Goal: Communication & Community: Participate in discussion

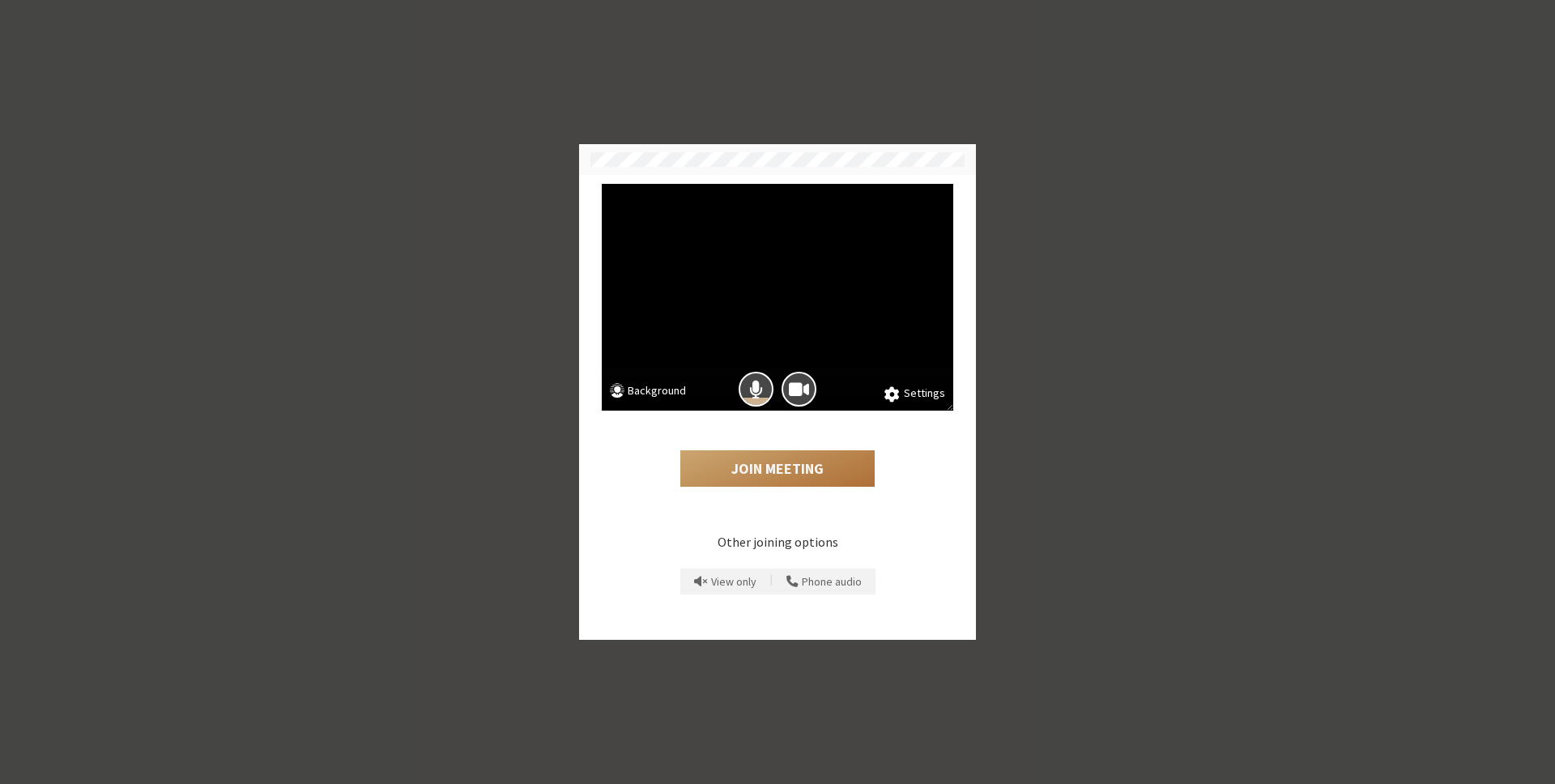
click at [756, 480] on button "Join Meeting" at bounding box center [777, 469] width 194 height 38
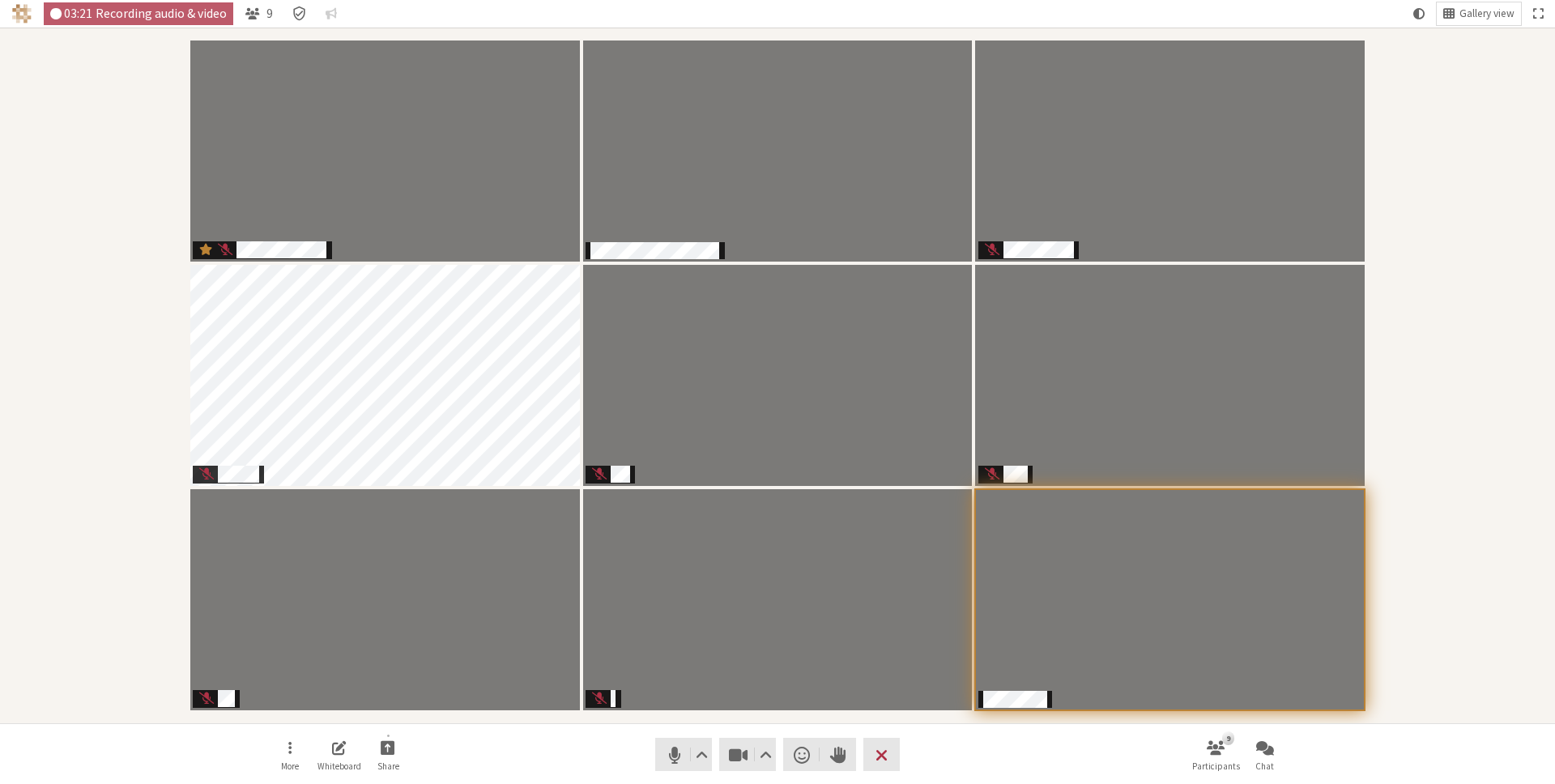
click at [1487, 541] on div "Participants" at bounding box center [778, 375] width 1533 height 673
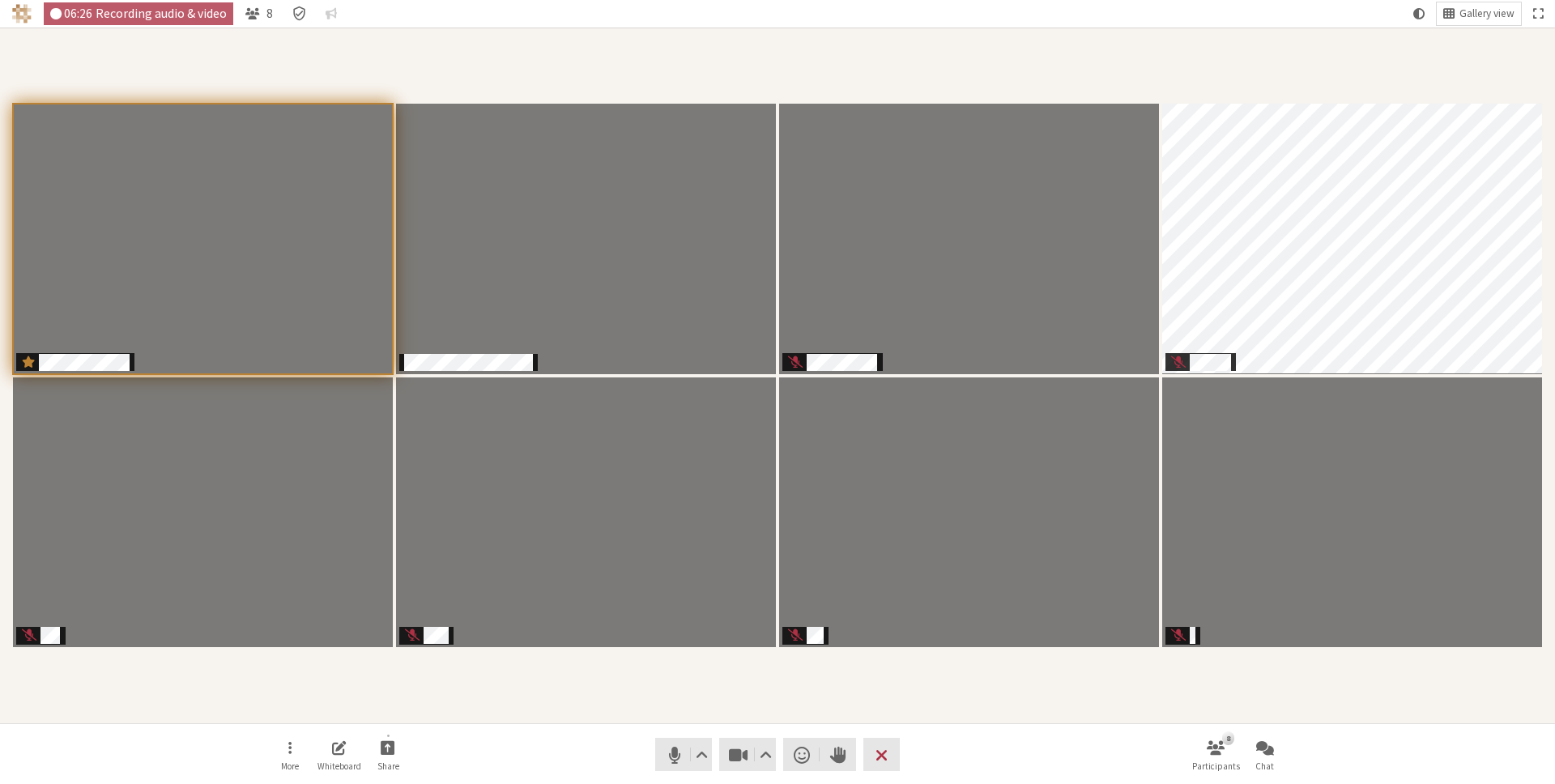
click at [663, 50] on div "Participants" at bounding box center [778, 375] width 1533 height 673
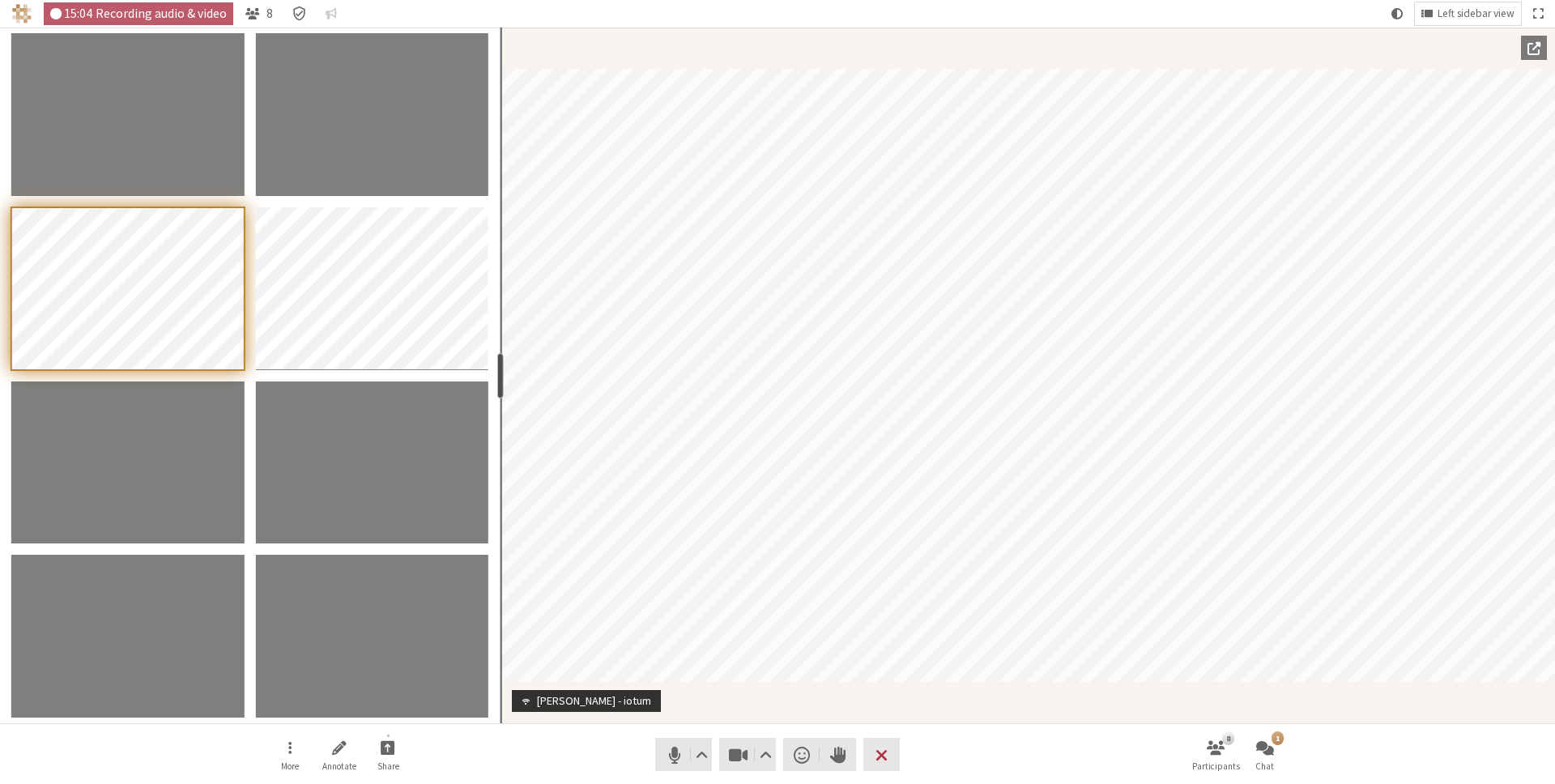
drag, startPoint x: 166, startPoint y: 377, endPoint x: 498, endPoint y: 399, distance: 332.7
click at [498, 399] on section "resize" at bounding box center [250, 375] width 501 height 695
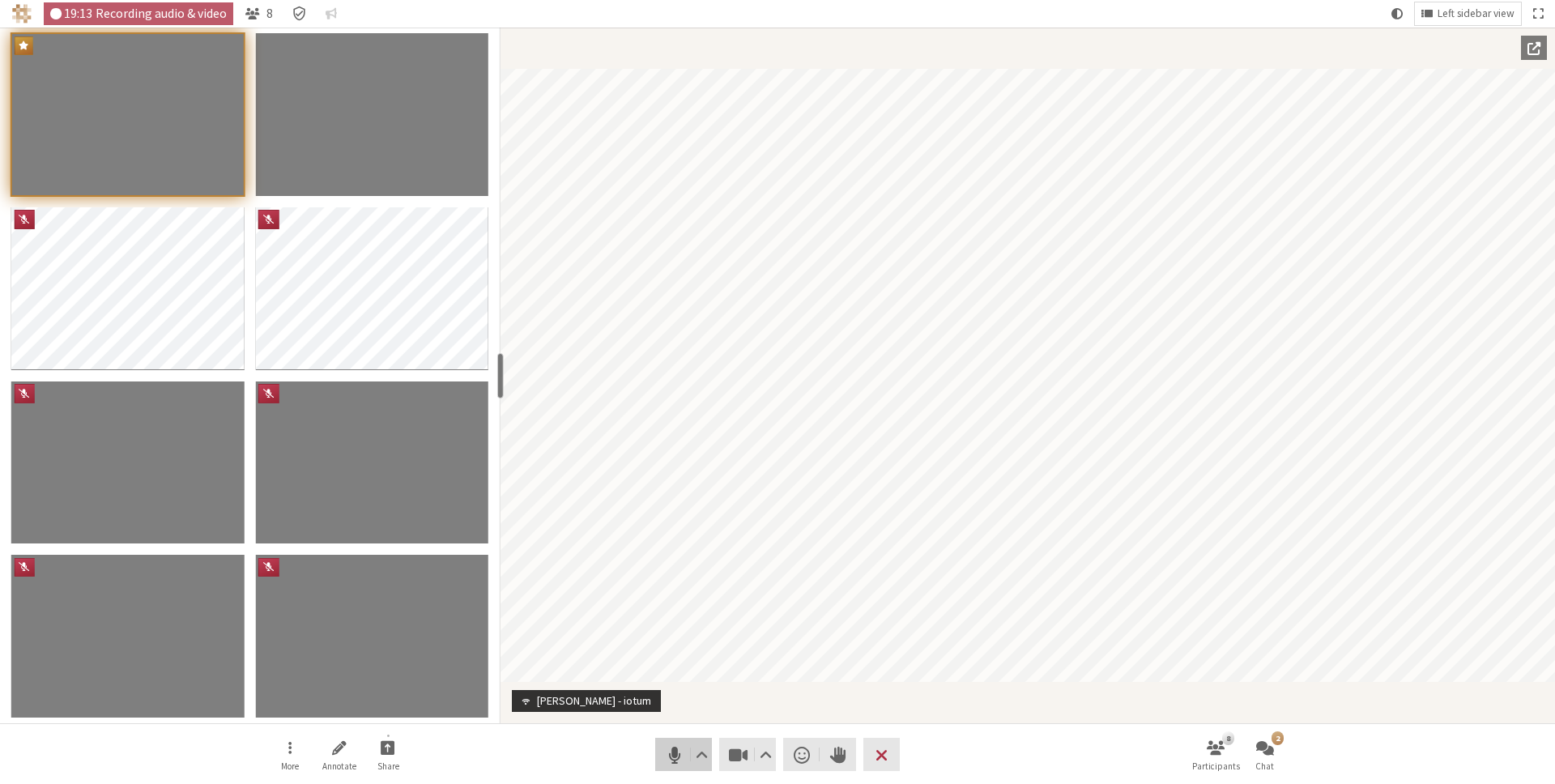
click at [668, 756] on span "Mute (⌘+Shift+A)" at bounding box center [674, 754] width 22 height 22
click at [668, 755] on span "Unmute (⌘+Shift+A)" at bounding box center [674, 754] width 22 height 22
click at [671, 760] on span "Mute (⌘+Shift+A)" at bounding box center [674, 754] width 22 height 22
click at [596, 762] on nav "More Annotate Share Audio Video Send a reaction Raise hand Leave 8 Participants…" at bounding box center [777, 754] width 1020 height 61
click at [706, 727] on nav "More Annotate Share Audio Video Send a reaction Raise hand Leave 8 Participants…" at bounding box center [777, 754] width 1020 height 61
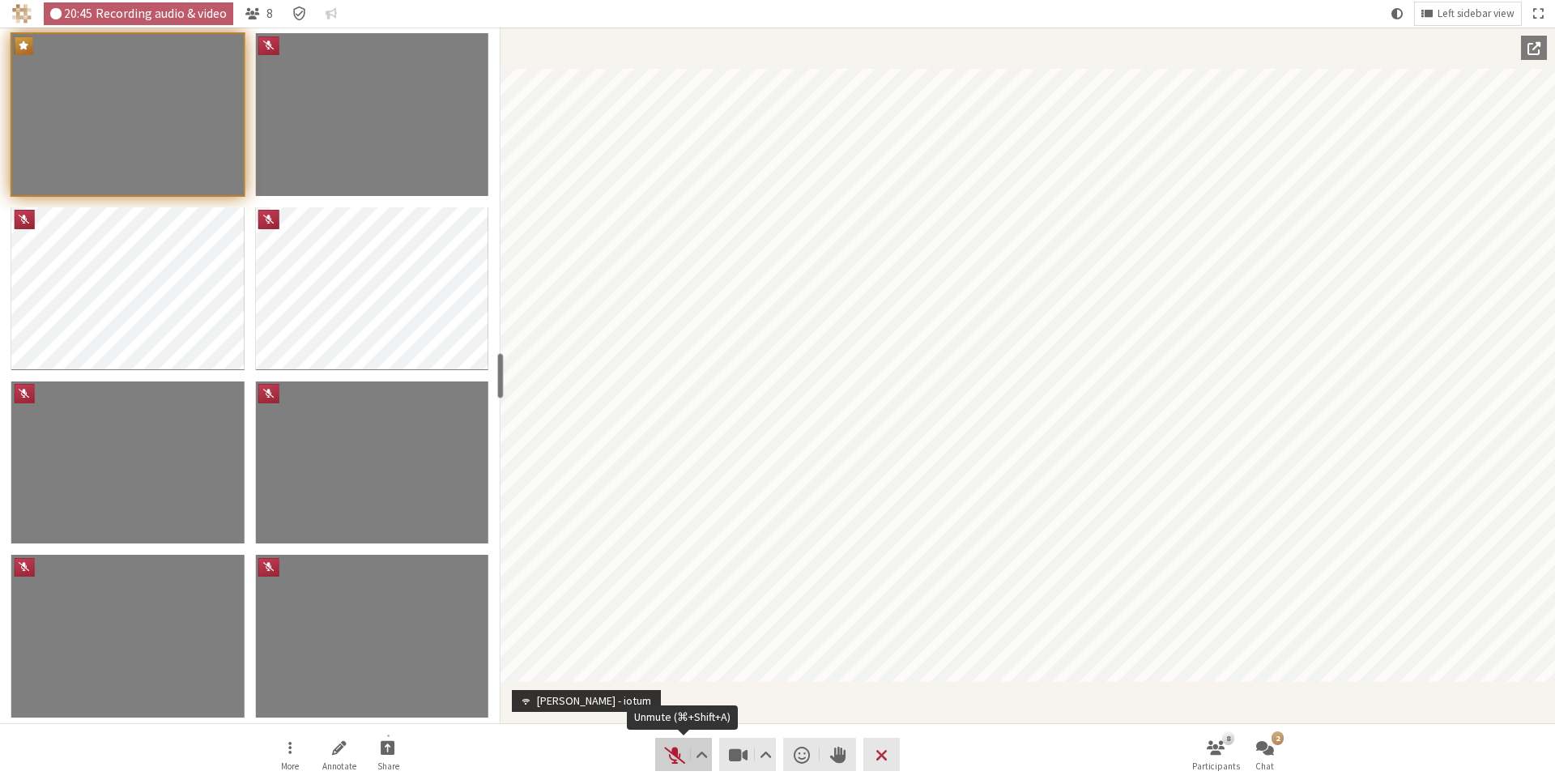
click at [671, 751] on span "Unmute (⌘+Shift+A)" at bounding box center [674, 754] width 22 height 22
click at [1273, 742] on span "Open chat" at bounding box center [1265, 746] width 18 height 19
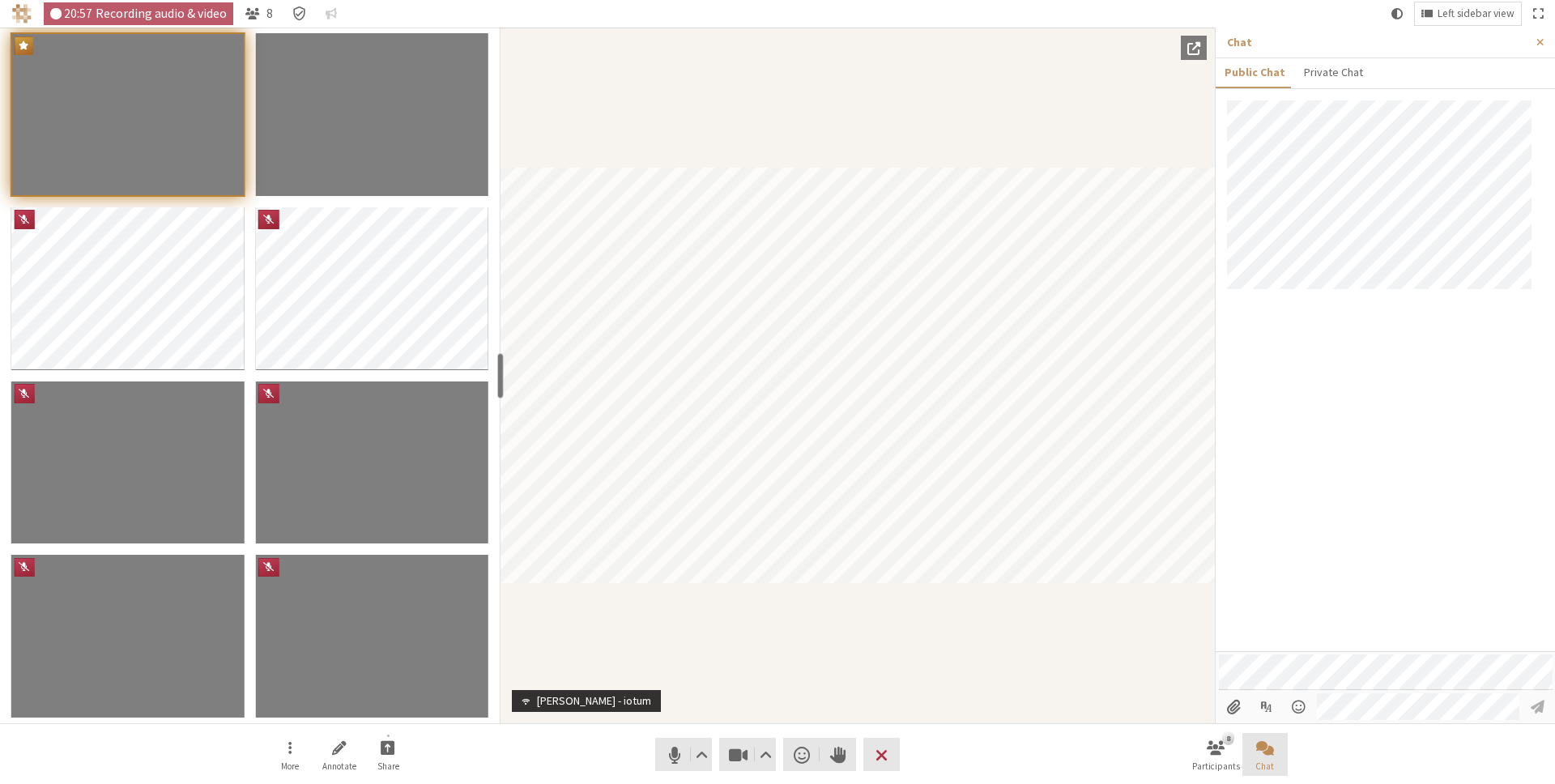
click at [1273, 742] on span "Close chat" at bounding box center [1265, 746] width 18 height 19
click at [1537, 41] on span "Close sidebar" at bounding box center [1540, 43] width 7 height 13
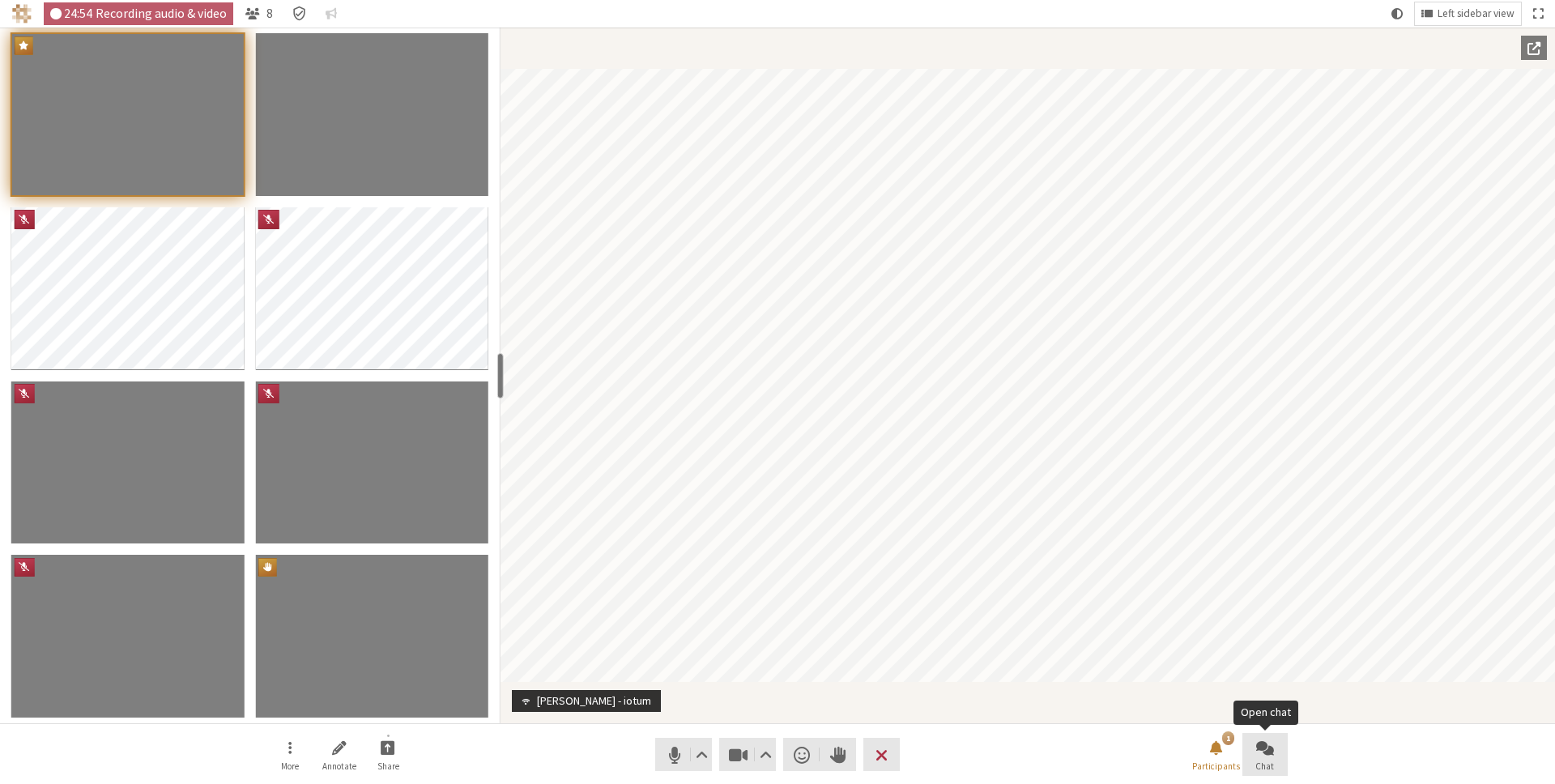
click at [1275, 743] on button "Chat" at bounding box center [1264, 754] width 46 height 44
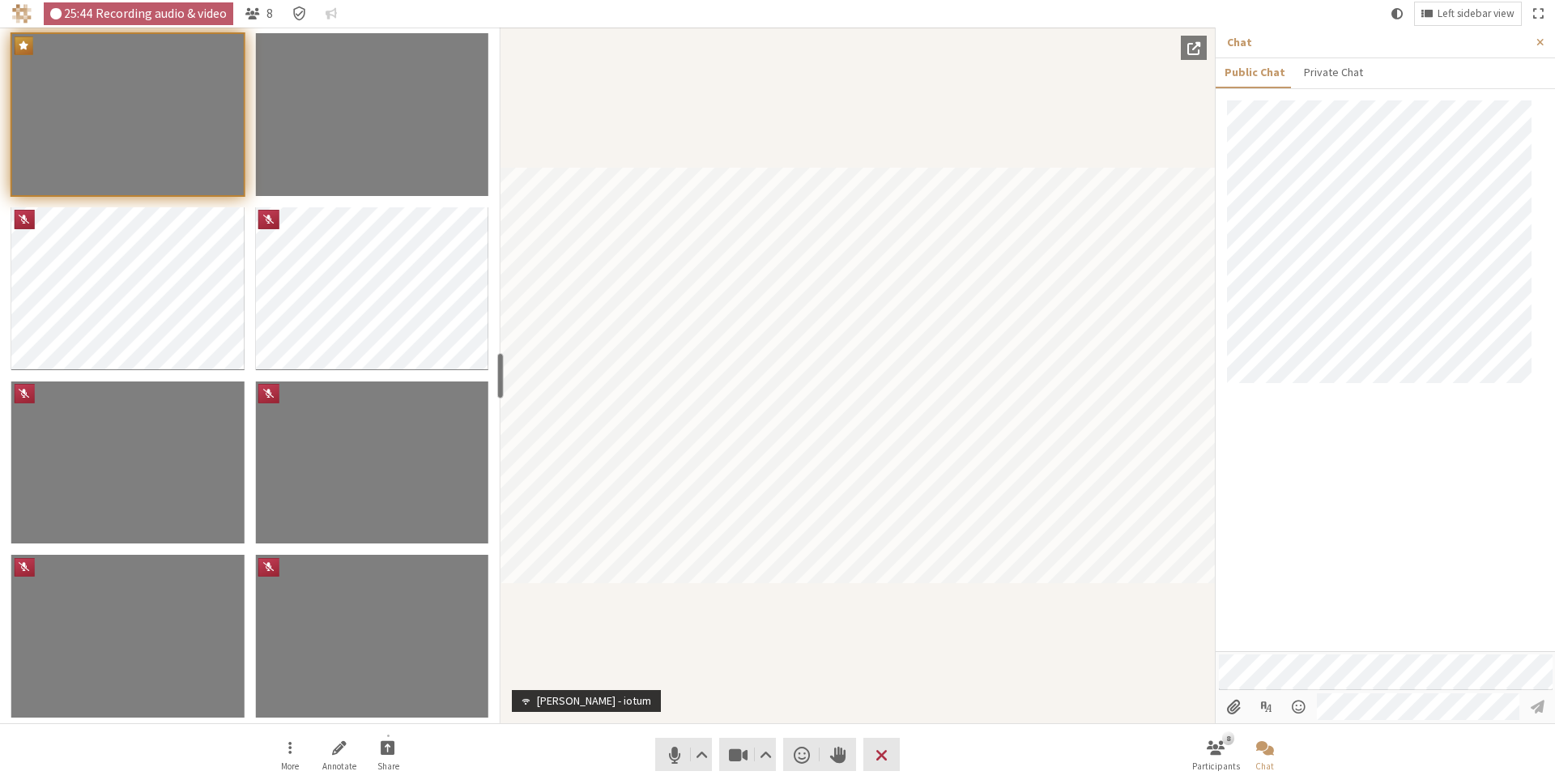
click at [1507, 48] on p "Chat" at bounding box center [1375, 42] width 298 height 17
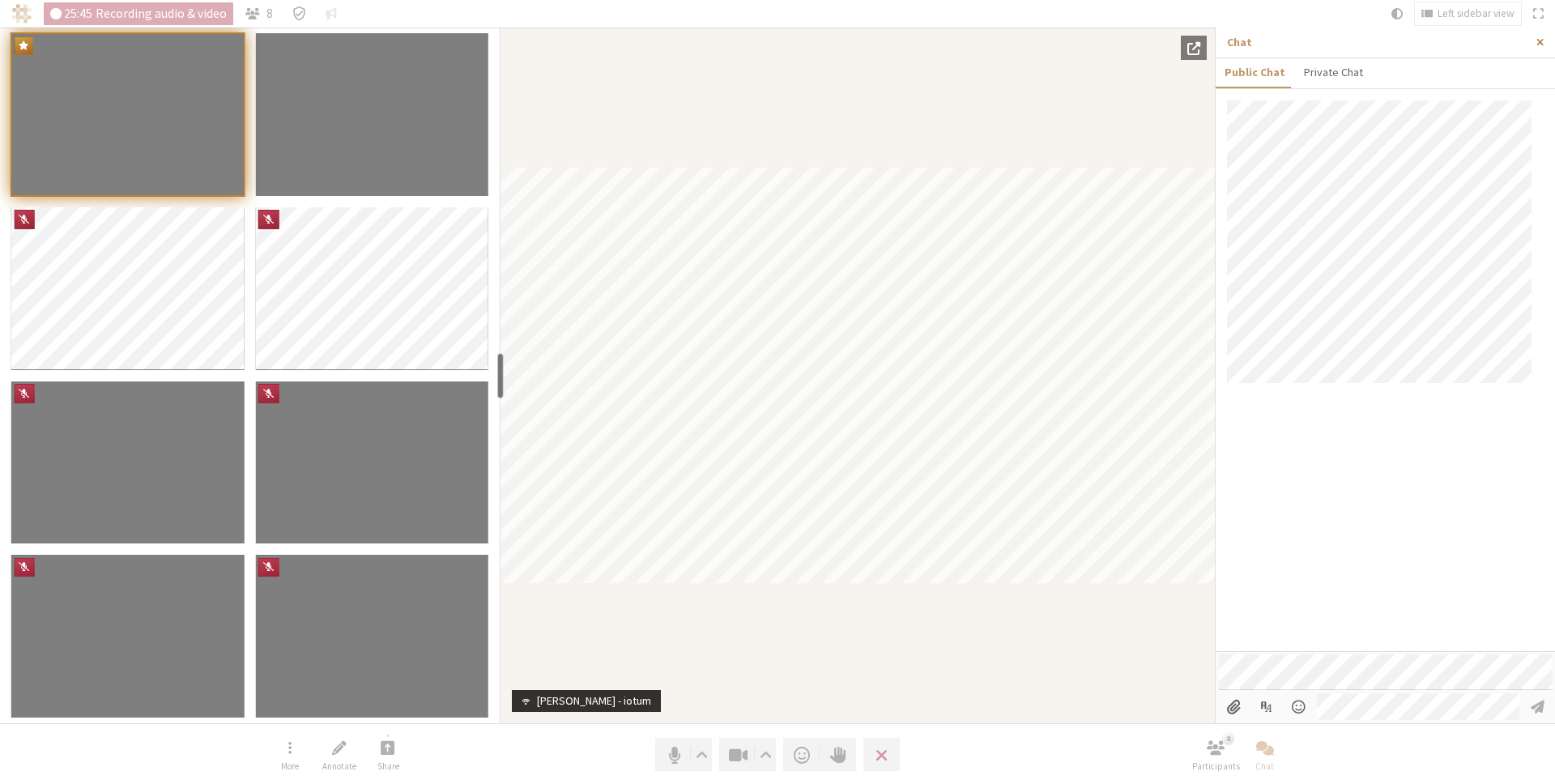
click at [1542, 40] on span "Close sidebar" at bounding box center [1540, 43] width 7 height 13
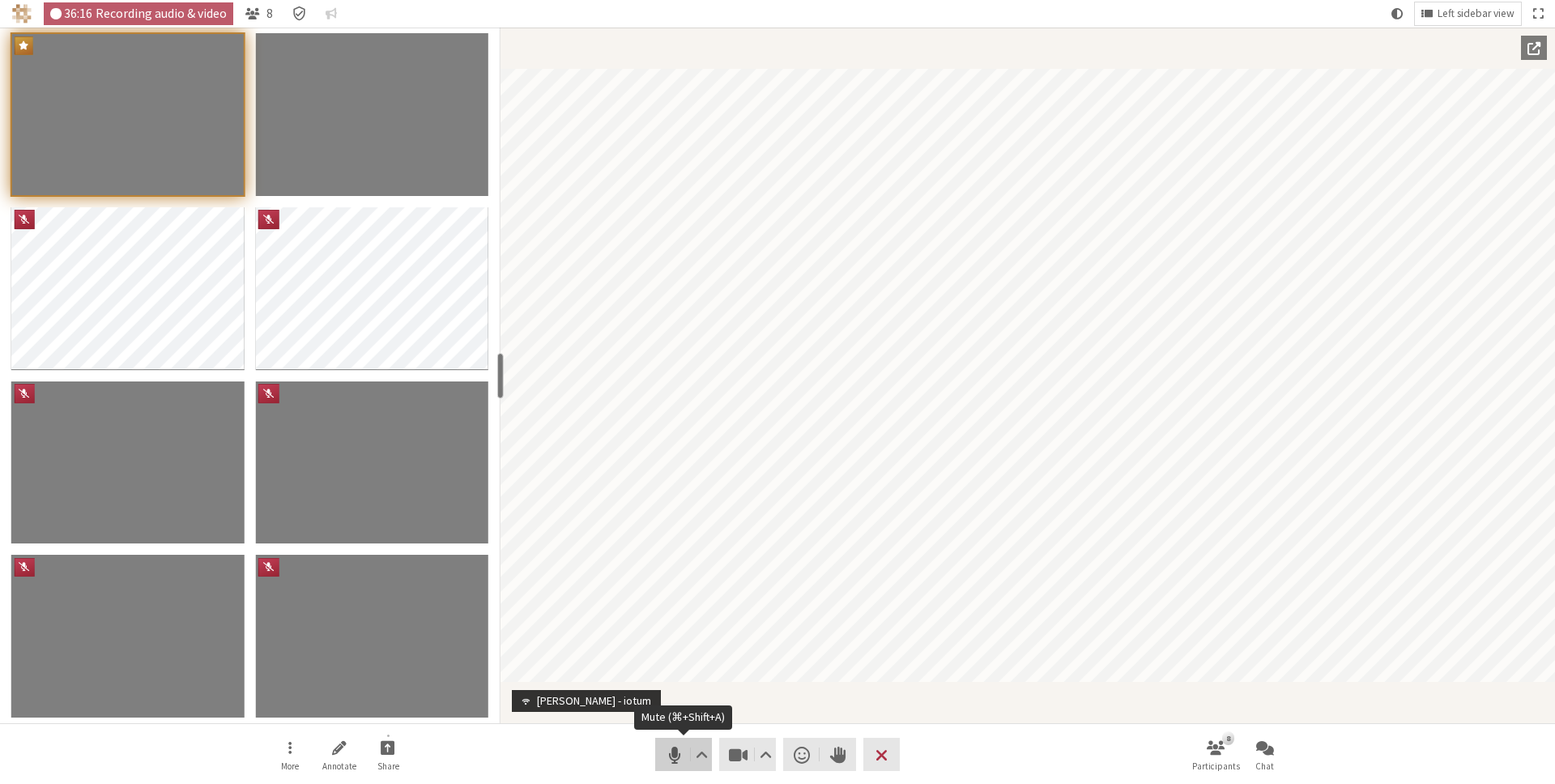
click at [666, 751] on span "Mute (⌘+Shift+A)" at bounding box center [674, 754] width 22 height 22
click at [676, 754] on span "Unmute (⌘+Shift+A)" at bounding box center [674, 754] width 22 height 22
click at [378, 757] on button "Share" at bounding box center [387, 754] width 46 height 44
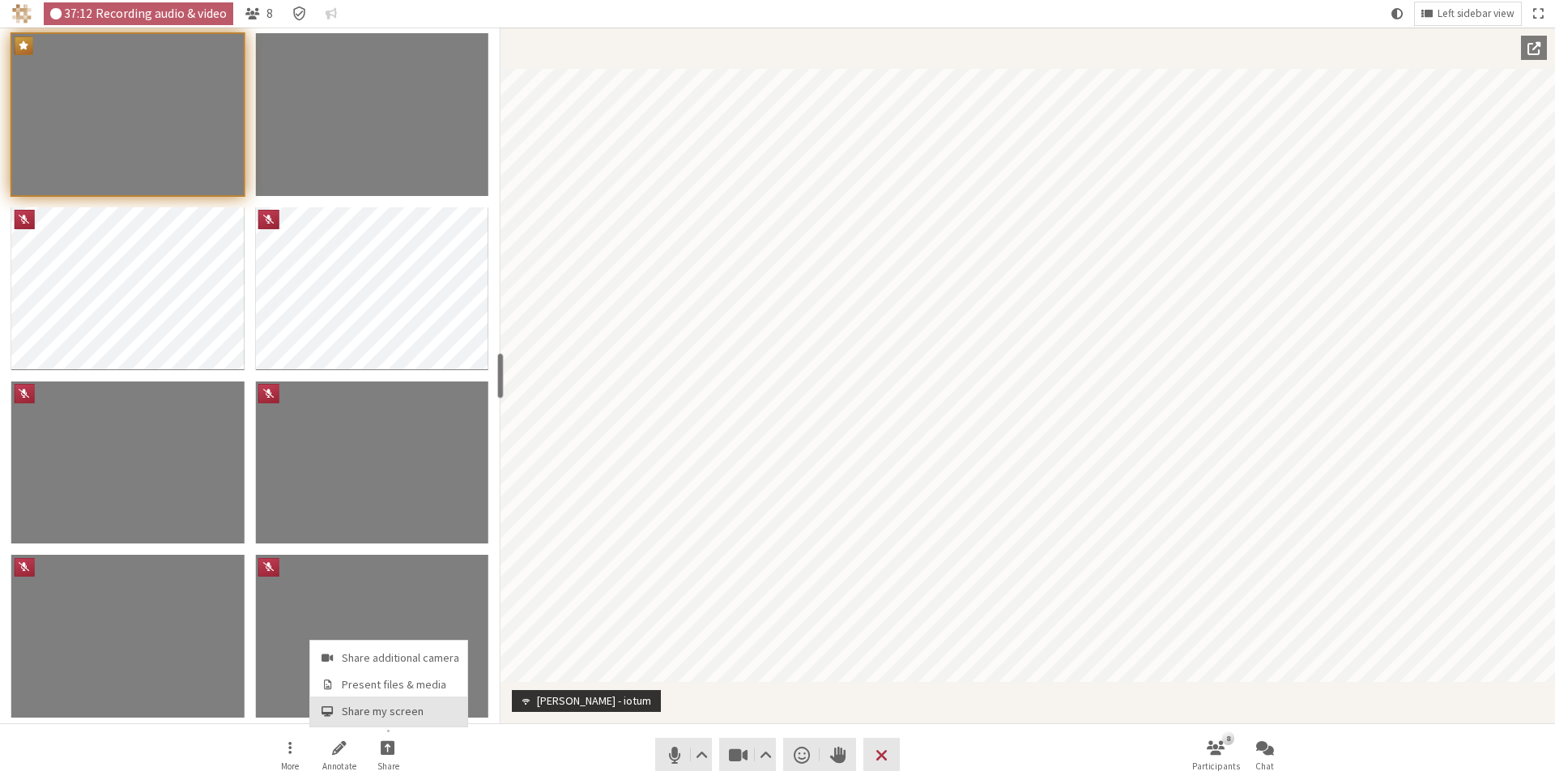
click at [381, 717] on span "Share my screen" at bounding box center [400, 712] width 117 height 13
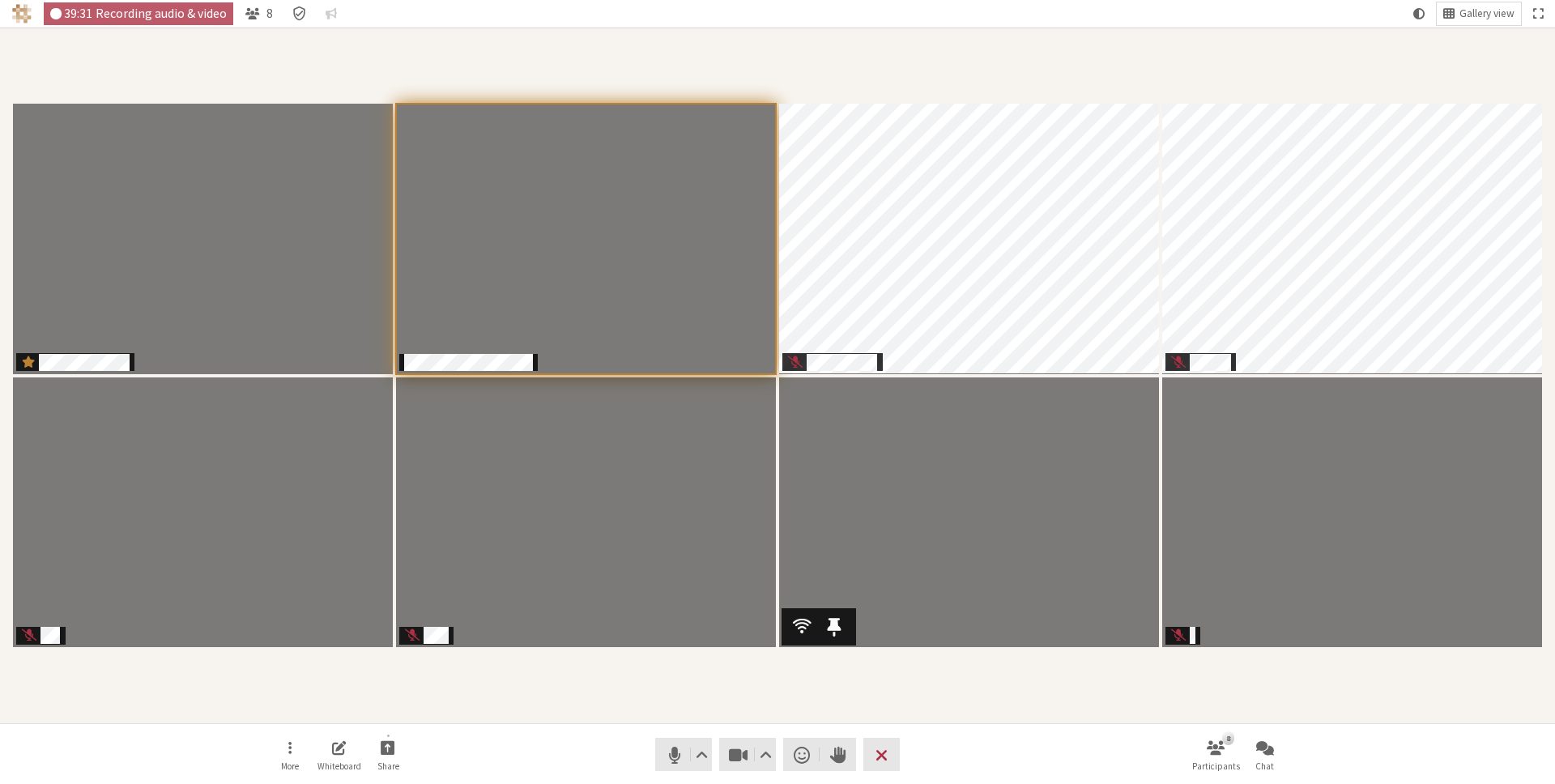
click at [892, 634] on video "Participants" at bounding box center [968, 512] width 380 height 270
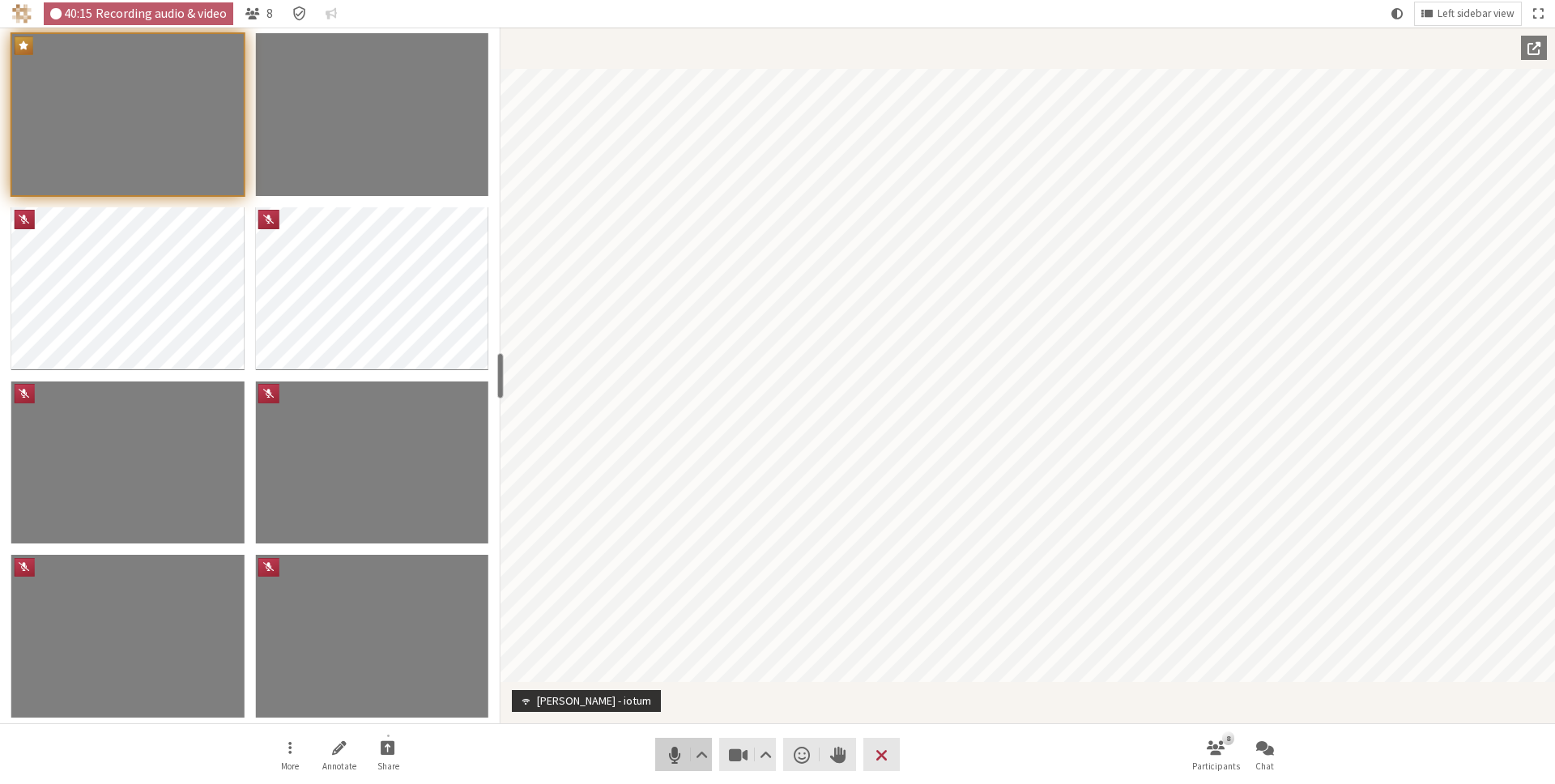
click at [669, 747] on span "Mute (⌘+Shift+A)" at bounding box center [674, 754] width 22 height 22
click at [685, 746] on span "Unmute (⌘+Shift+A)" at bounding box center [674, 754] width 22 height 22
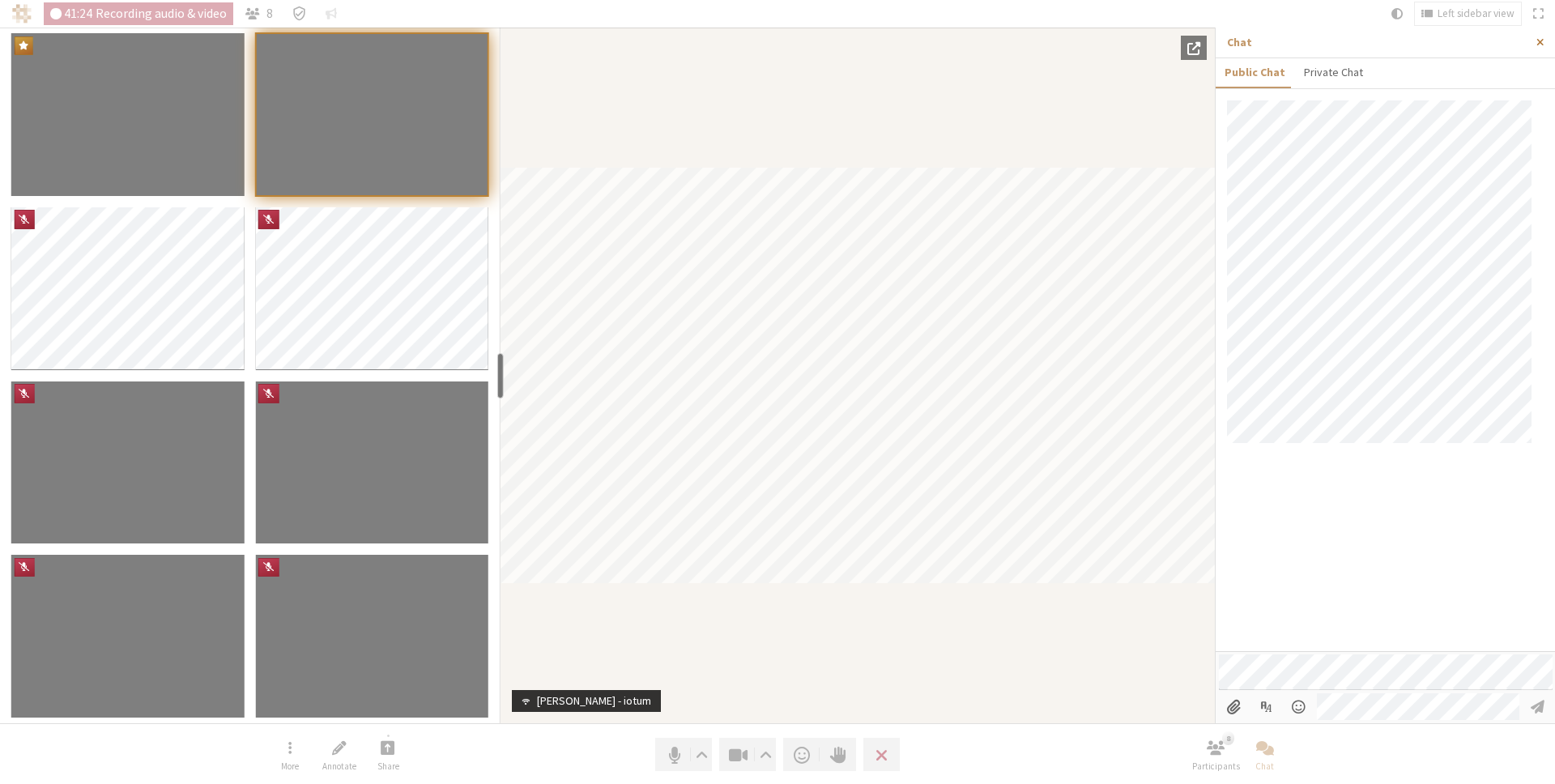
click at [1536, 40] on span "Close sidebar" at bounding box center [1540, 43] width 7 height 13
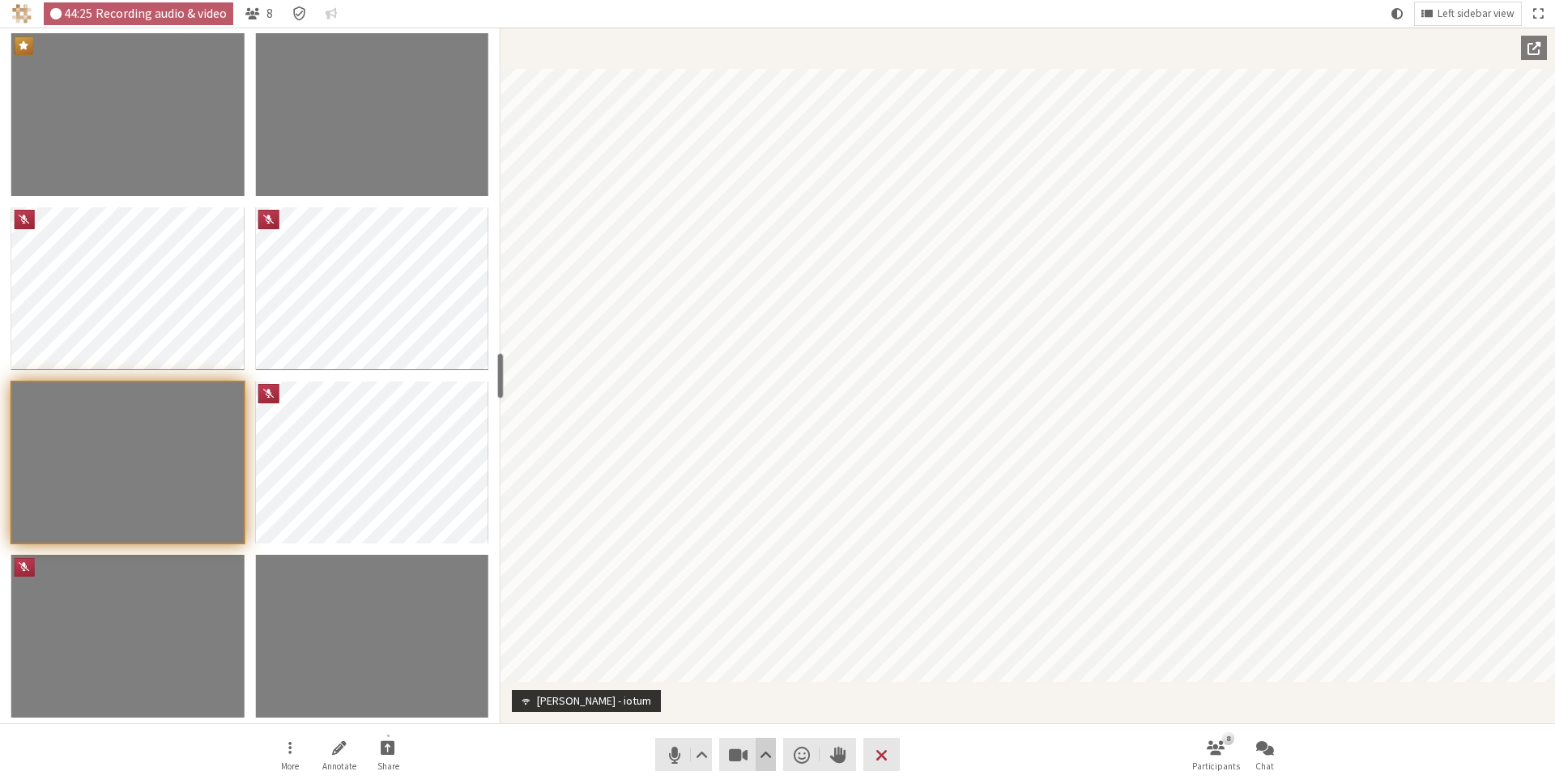
click at [766, 749] on span "Video setting" at bounding box center [766, 754] width 13 height 22
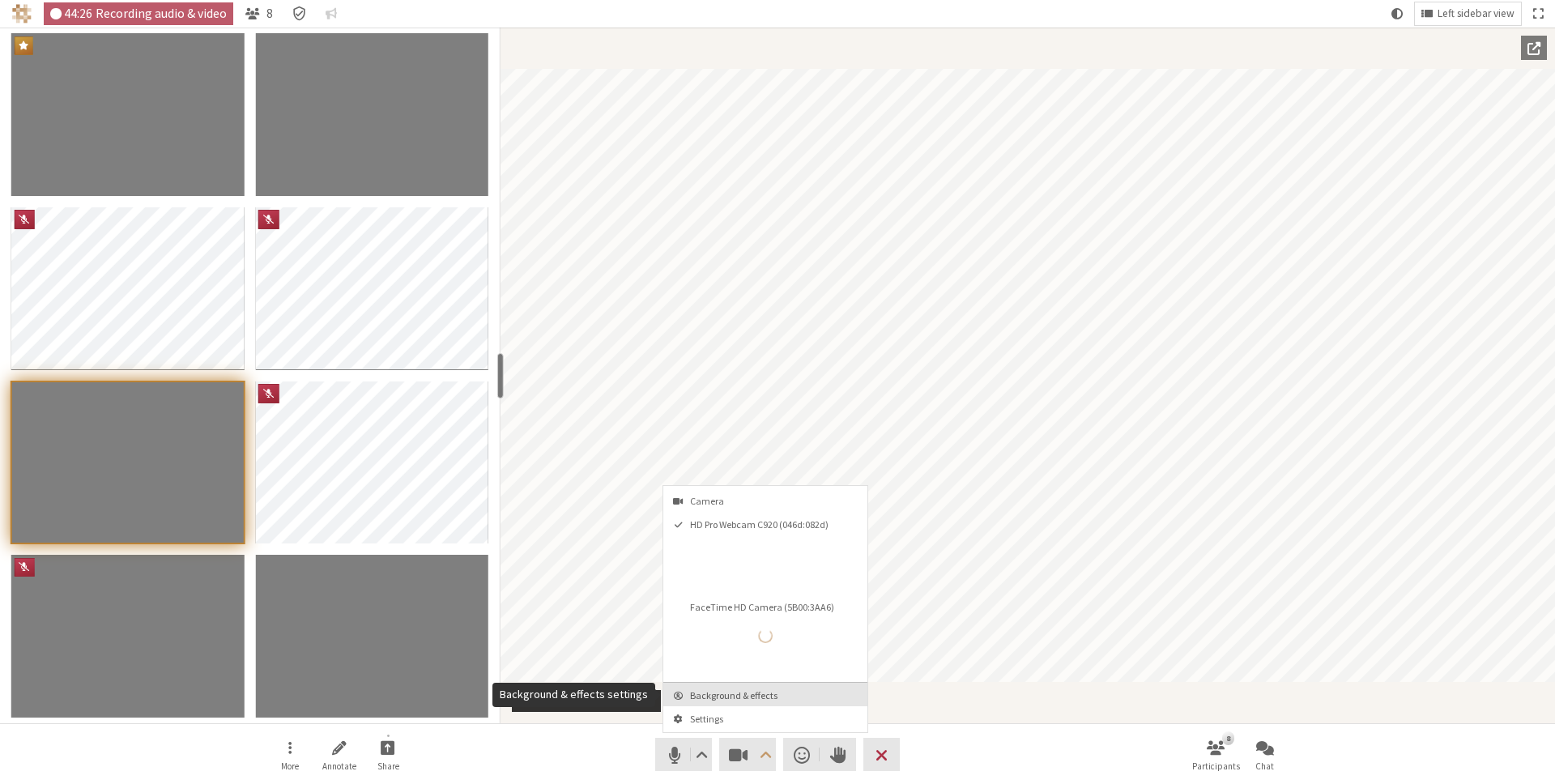
click at [768, 691] on span "Background & effects" at bounding box center [775, 695] width 170 height 11
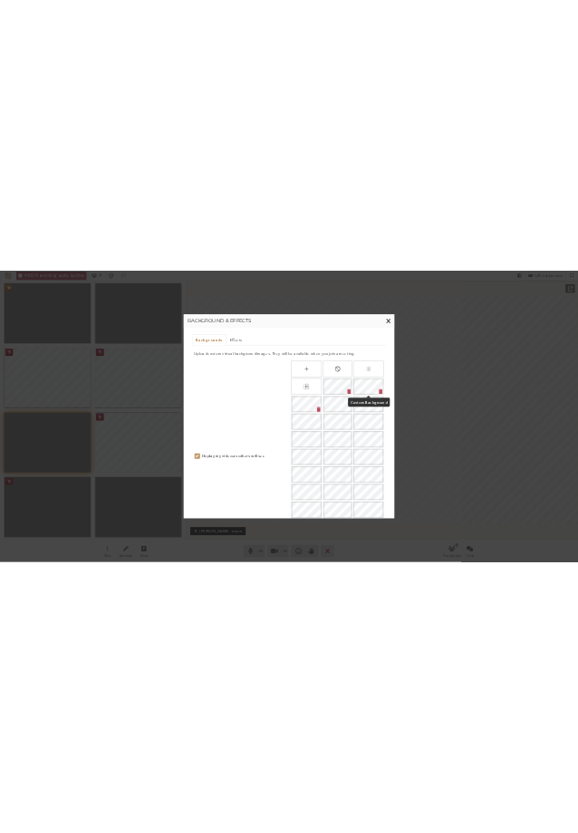
scroll to position [6, 0]
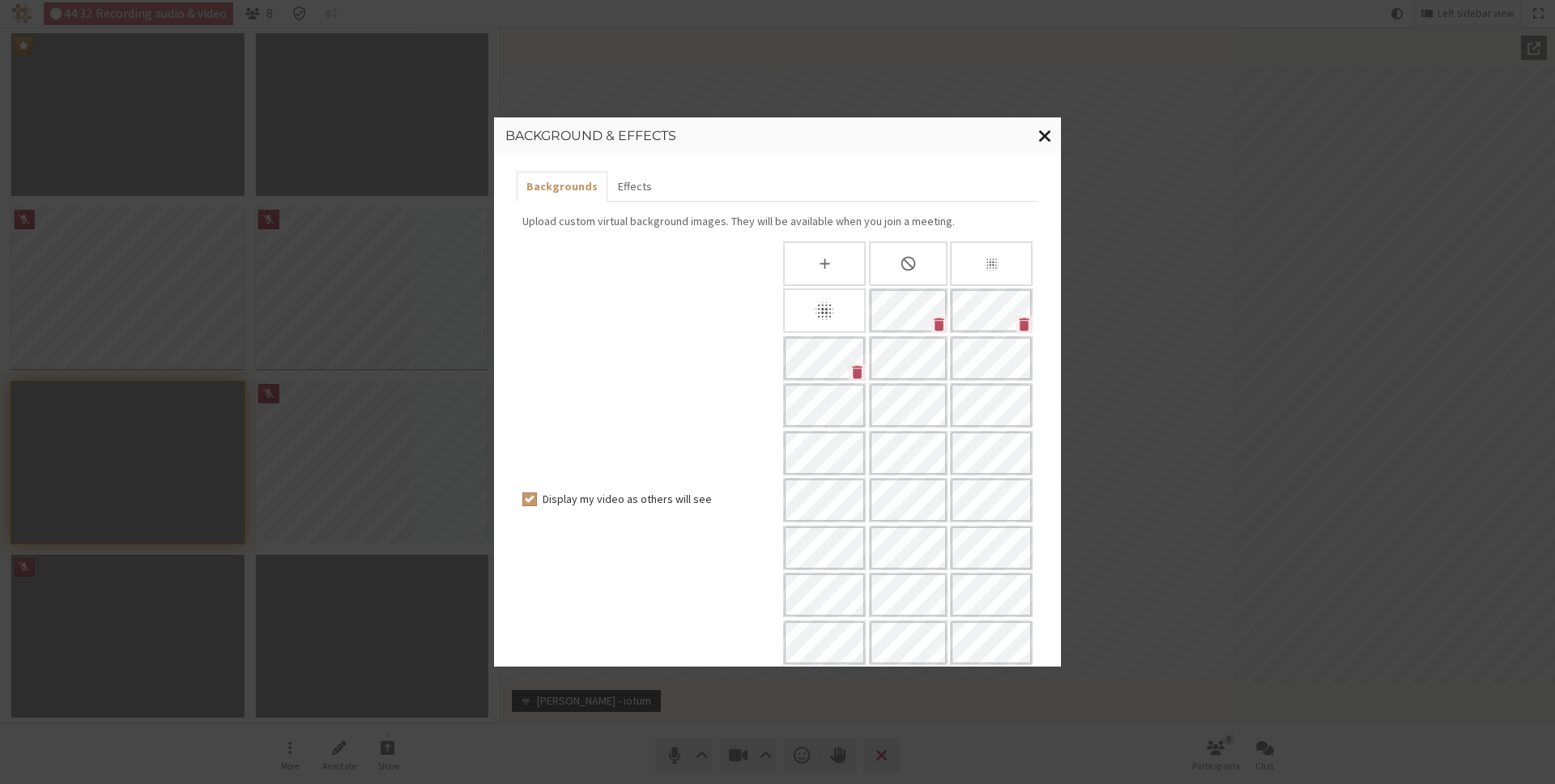
click at [1046, 131] on span "Close modal" at bounding box center [1044, 135] width 13 height 21
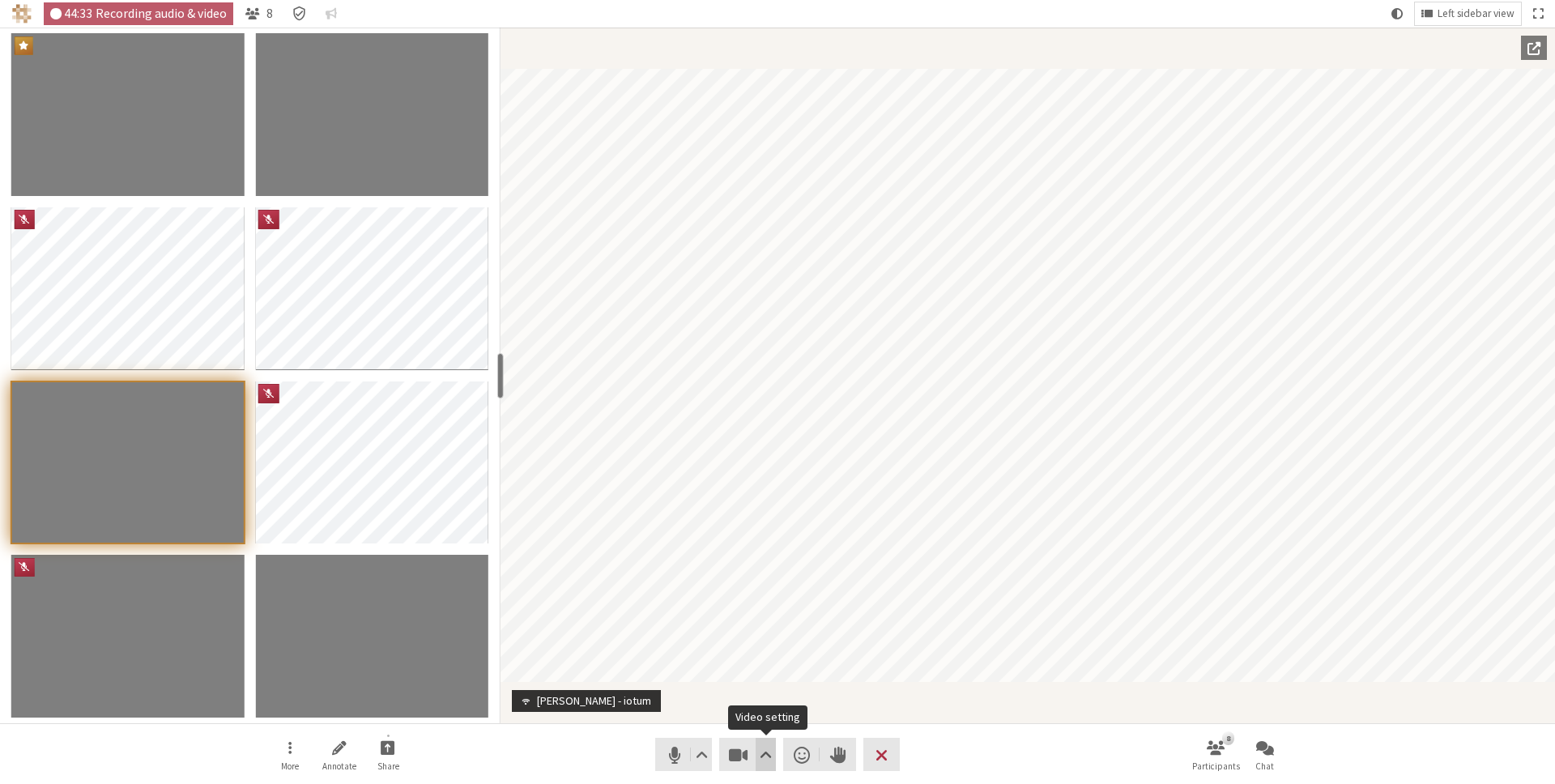
click at [765, 756] on span "Video setting" at bounding box center [766, 754] width 13 height 22
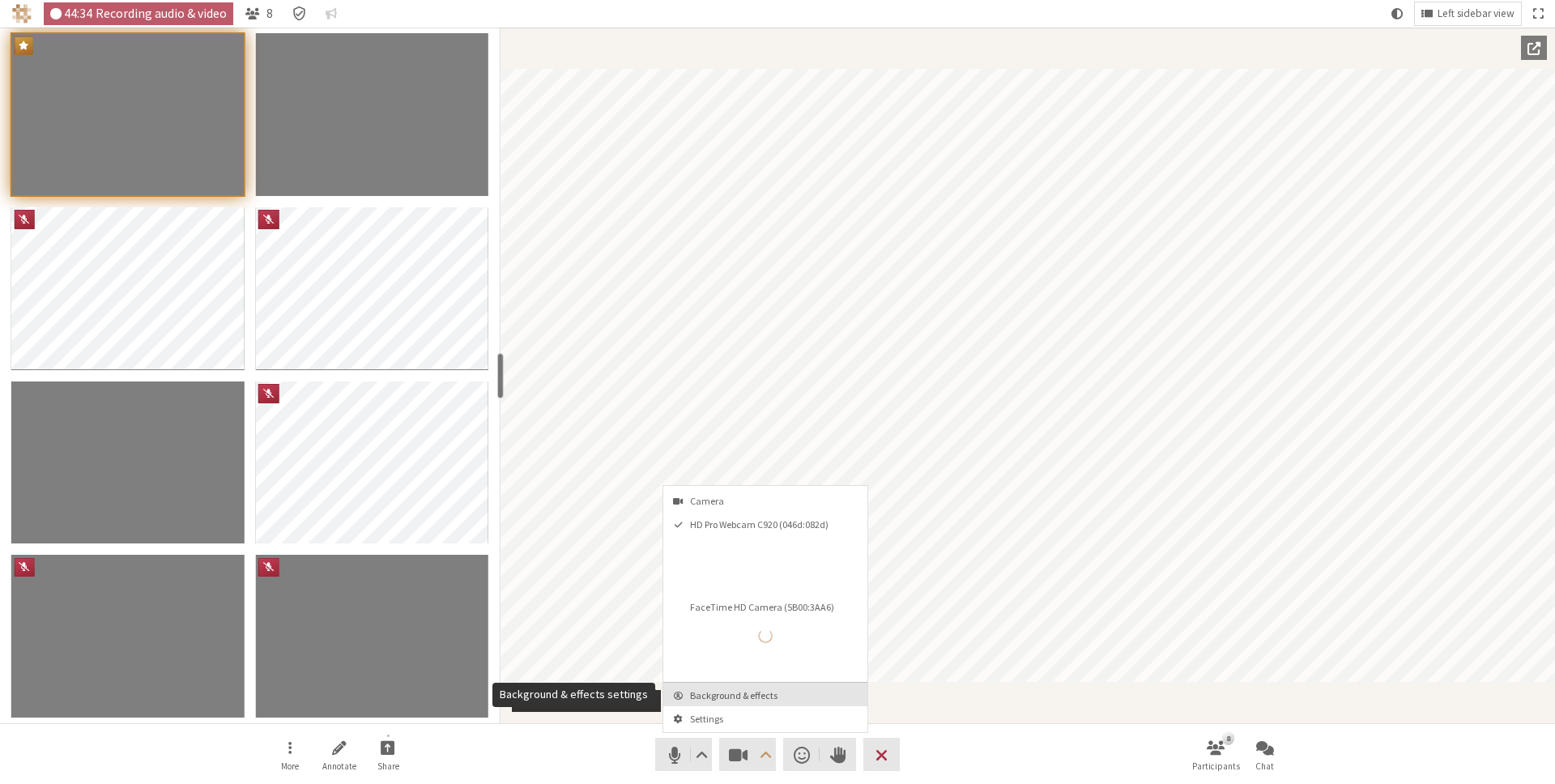
click at [765, 691] on span "Background & effects" at bounding box center [775, 695] width 170 height 11
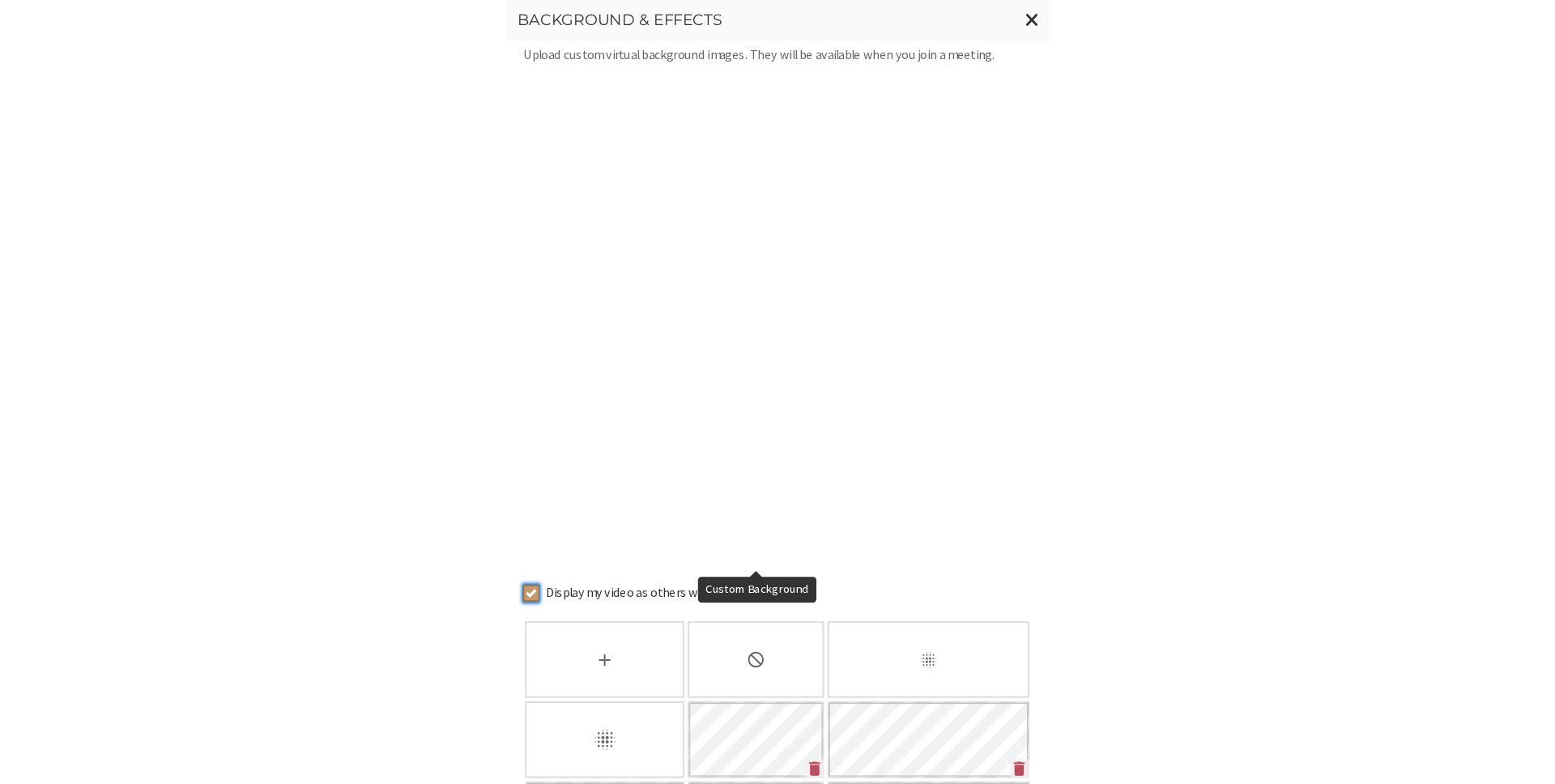
scroll to position [54, 0]
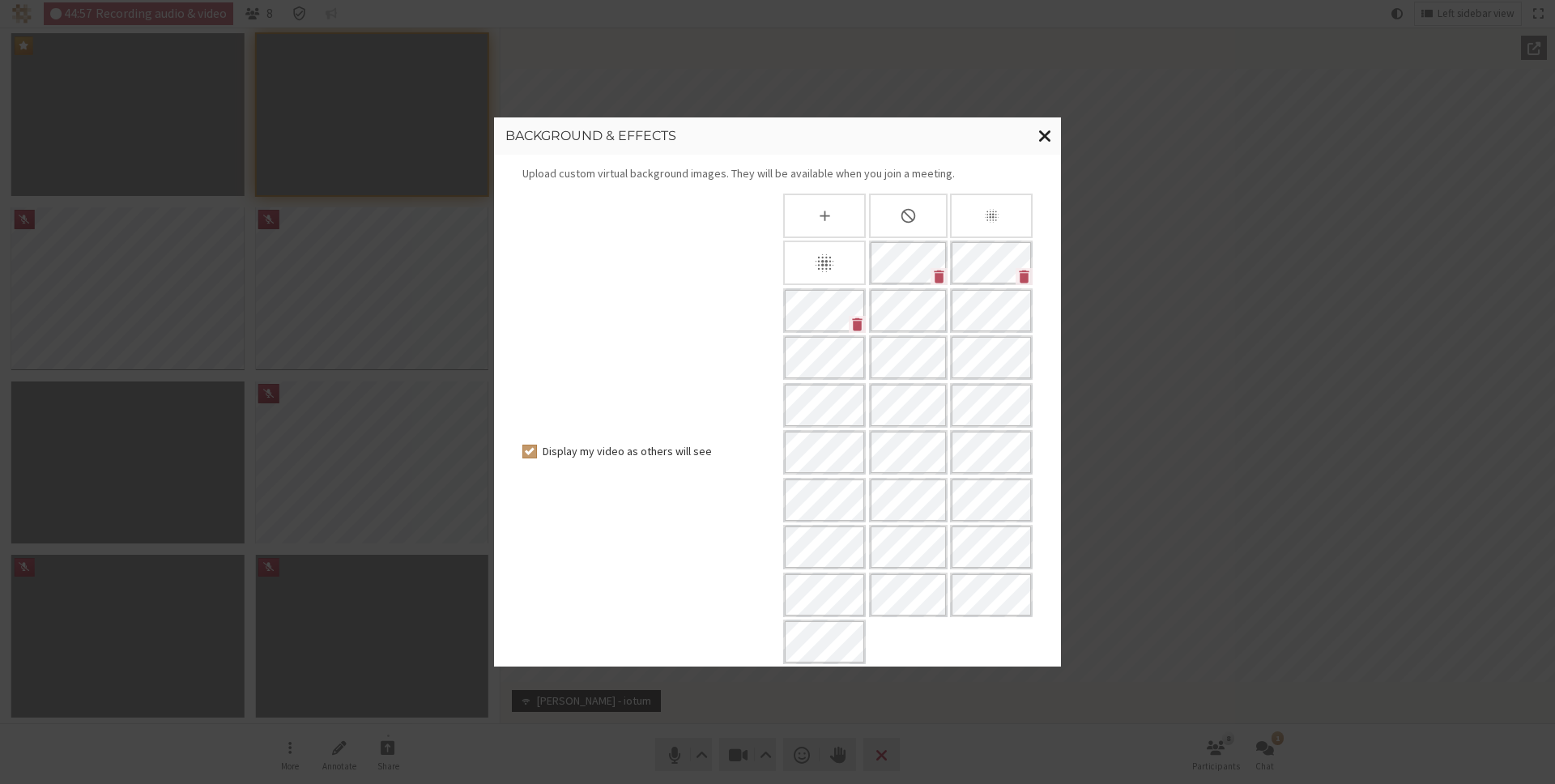
click at [1046, 133] on span "Close modal" at bounding box center [1044, 135] width 13 height 21
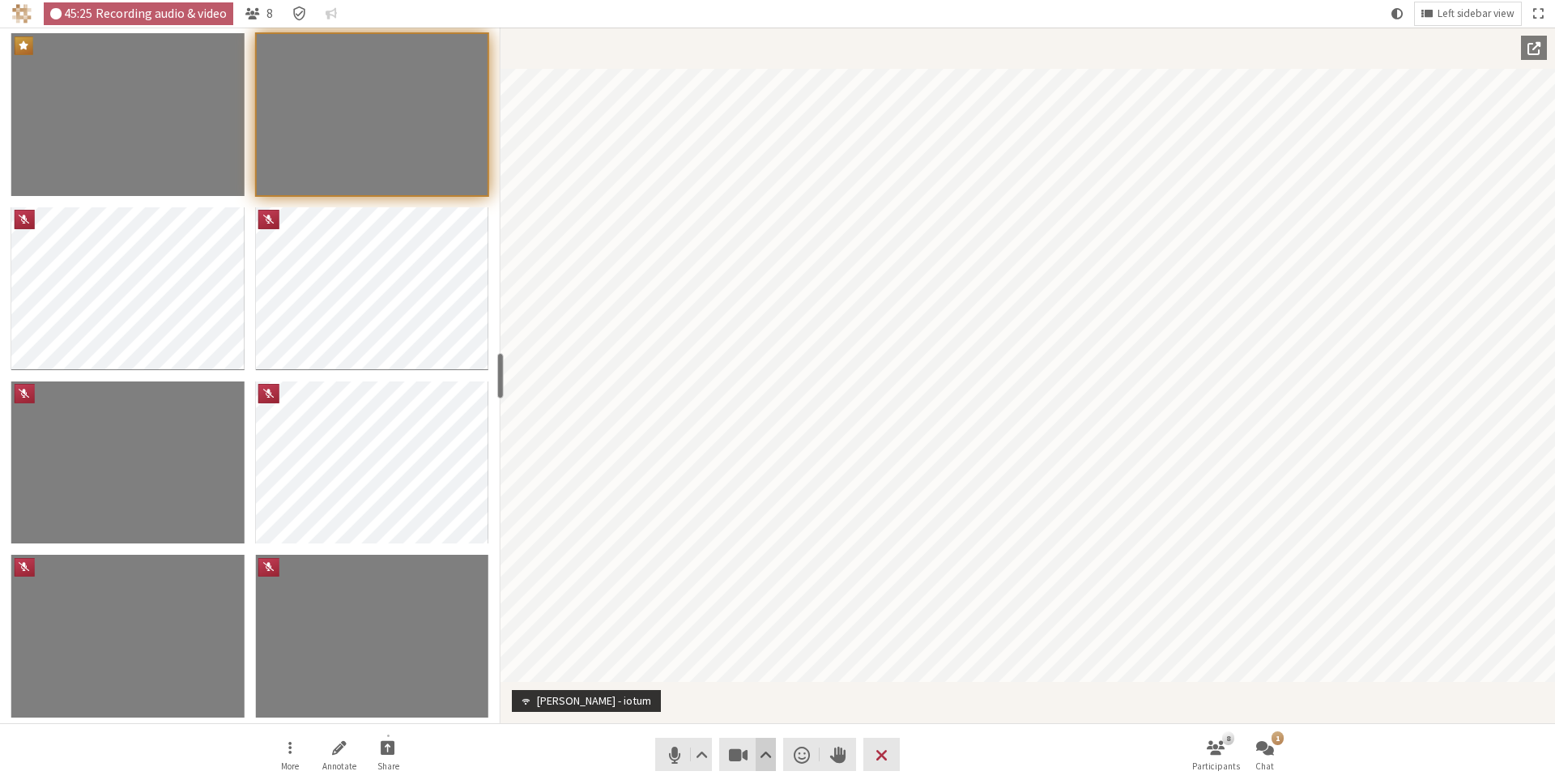
click at [760, 758] on span "Video setting" at bounding box center [766, 754] width 13 height 22
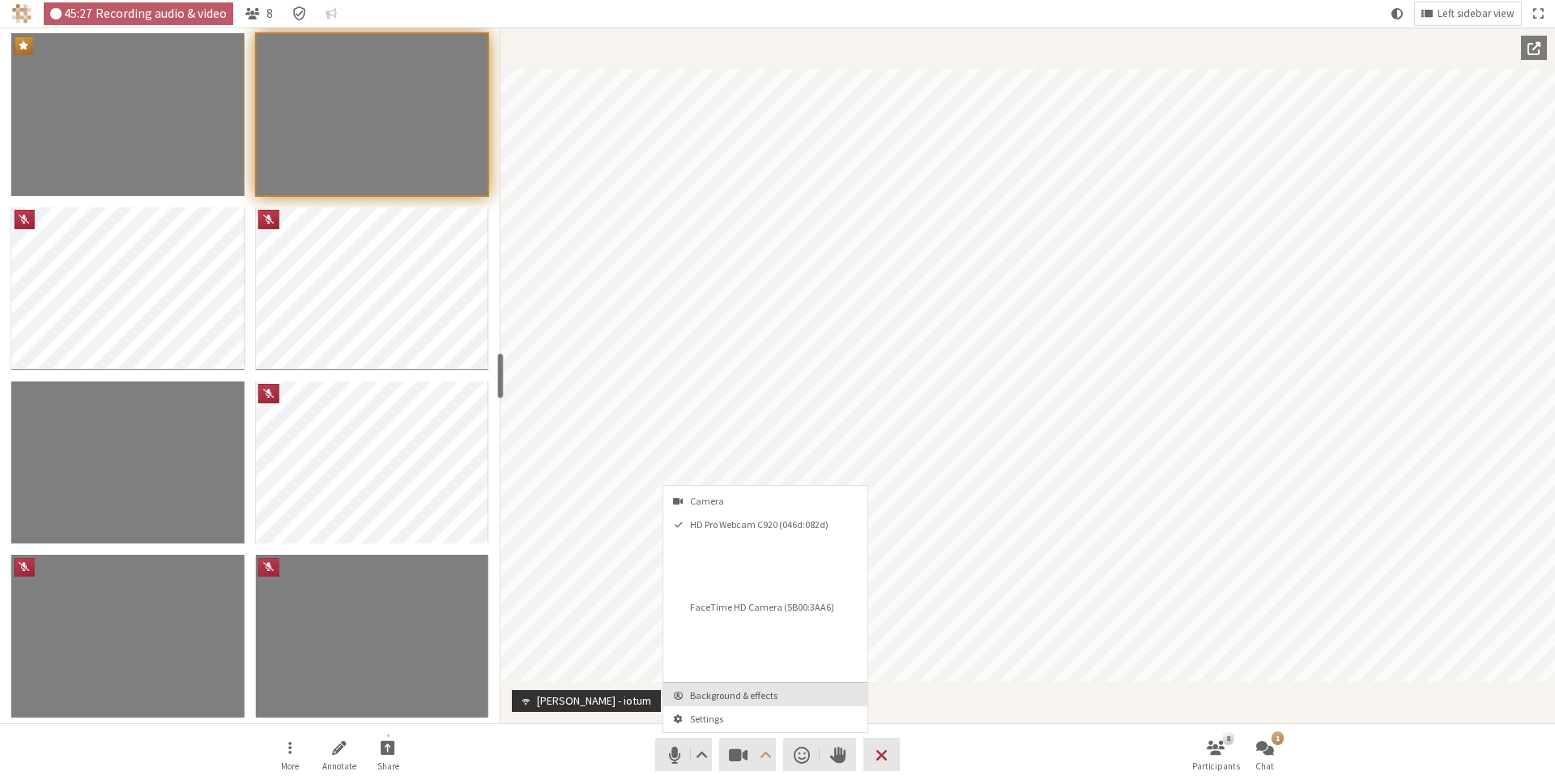
click at [751, 697] on span "Background & effects" at bounding box center [775, 695] width 170 height 11
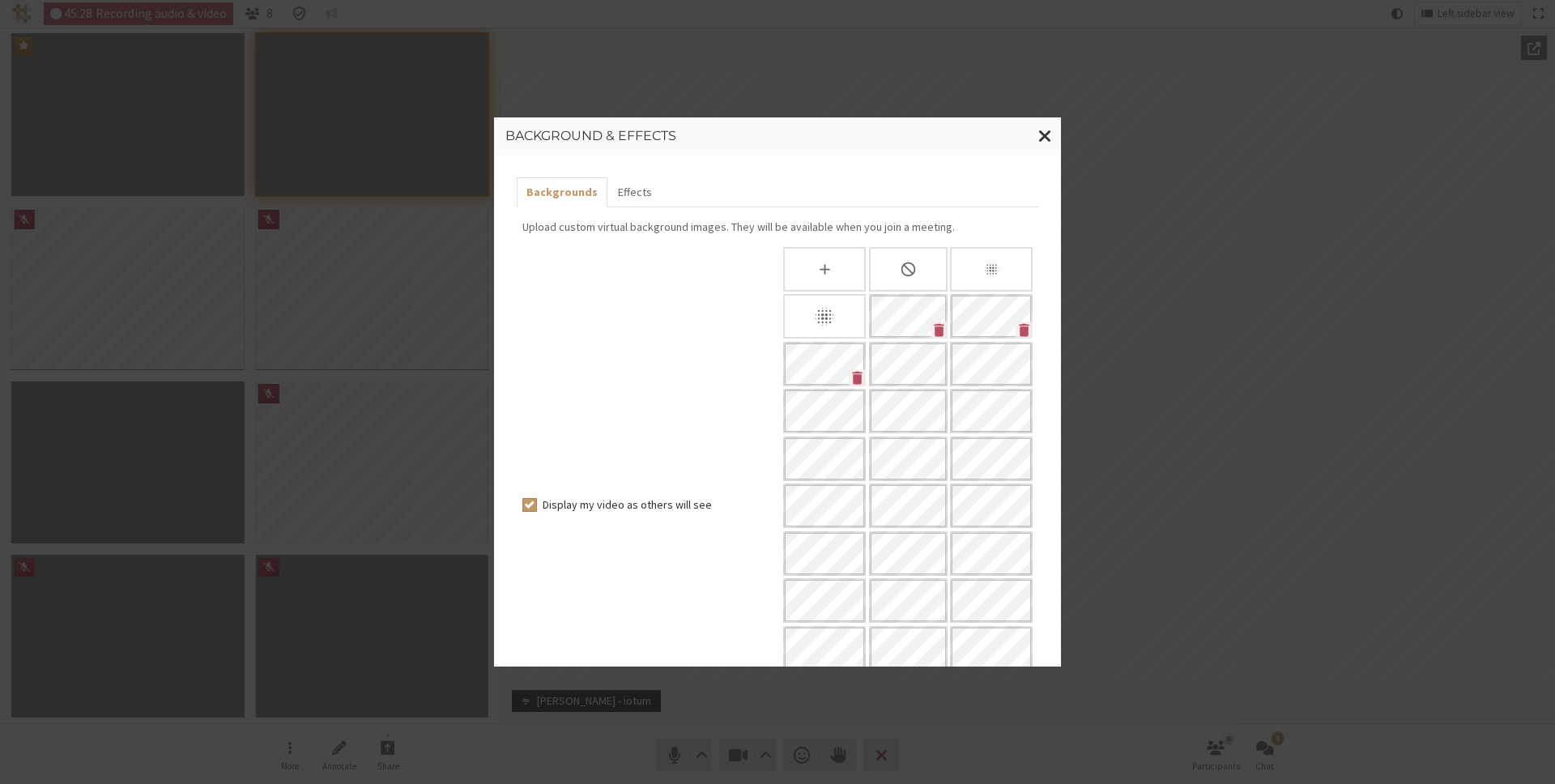
scroll to position [201, 0]
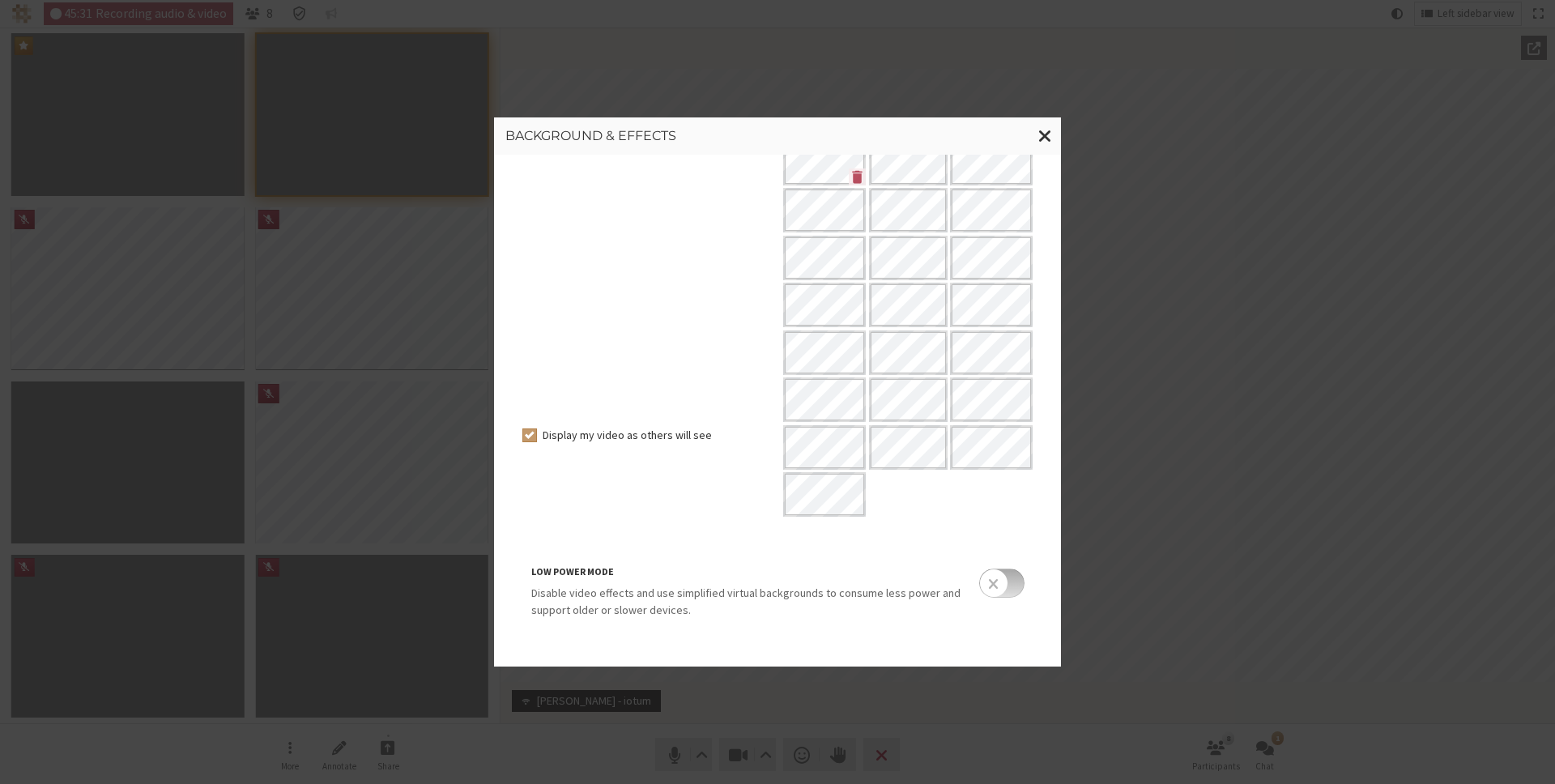
click at [753, 596] on p "Disable video effects and use simplified virtual backgrounds to consume less po…" at bounding box center [748, 602] width 434 height 34
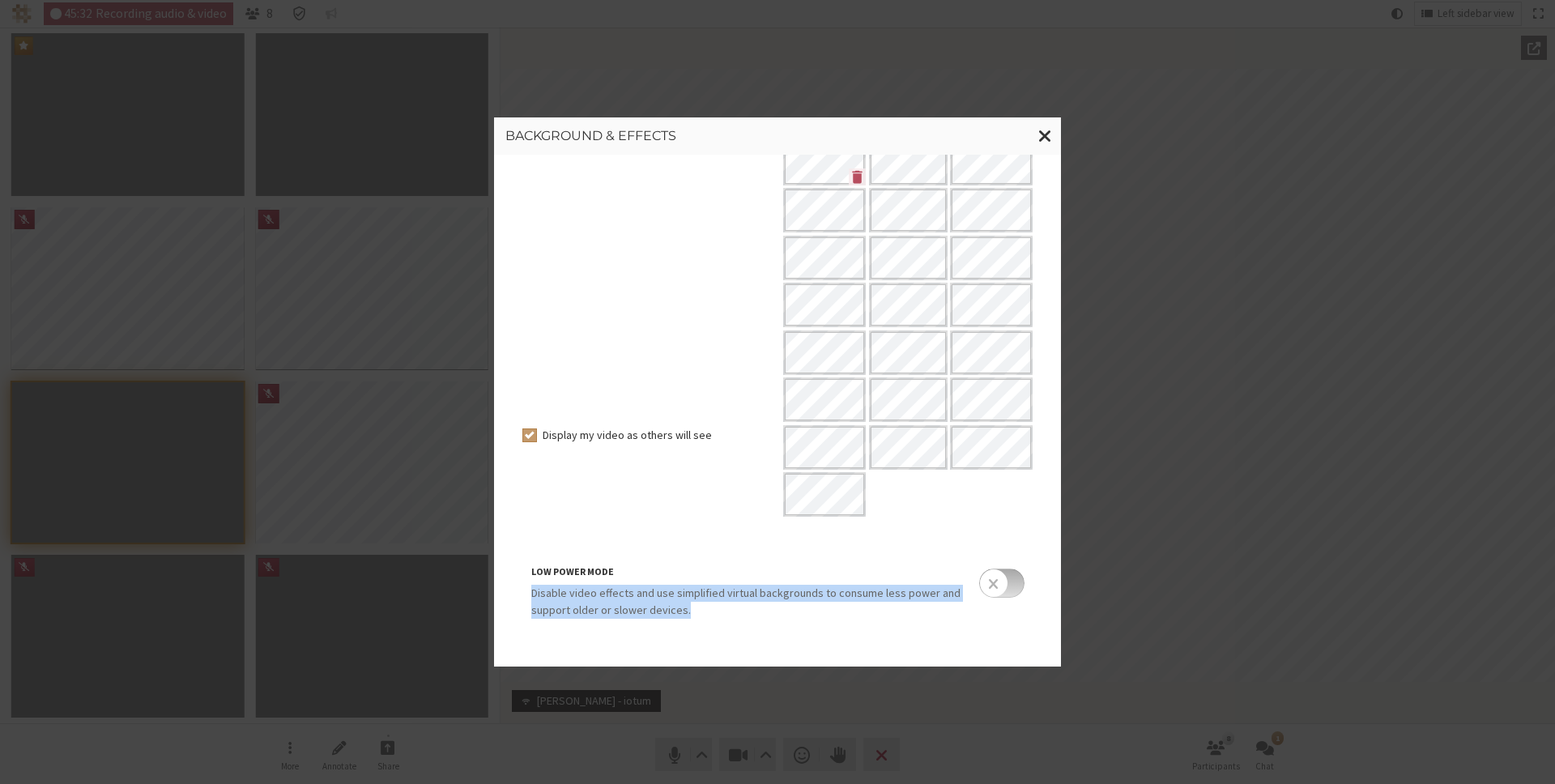
click at [753, 596] on p "Disable video effects and use simplified virtual backgrounds to consume less po…" at bounding box center [748, 602] width 434 height 34
click at [777, 616] on p "Disable video effects and use simplified virtual backgrounds to consume less po…" at bounding box center [748, 602] width 434 height 34
click at [1045, 132] on span "Close modal" at bounding box center [1044, 135] width 13 height 21
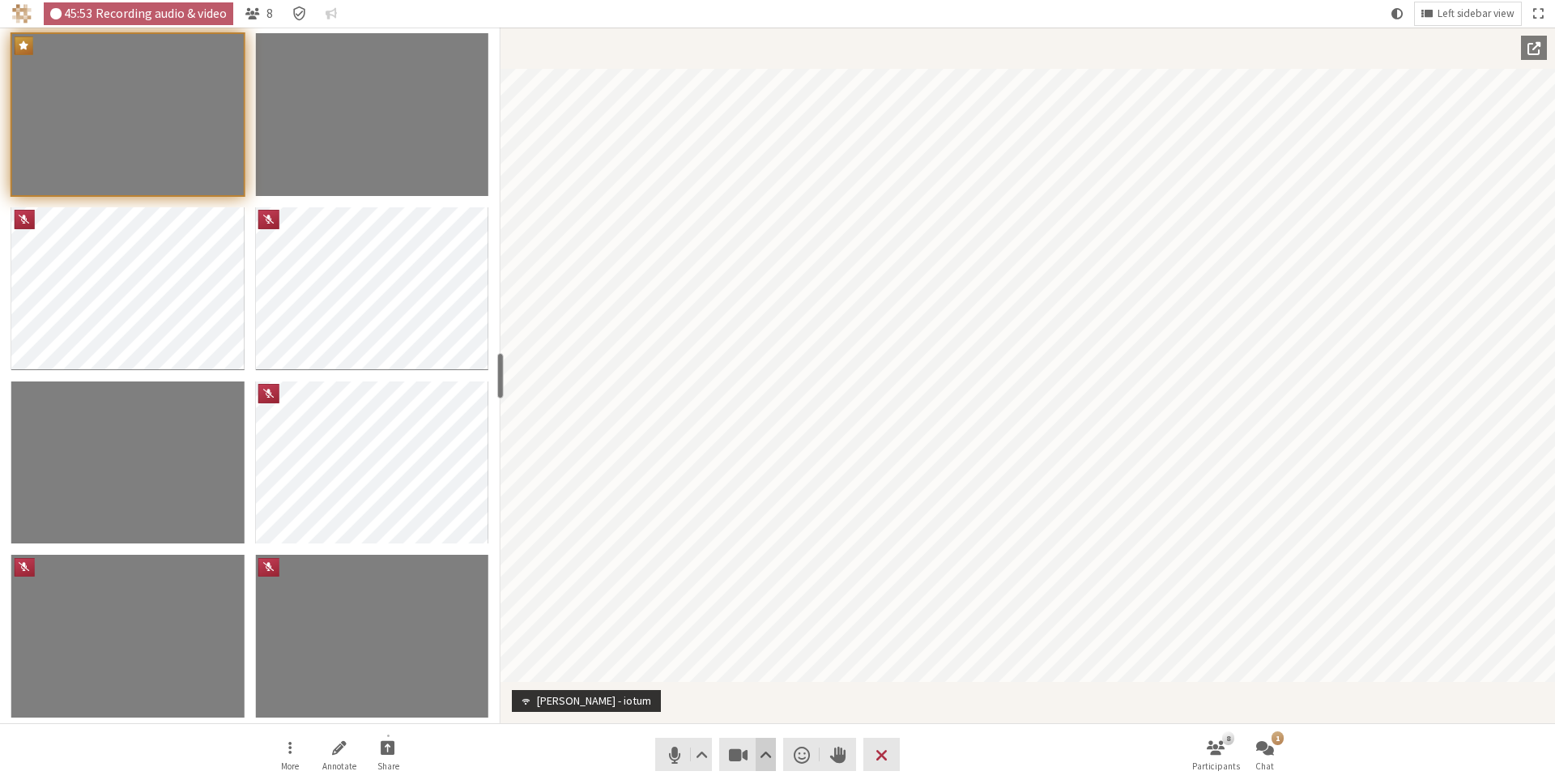
click at [765, 746] on span "Video setting" at bounding box center [766, 754] width 13 height 22
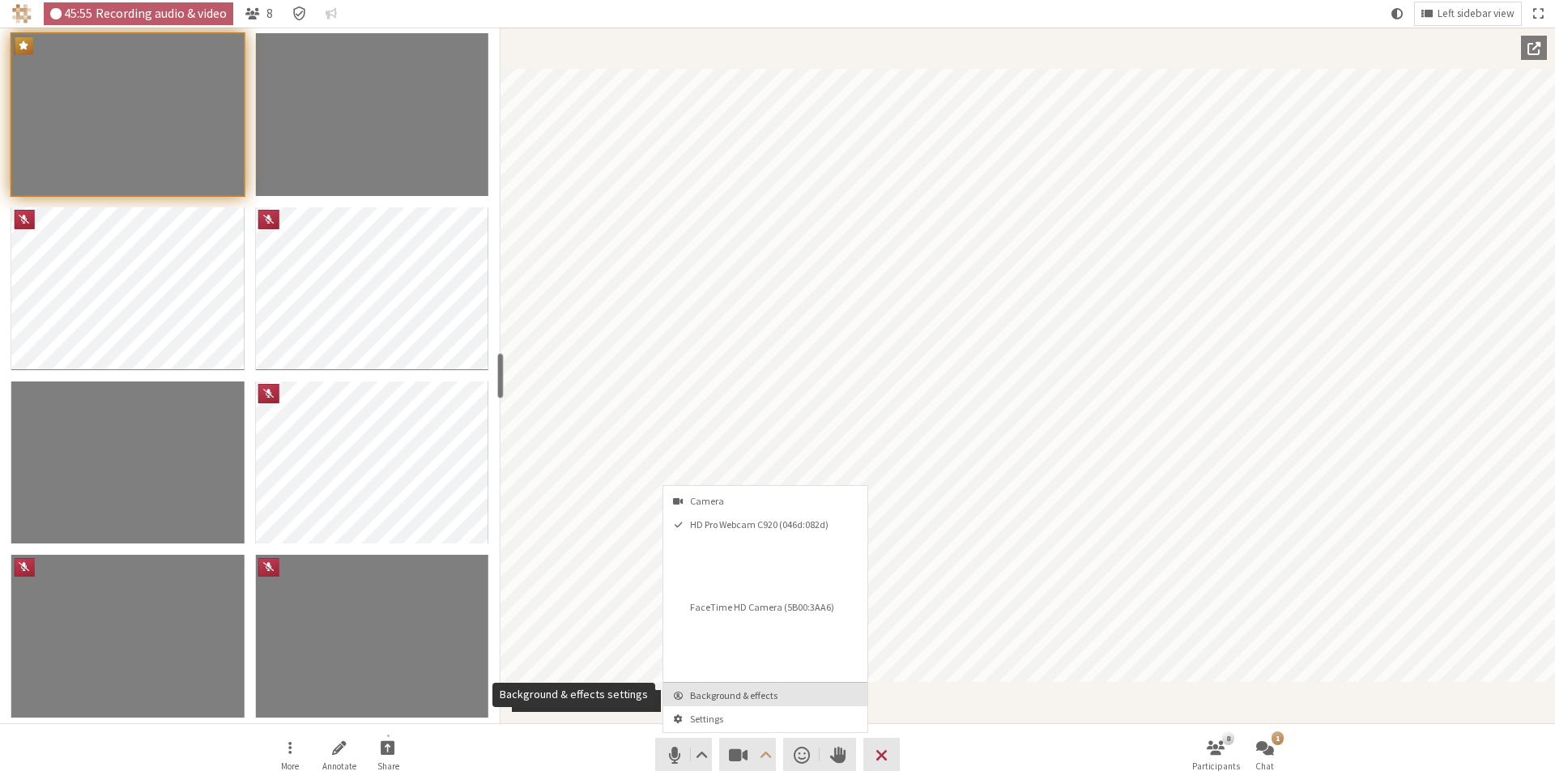
click at [772, 696] on span "Background & effects" at bounding box center [775, 695] width 170 height 11
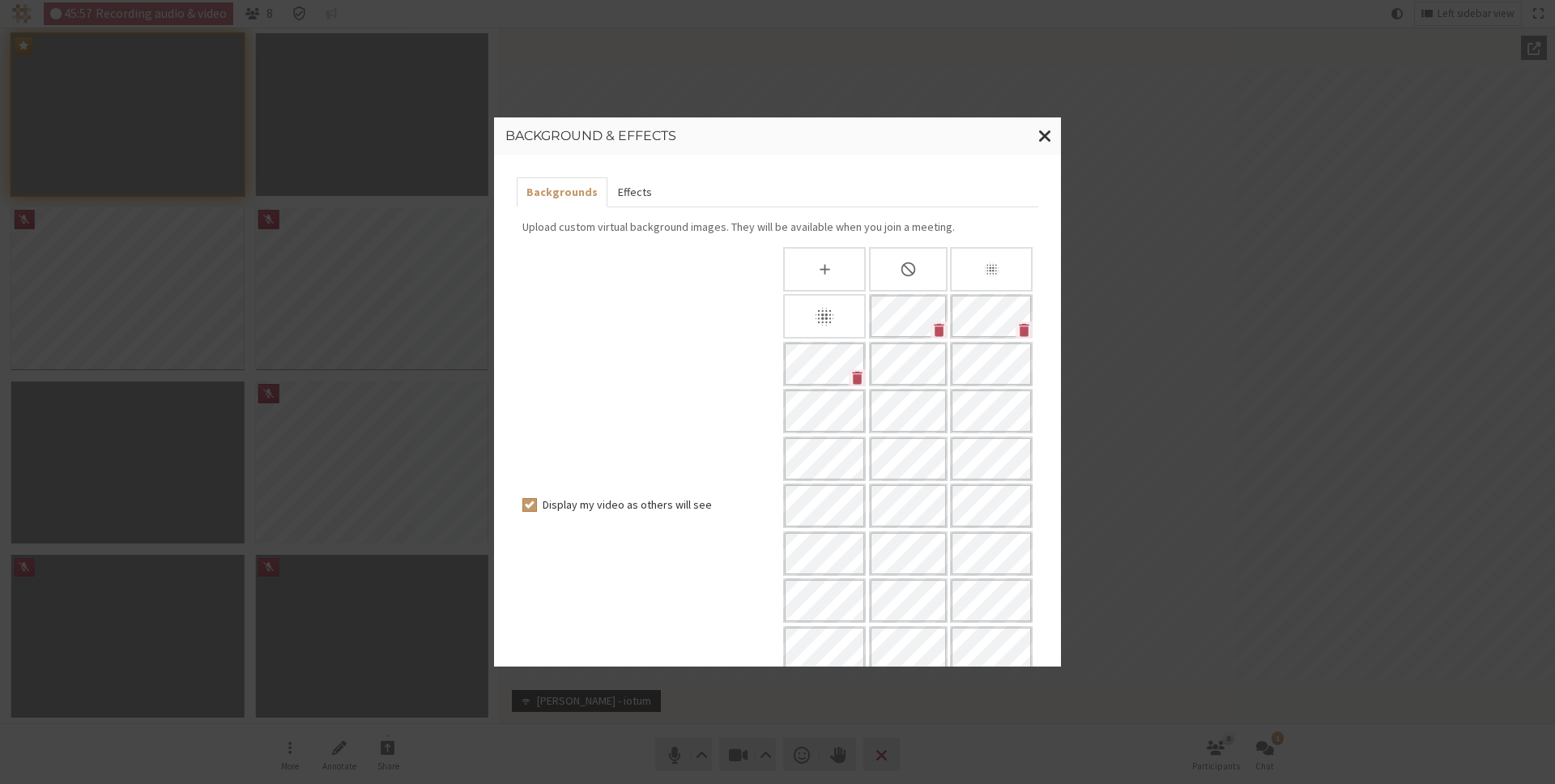
click at [643, 189] on button "Effects" at bounding box center [634, 192] width 54 height 30
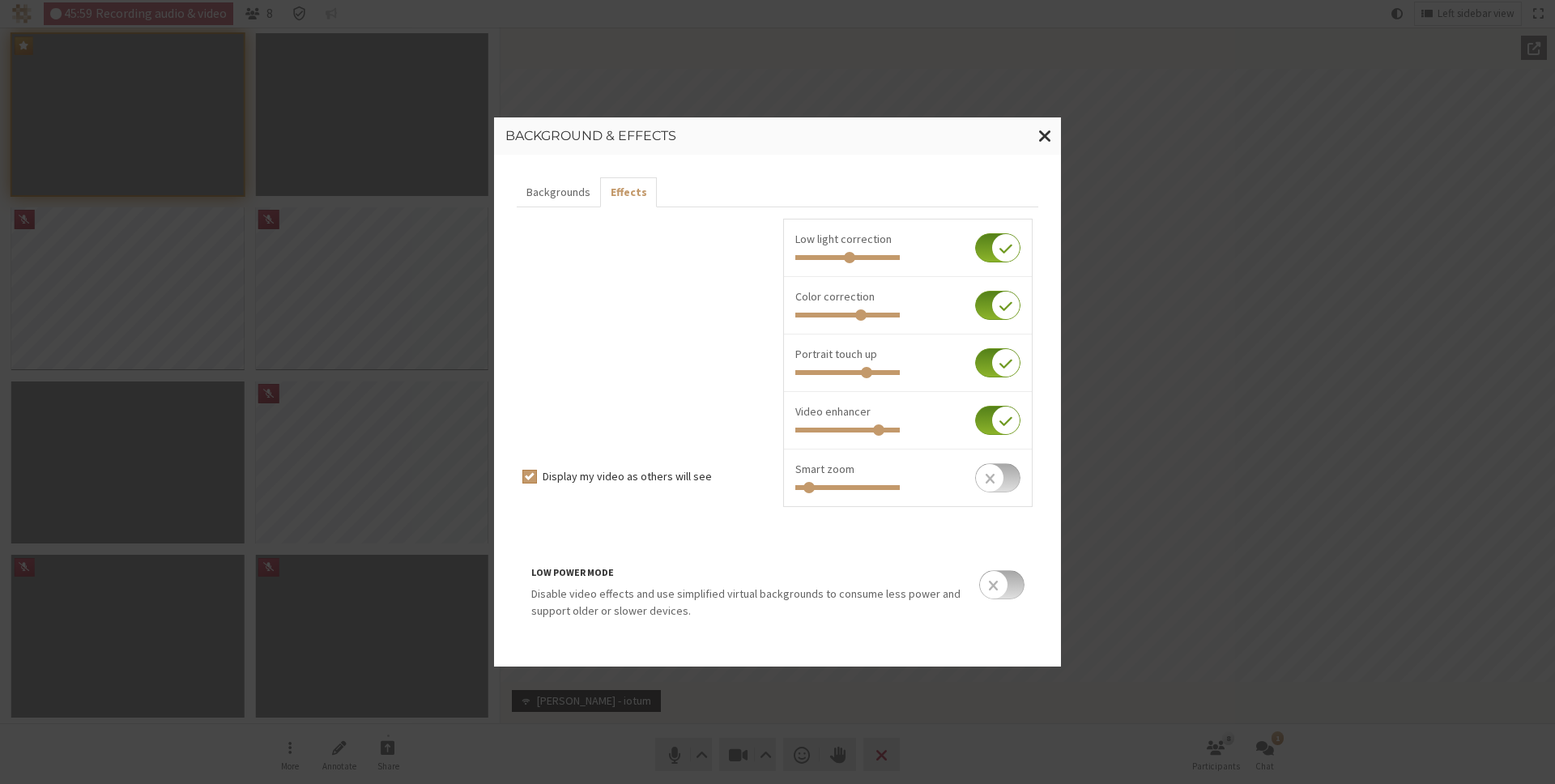
click at [984, 423] on input "checkbox" at bounding box center [997, 420] width 46 height 30
checkbox input "true"
click at [811, 578] on h5 "Low power mode" at bounding box center [748, 572] width 434 height 14
click at [807, 578] on h5 "Low power mode" at bounding box center [748, 572] width 434 height 14
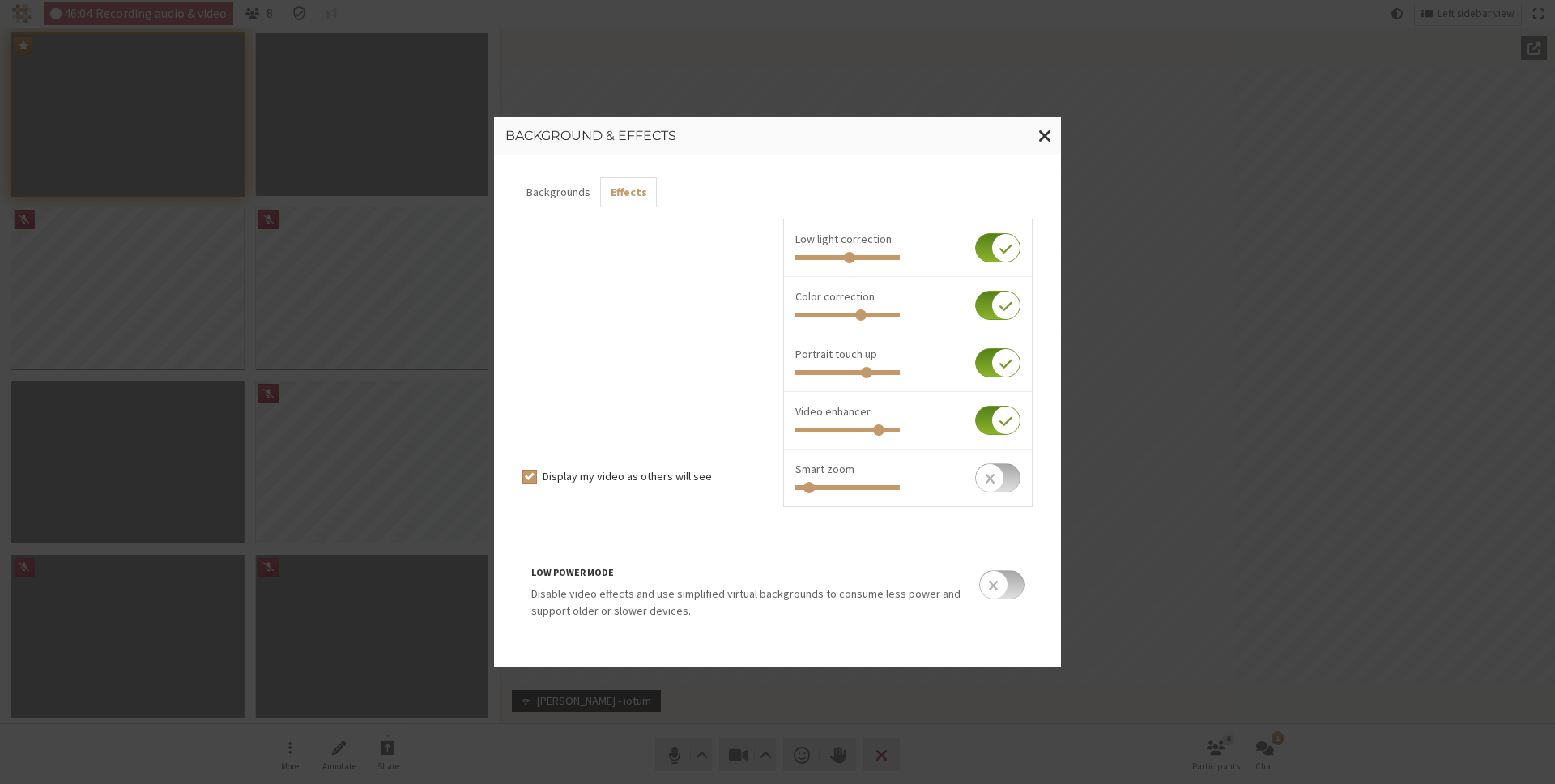
click at [807, 578] on h5 "Low power mode" at bounding box center [748, 572] width 434 height 14
click at [1045, 131] on span "Close modal" at bounding box center [1044, 135] width 13 height 21
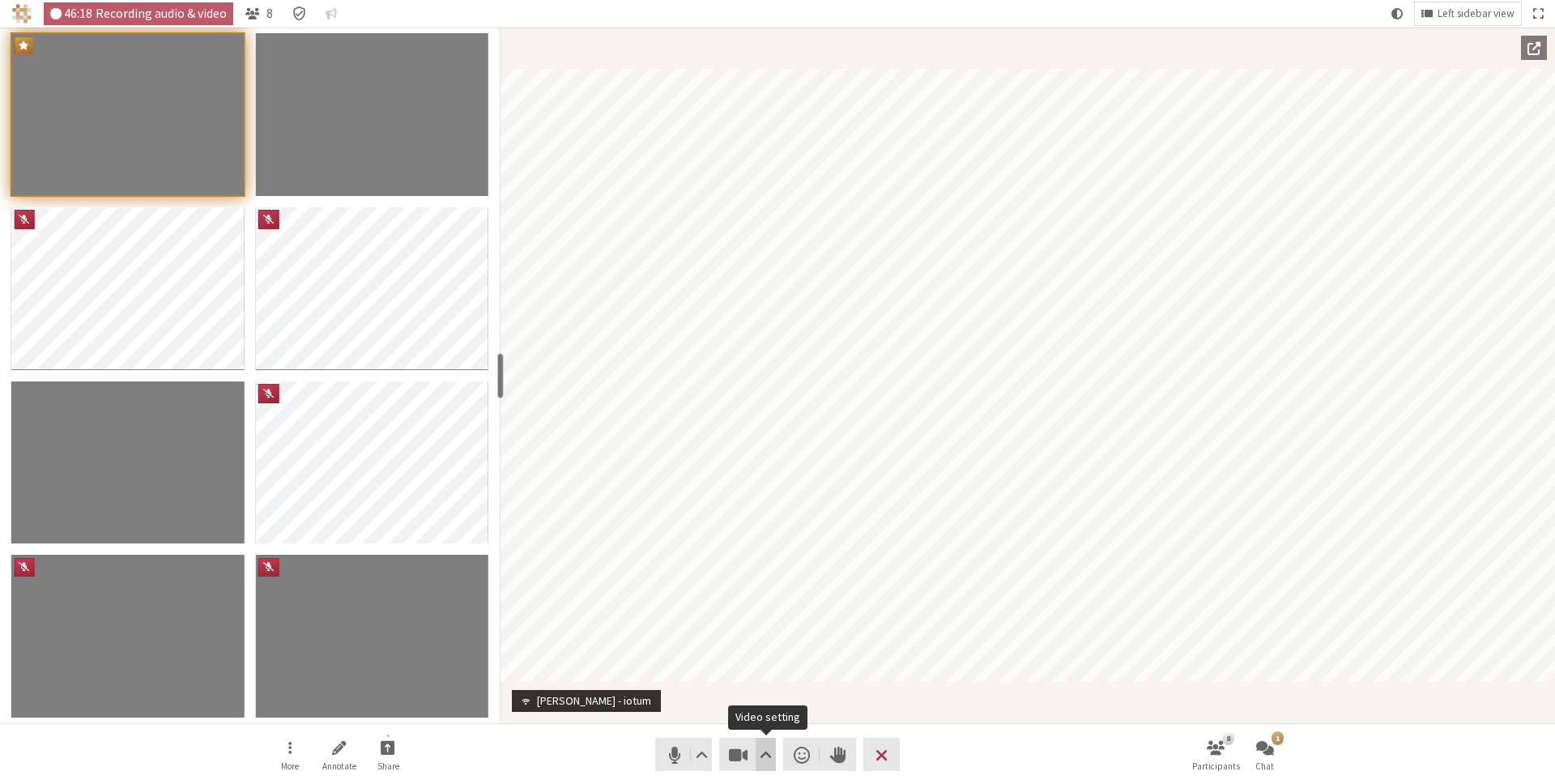
click at [760, 753] on span "Video setting" at bounding box center [766, 754] width 13 height 22
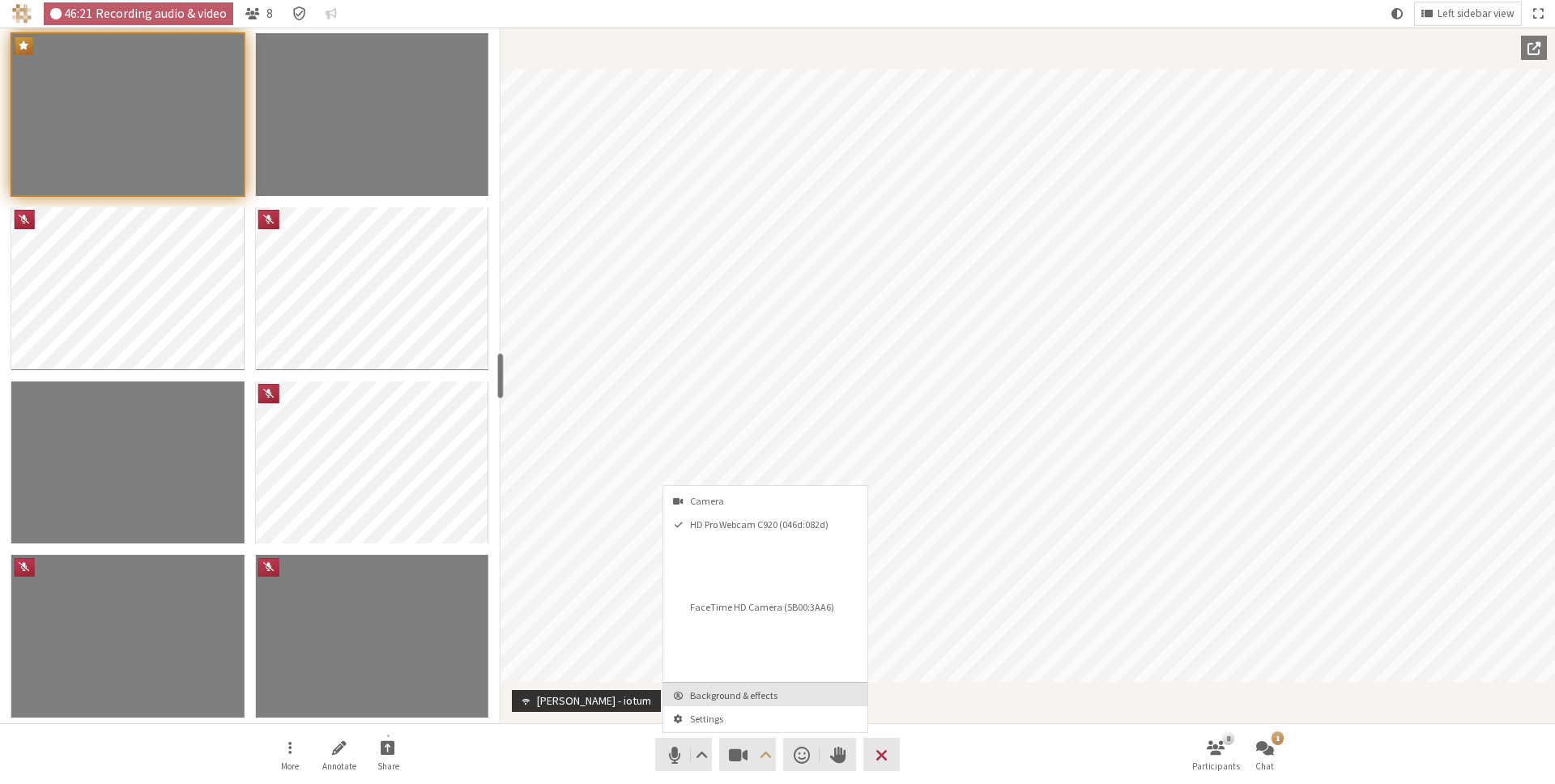
click at [770, 696] on span "Background & effects" at bounding box center [775, 695] width 170 height 11
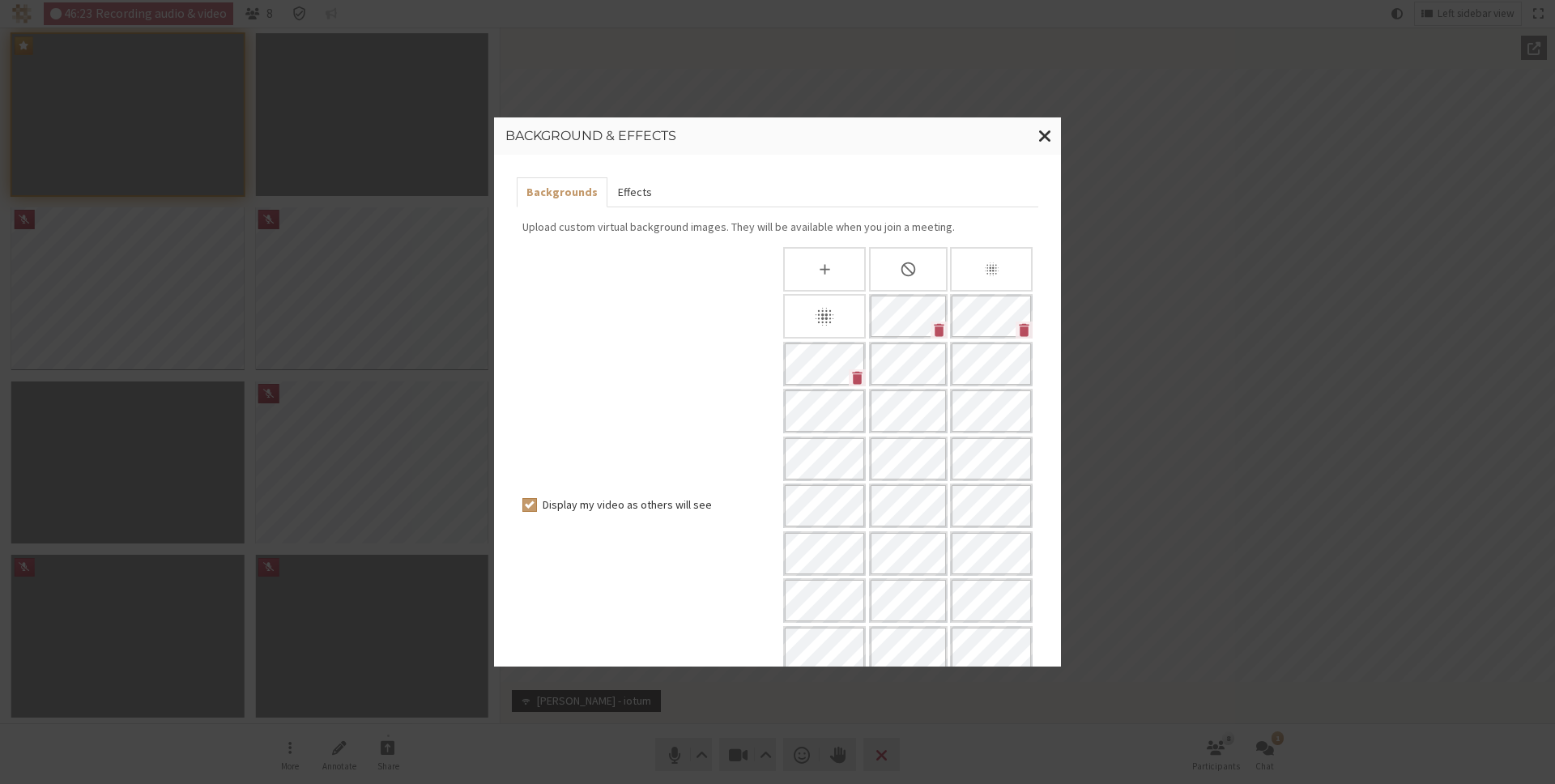
click at [632, 197] on button "Effects" at bounding box center [634, 192] width 54 height 30
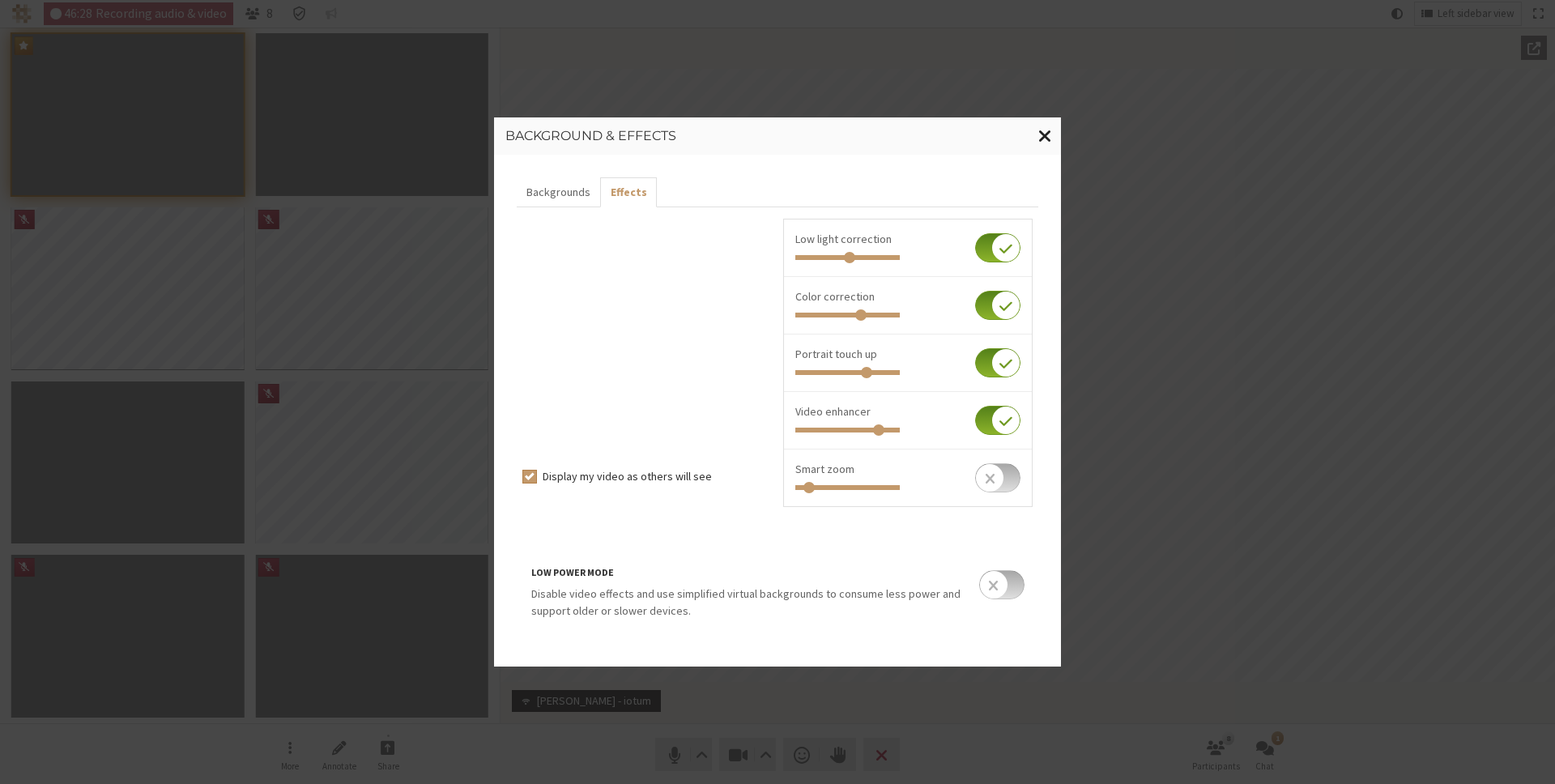
click at [1052, 138] on button "Close modal" at bounding box center [1044, 136] width 31 height 38
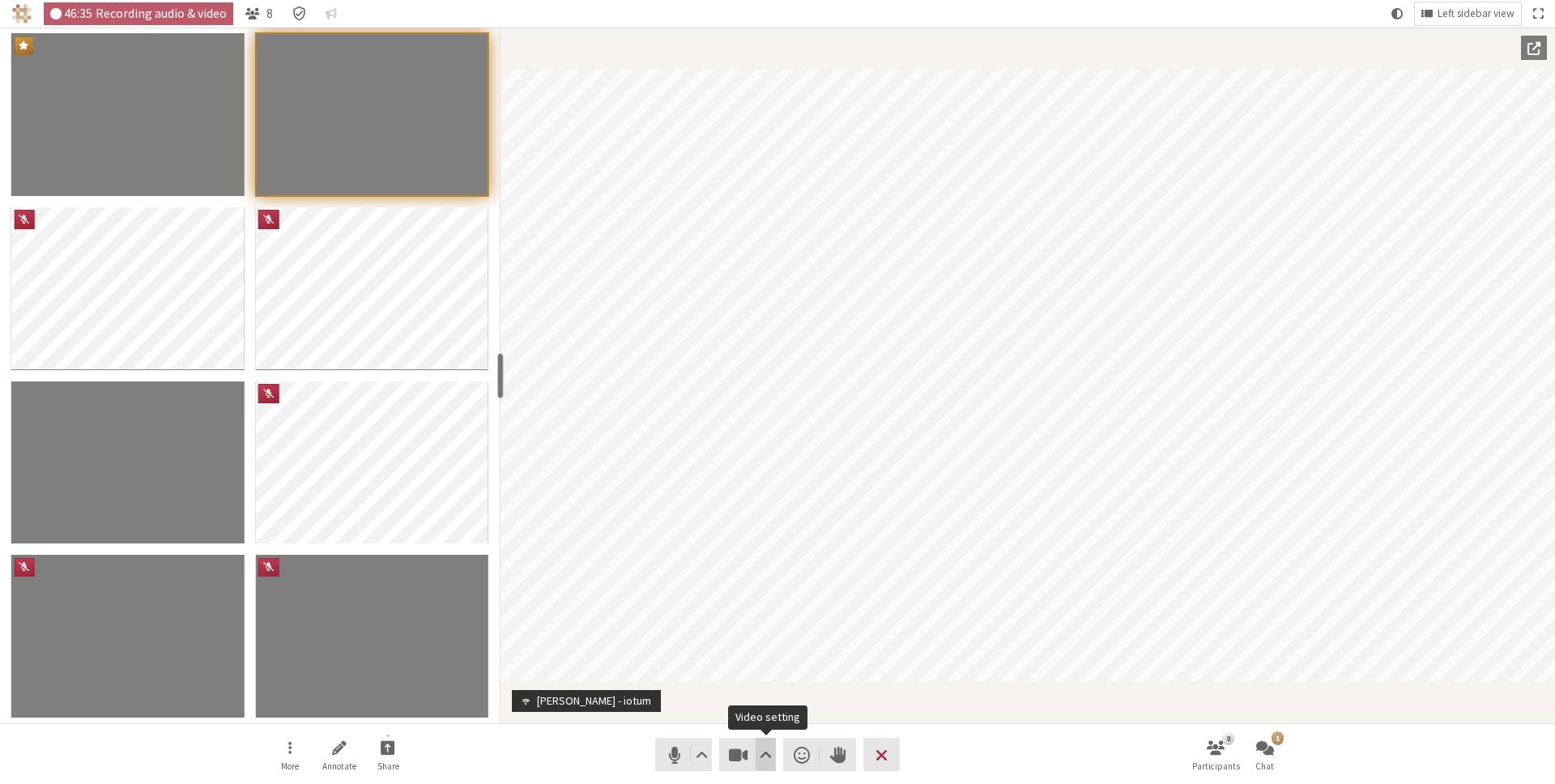
click at [764, 764] on span "Video setting" at bounding box center [766, 754] width 13 height 22
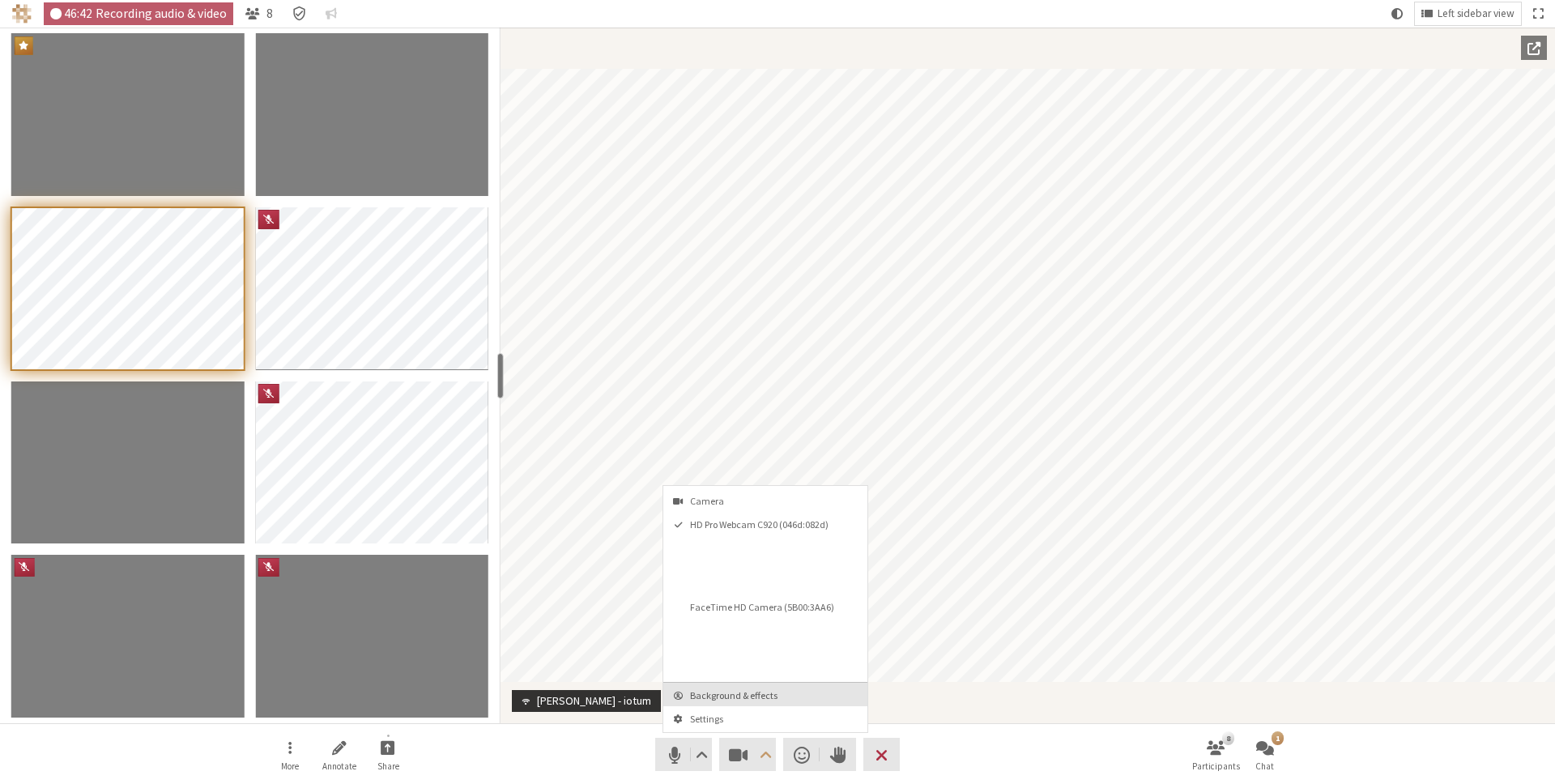
click at [761, 697] on span "Background & effects" at bounding box center [775, 695] width 170 height 11
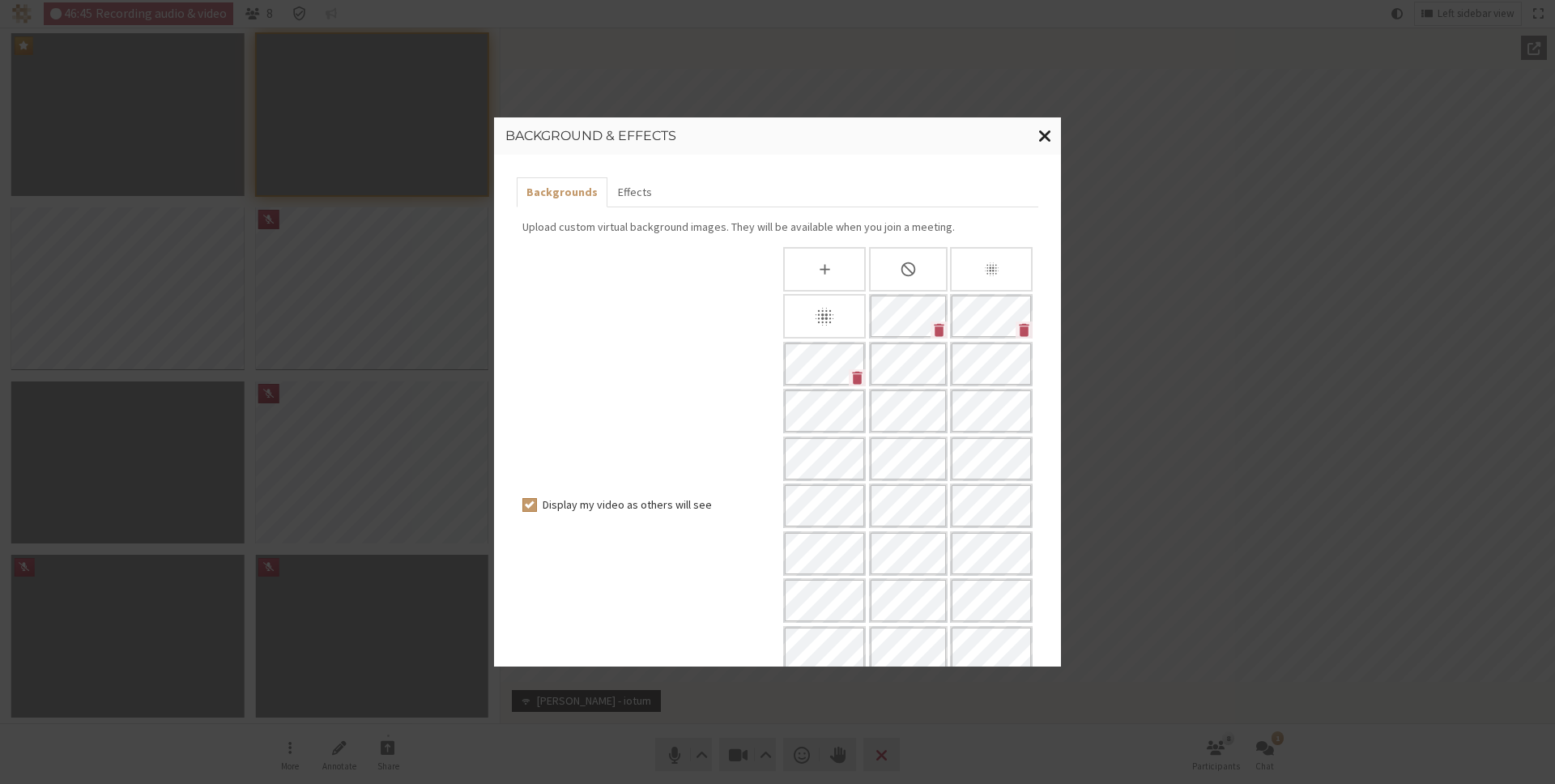
click at [1042, 120] on button "Close modal" at bounding box center [1044, 136] width 31 height 38
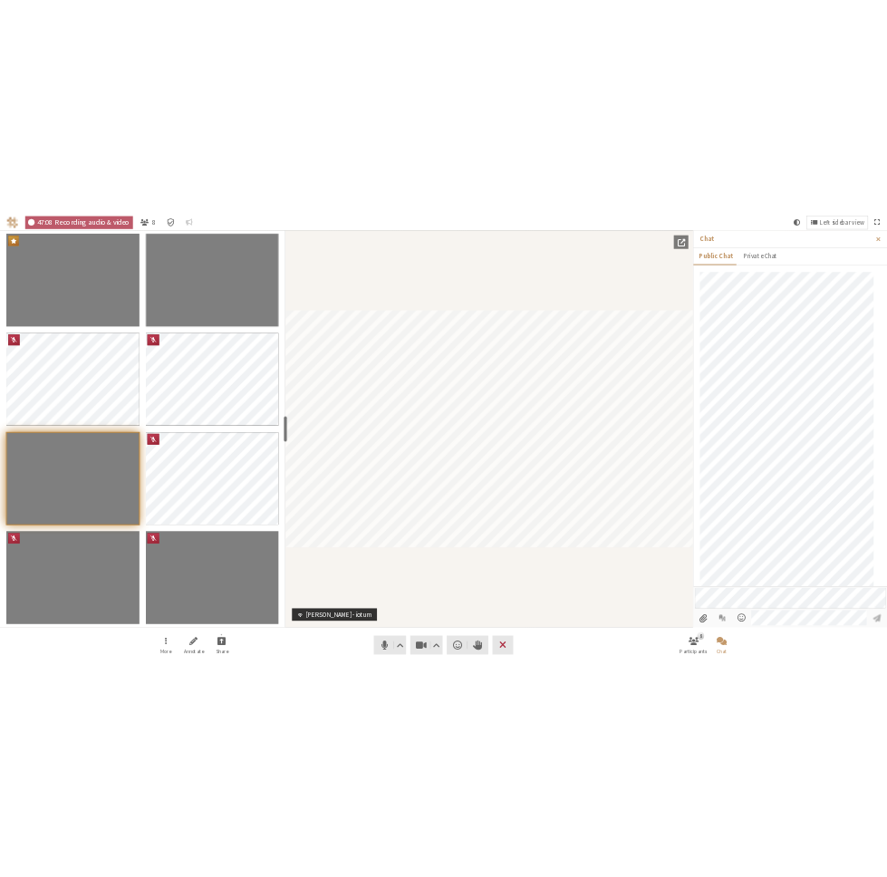
scroll to position [82, 0]
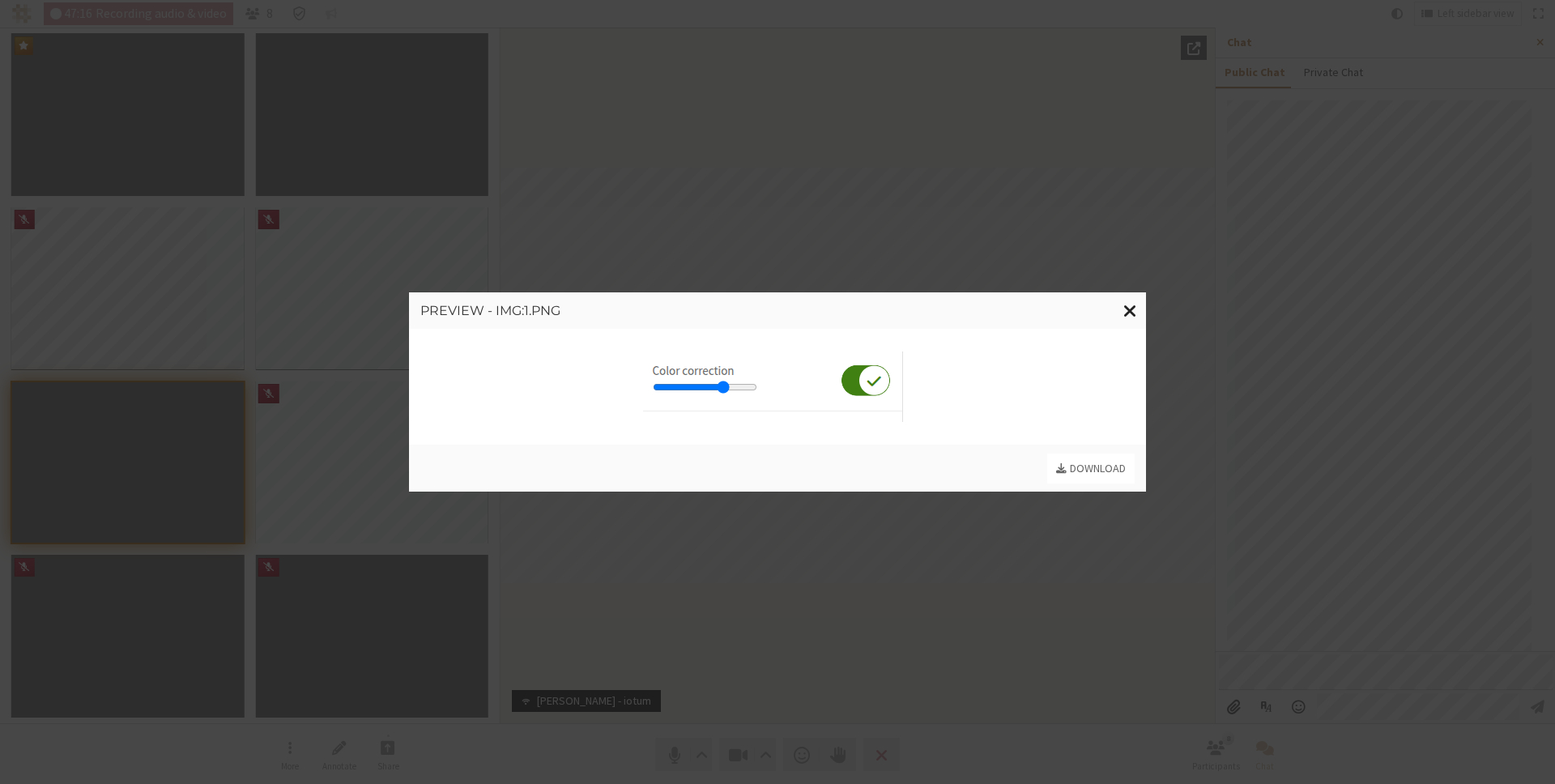
click at [1128, 310] on span "Close modal" at bounding box center [1129, 310] width 13 height 21
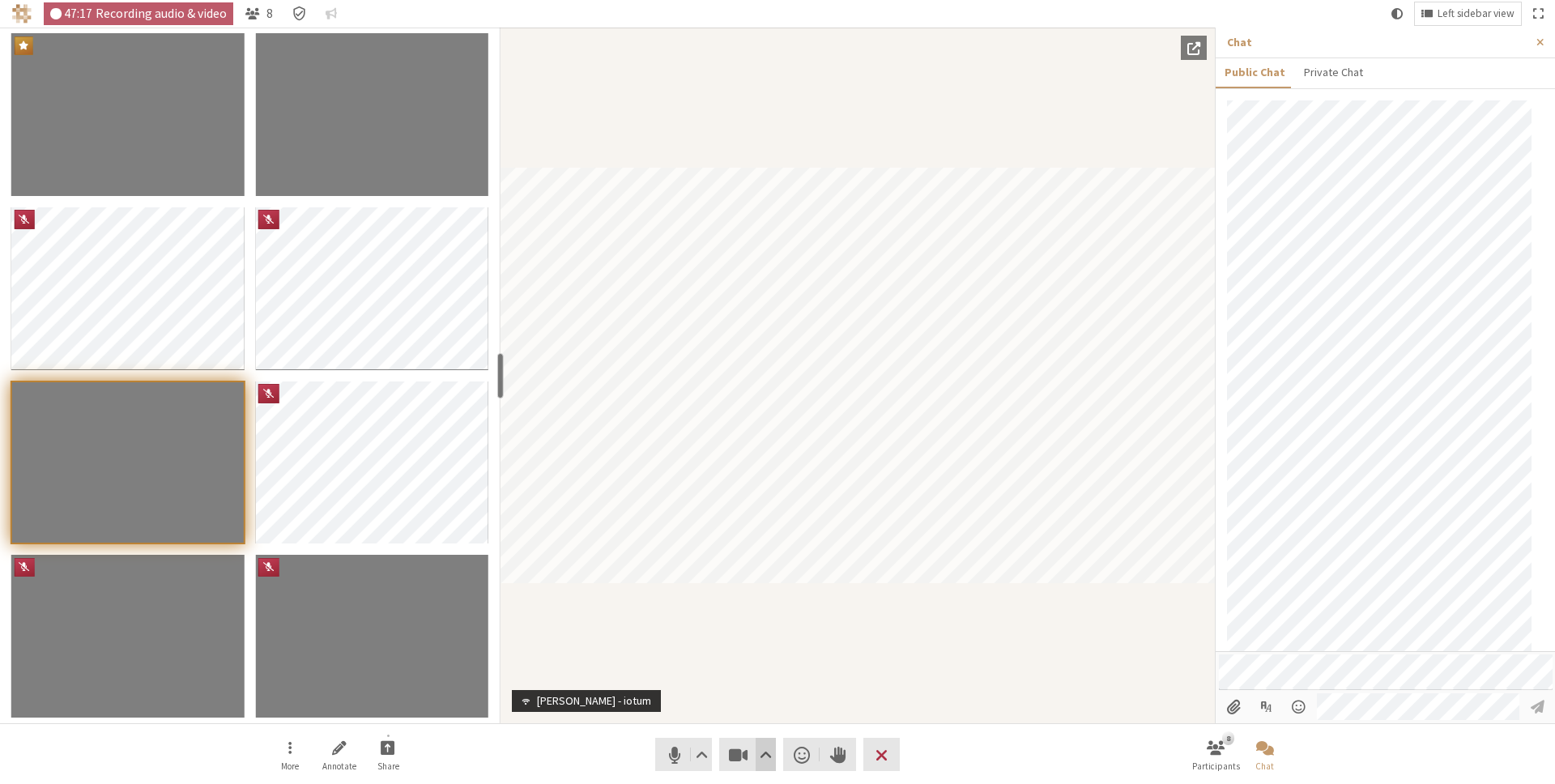
click at [766, 753] on span "Video setting" at bounding box center [766, 754] width 13 height 22
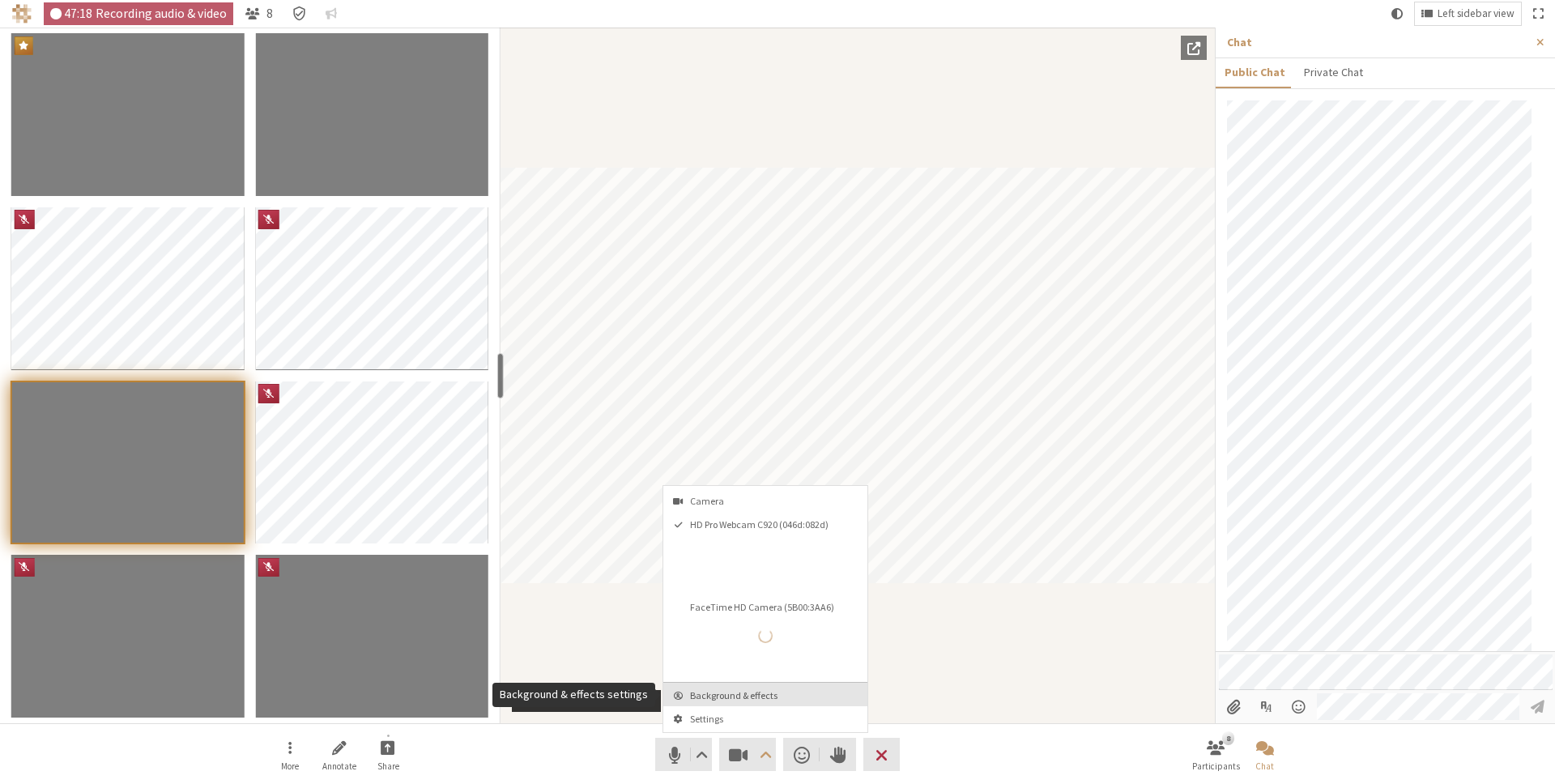
click at [768, 702] on button "Background & effects" at bounding box center [765, 694] width 204 height 23
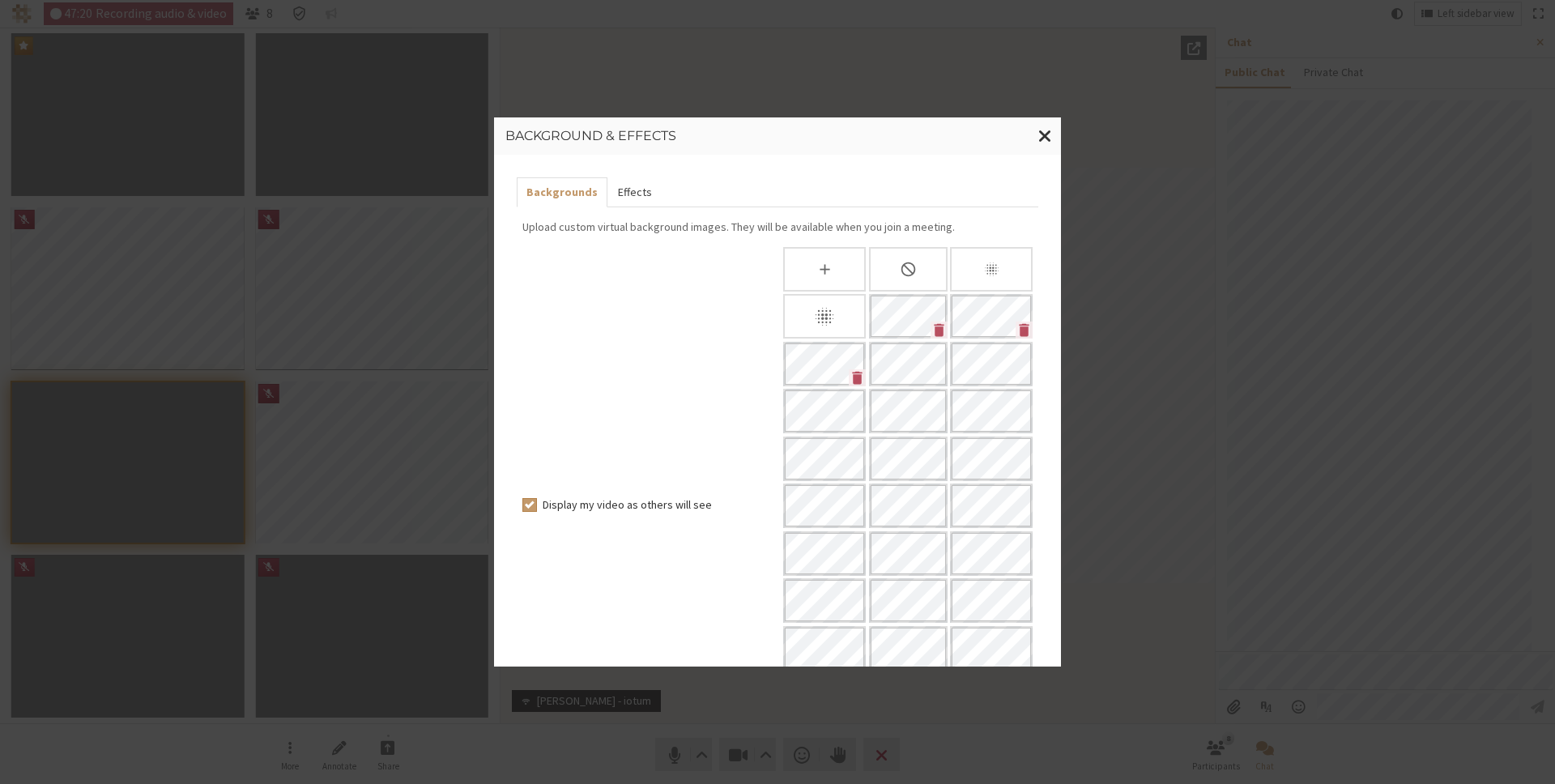
click at [622, 184] on button "Effects" at bounding box center [634, 192] width 54 height 30
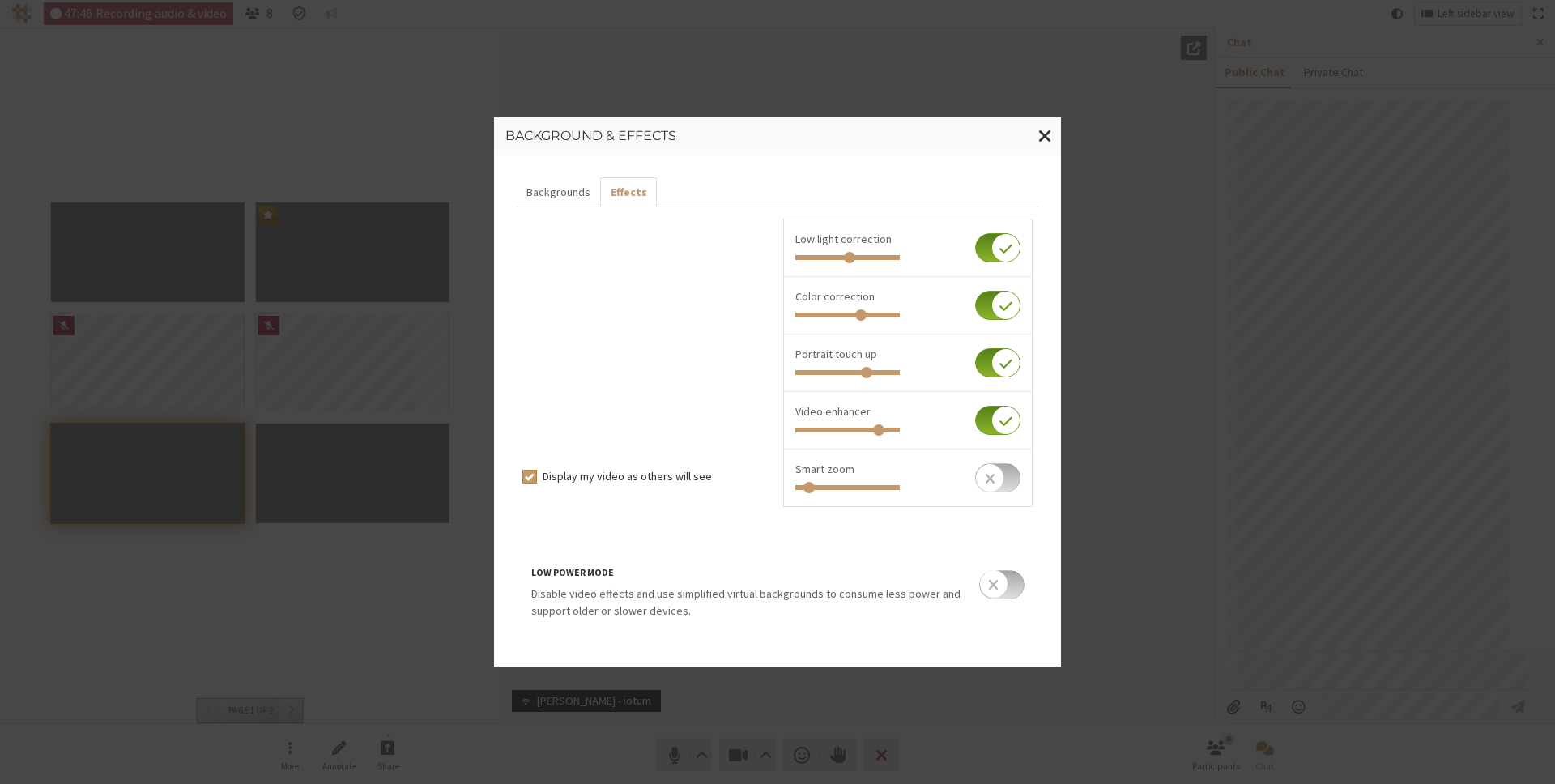
scroll to position [132, 0]
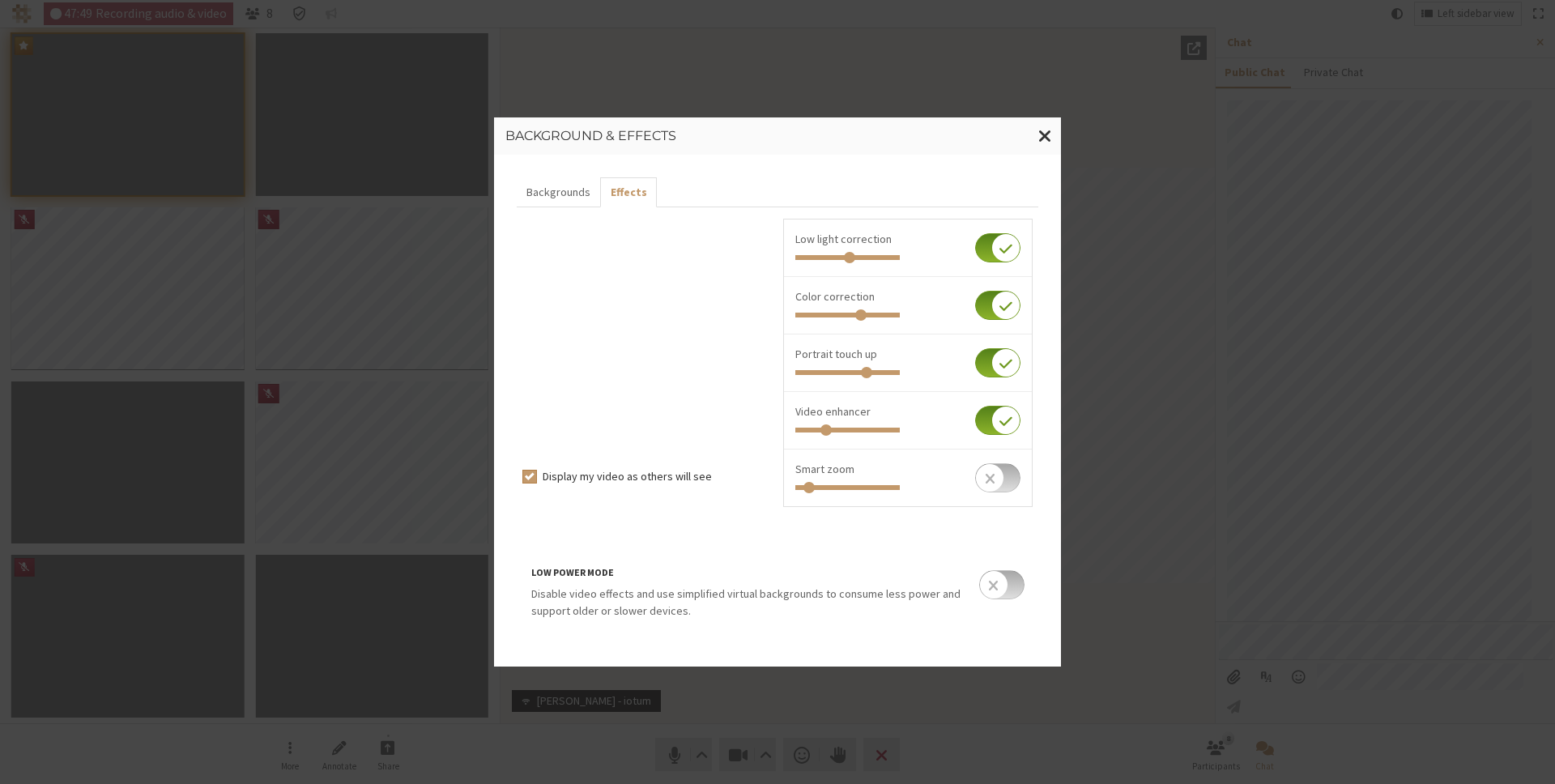
drag, startPoint x: 881, startPoint y: 435, endPoint x: 828, endPoint y: 433, distance: 53.0
type input "0.271"
click at [828, 433] on input "range" at bounding box center [847, 429] width 105 height 4
click at [1041, 137] on span "Close modal" at bounding box center [1044, 135] width 13 height 21
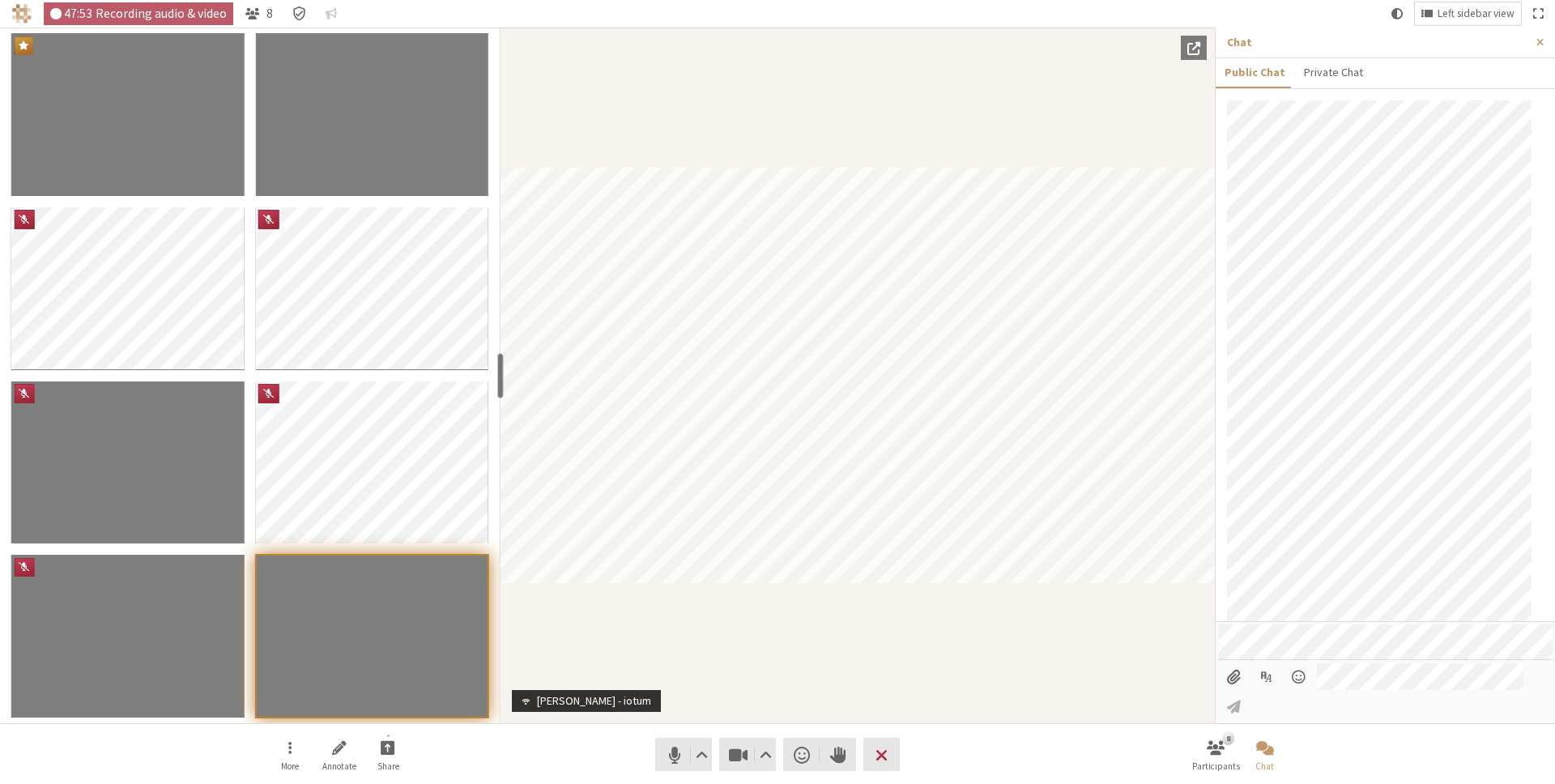
click at [760, 612] on div "Participant" at bounding box center [858, 375] width 714 height 695
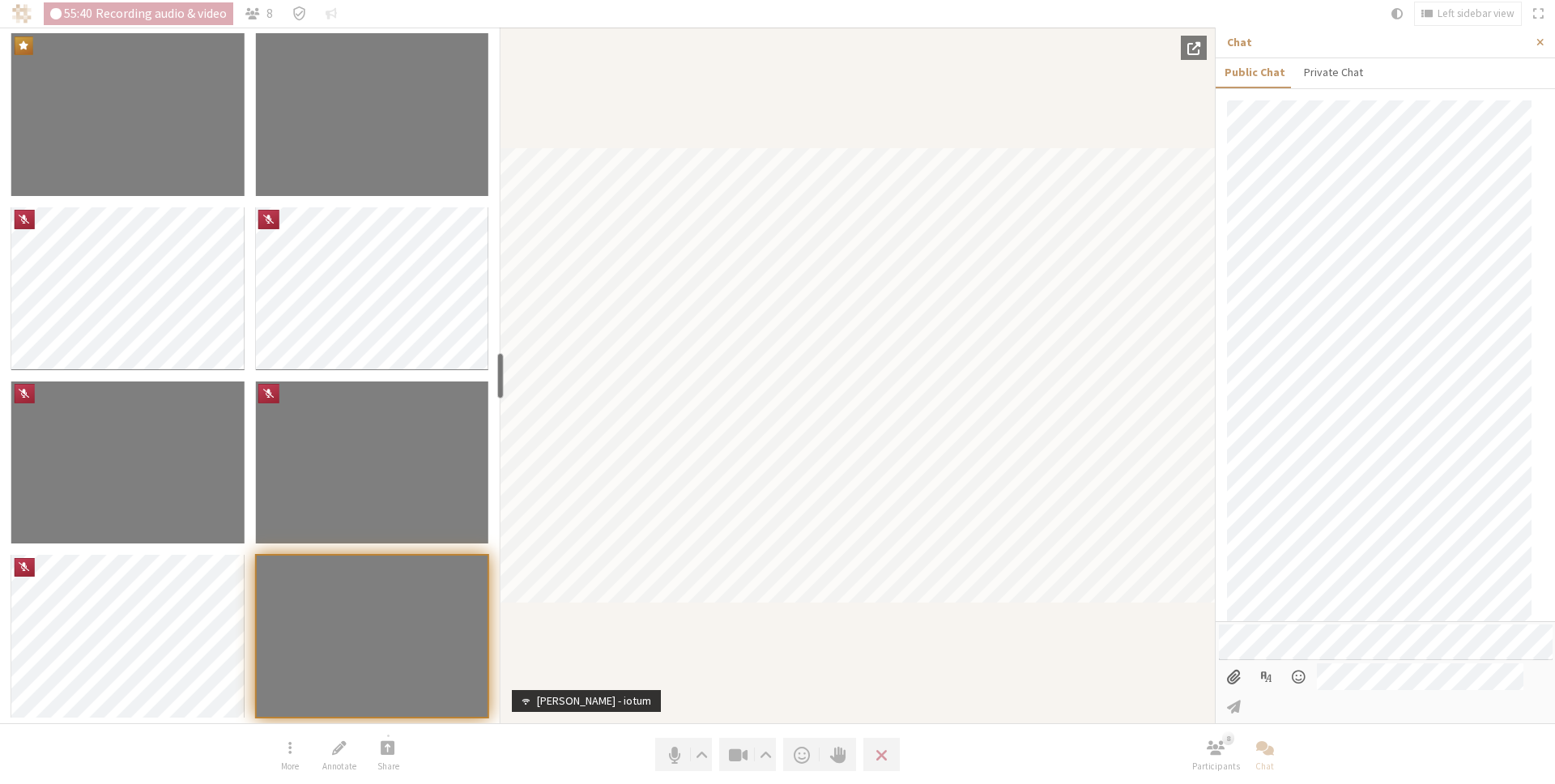
scroll to position [209, 0]
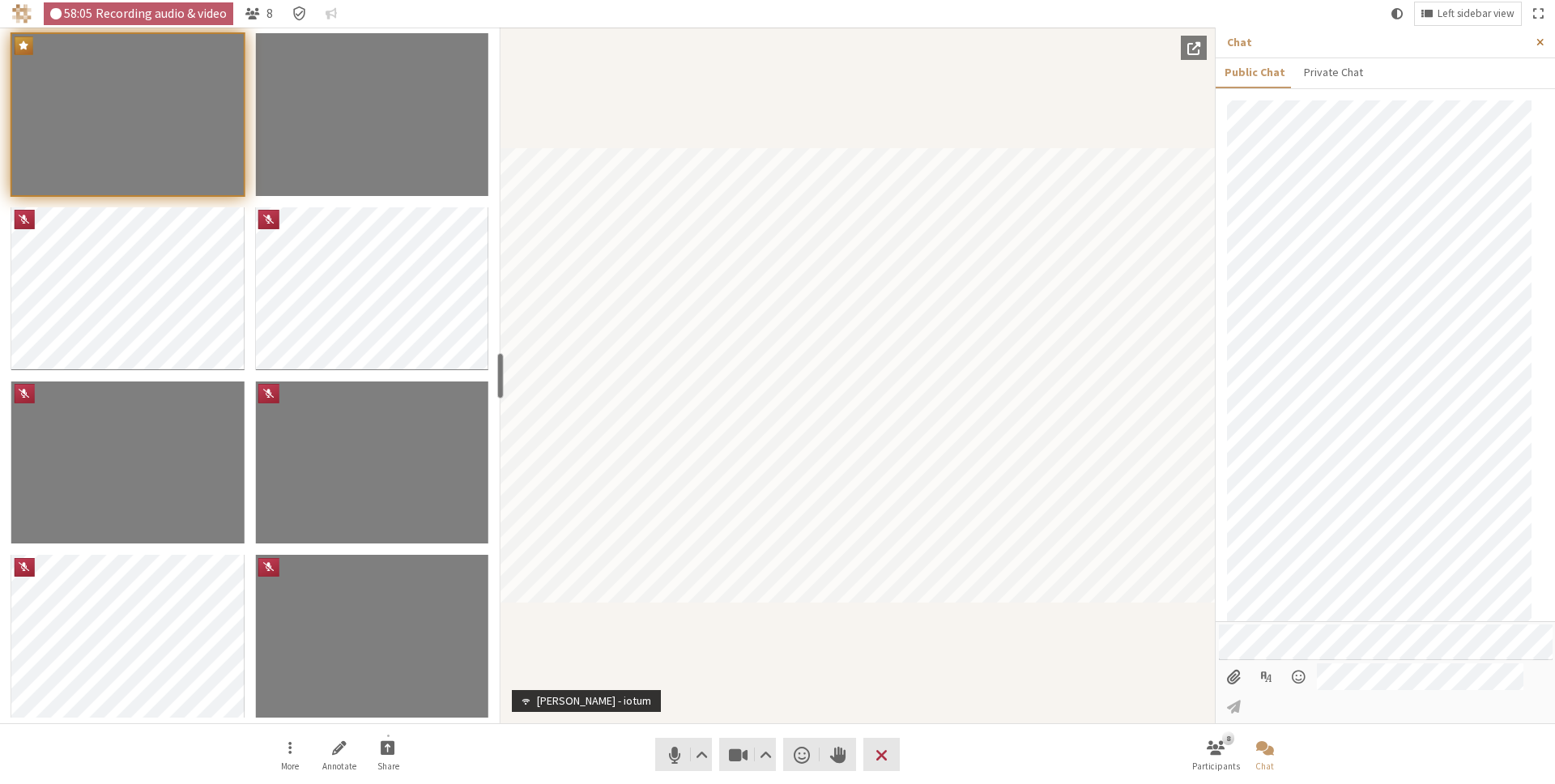
click at [1539, 39] on span "Close sidebar" at bounding box center [1540, 43] width 7 height 13
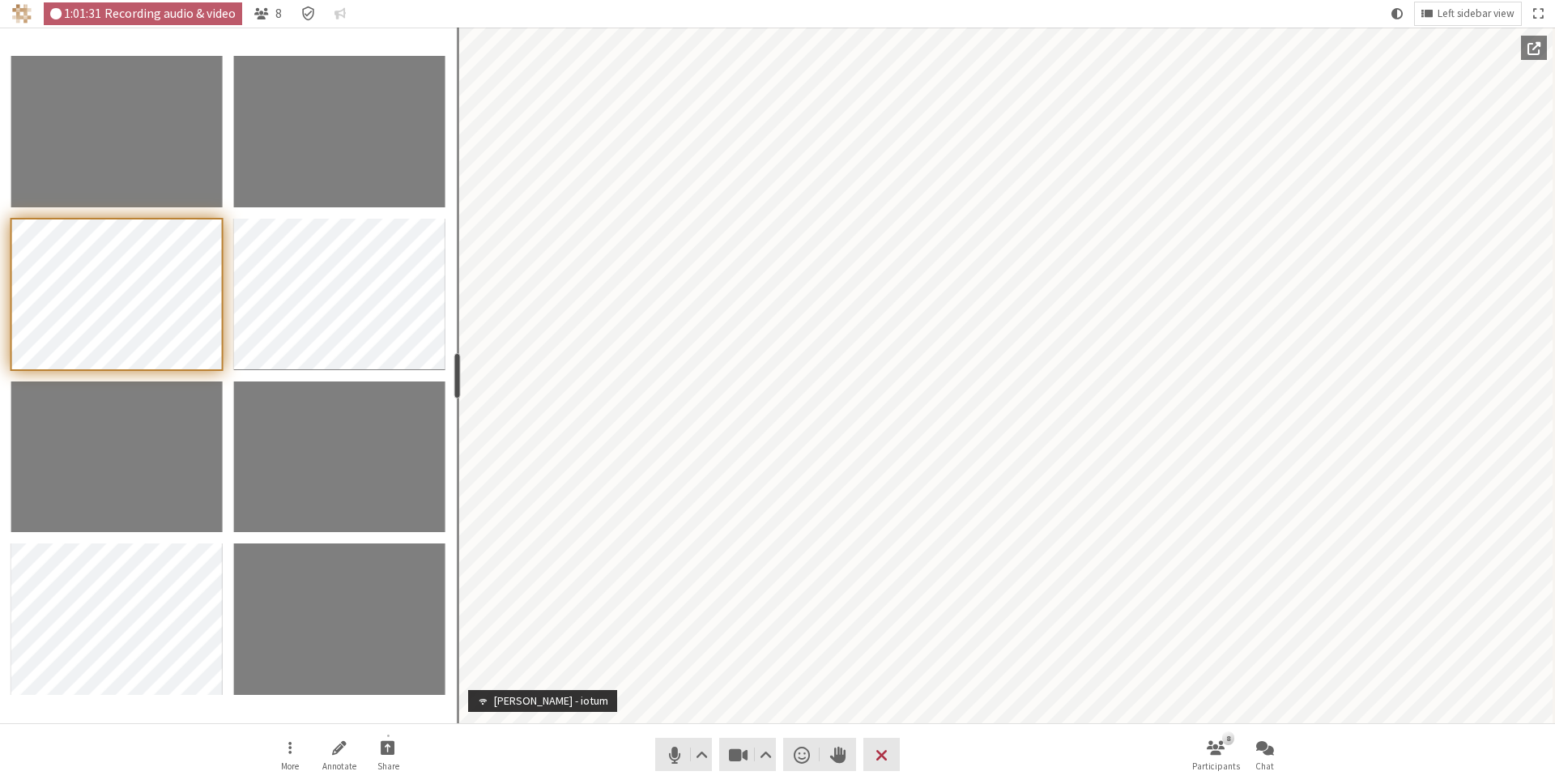
drag, startPoint x: 499, startPoint y: 374, endPoint x: 454, endPoint y: 375, distance: 45.0
click at [454, 375] on div "resize" at bounding box center [456, 375] width 6 height 46
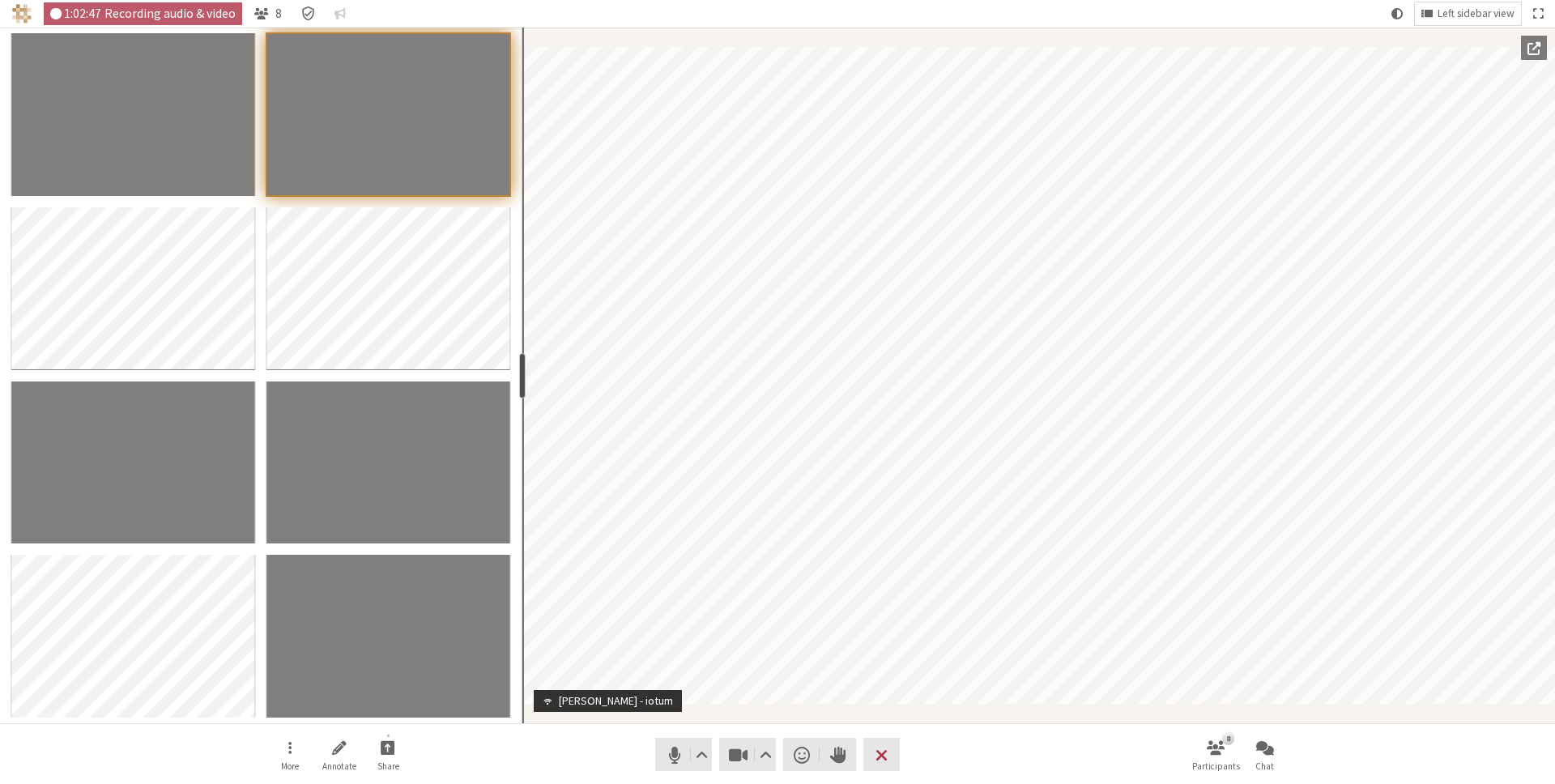
drag, startPoint x: 456, startPoint y: 371, endPoint x: 520, endPoint y: 363, distance: 64.5
click at [520, 363] on div "resize" at bounding box center [522, 375] width 6 height 46
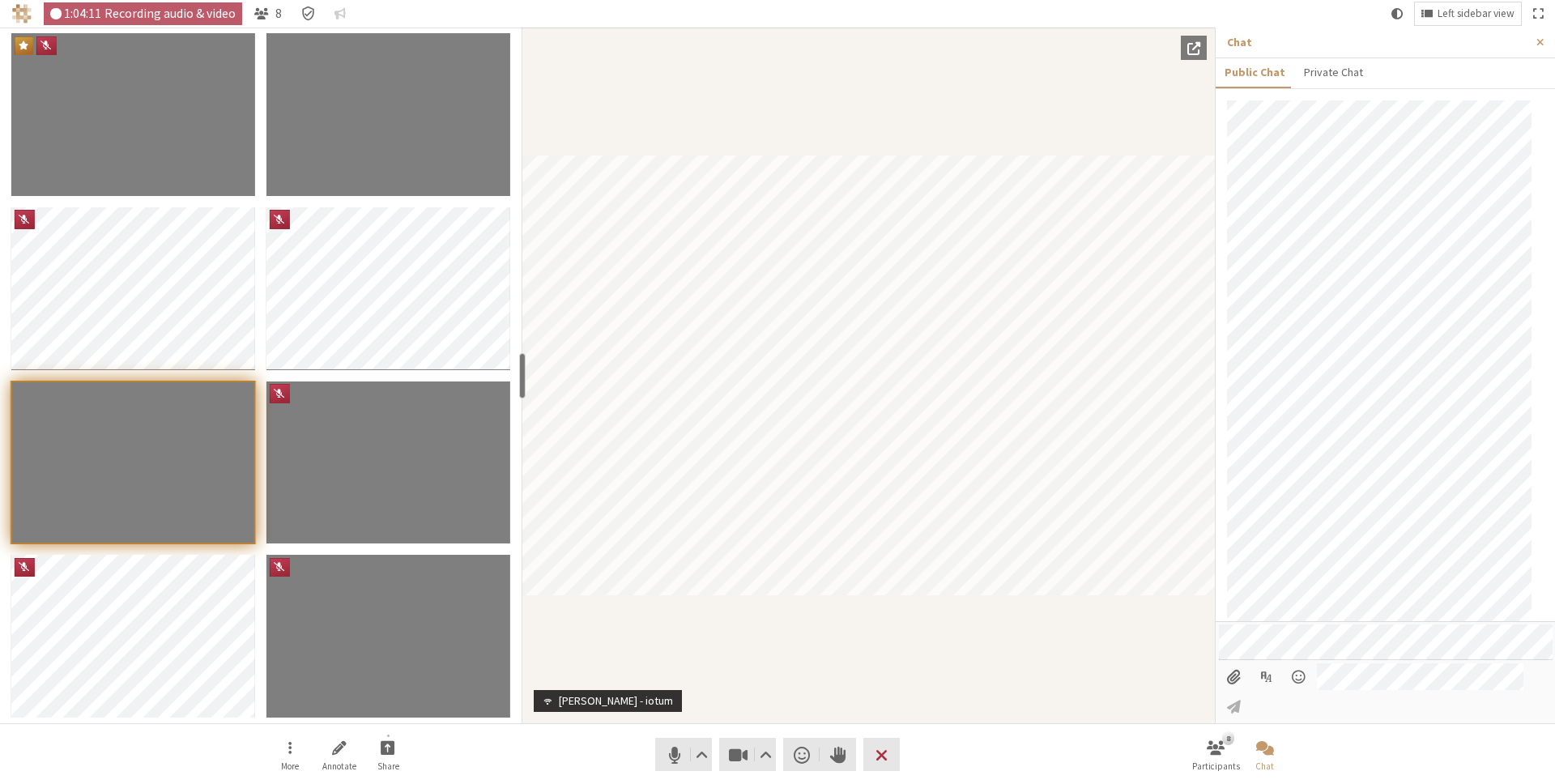
scroll to position [428, 0]
click at [163, 771] on div "More Annotate Share Audio Video Send a reaction Raise hand Leave 8 Participants…" at bounding box center [777, 754] width 1555 height 62
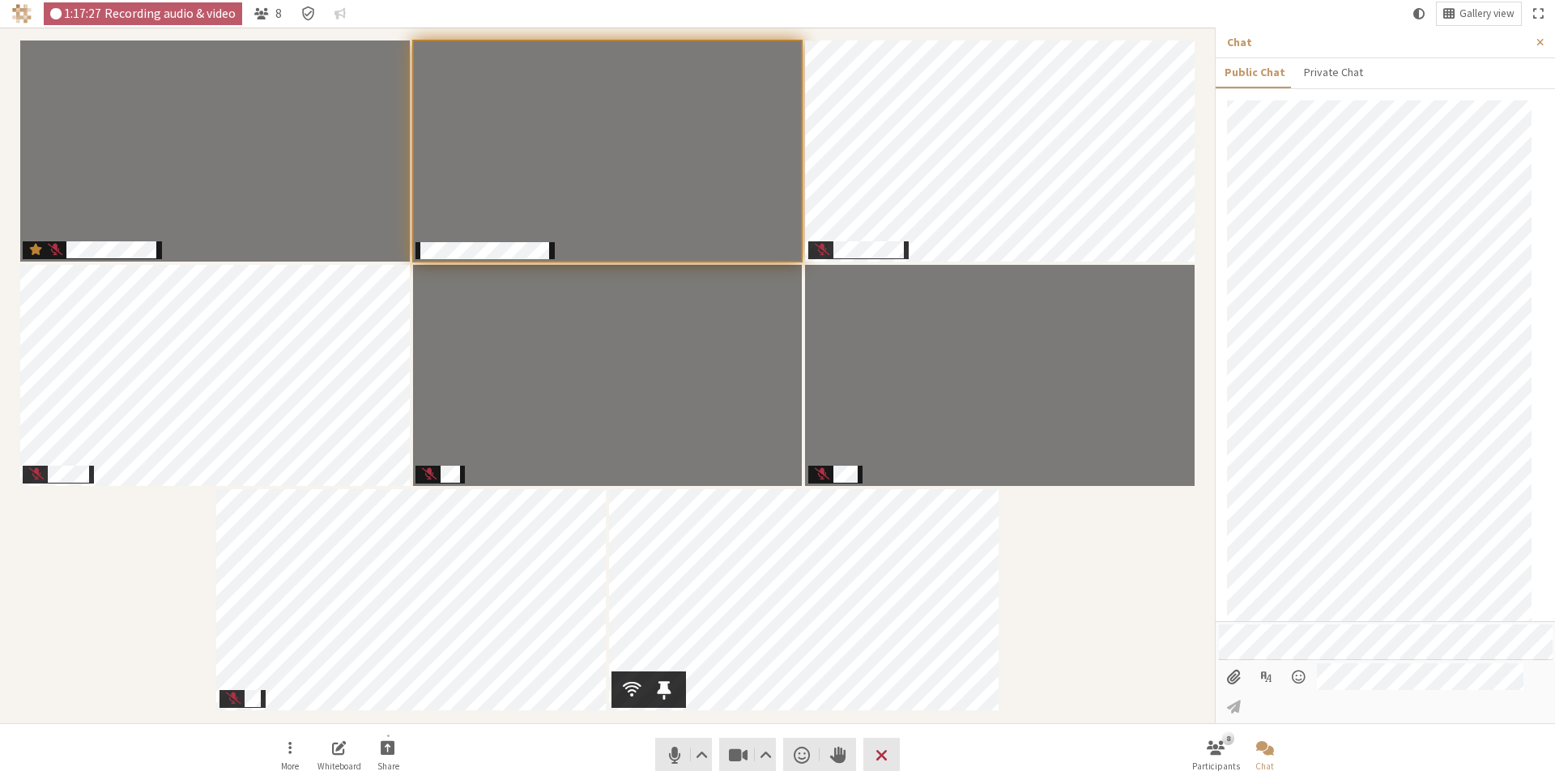
scroll to position [762, 0]
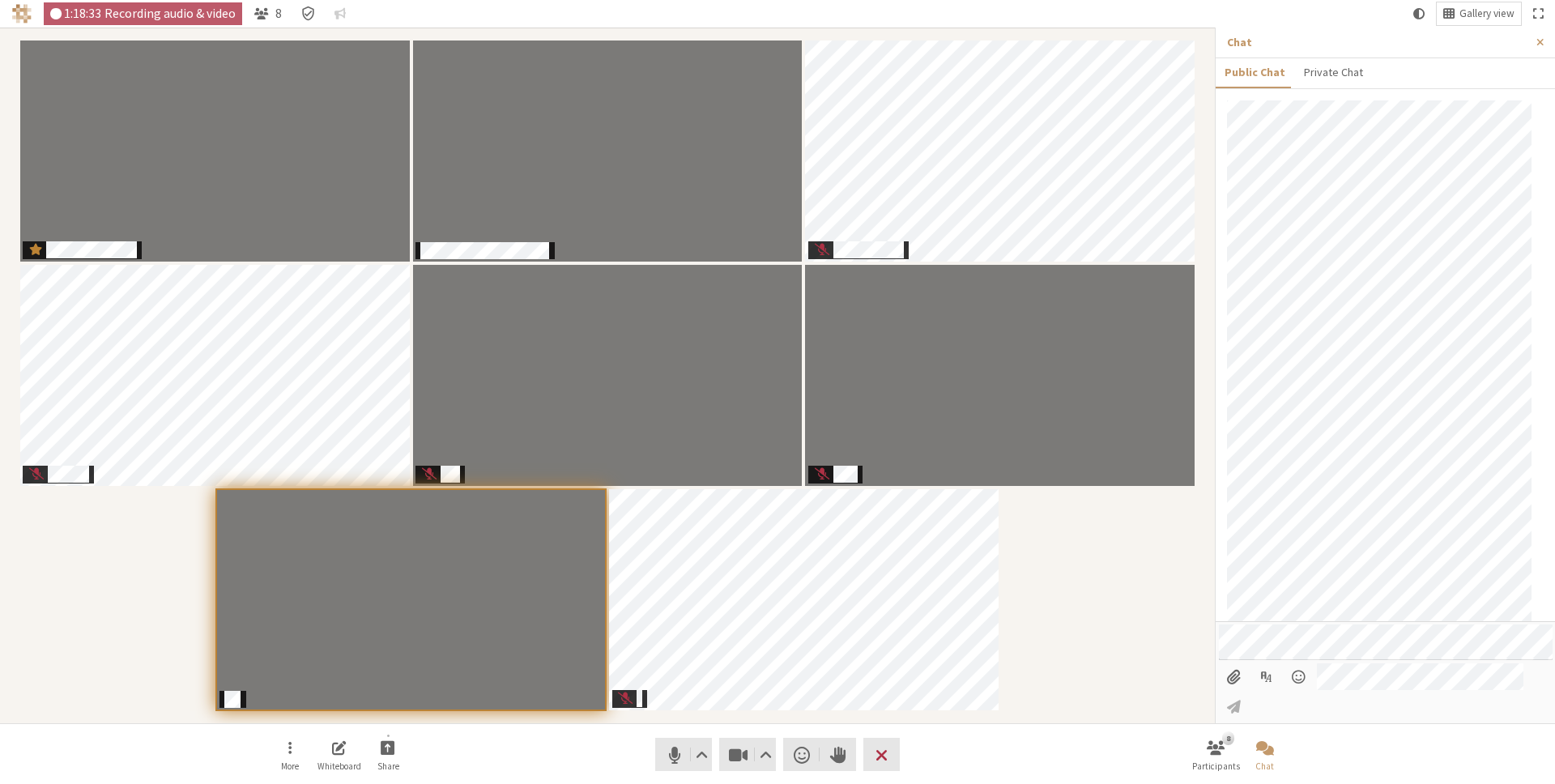
click at [506, 745] on nav "More Whiteboard Share Audio Video Send a reaction Raise hand Leave 8 Participan…" at bounding box center [777, 754] width 1020 height 61
click at [506, 743] on nav "More Whiteboard Share Audio Video Send a reaction Raise hand Leave 8 Participan…" at bounding box center [777, 754] width 1020 height 61
click at [1069, 530] on div "Participants" at bounding box center [607, 375] width 1192 height 673
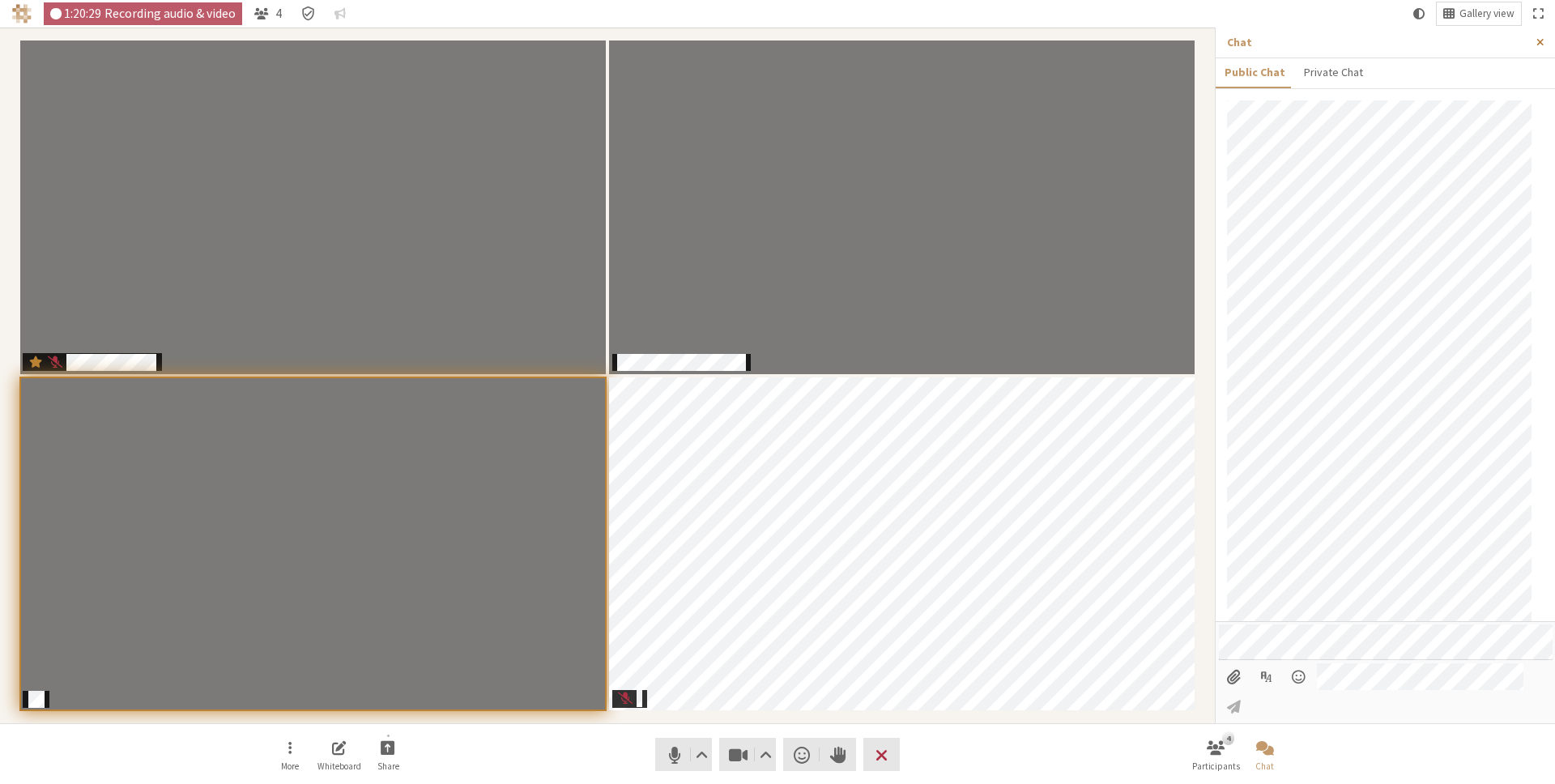
click at [1538, 39] on span "Close sidebar" at bounding box center [1540, 43] width 7 height 13
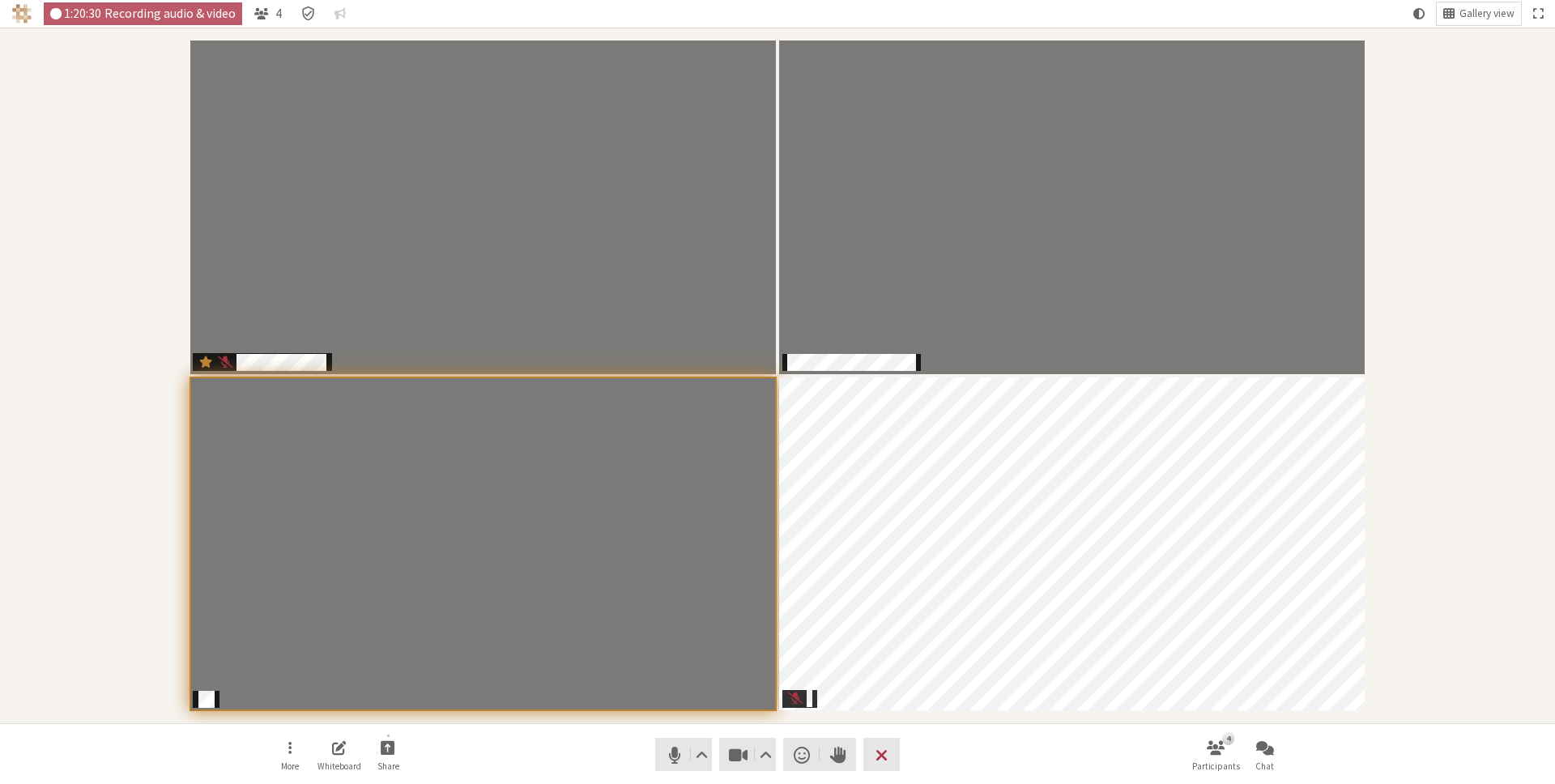
click at [1509, 125] on div "Participants" at bounding box center [778, 375] width 1533 height 673
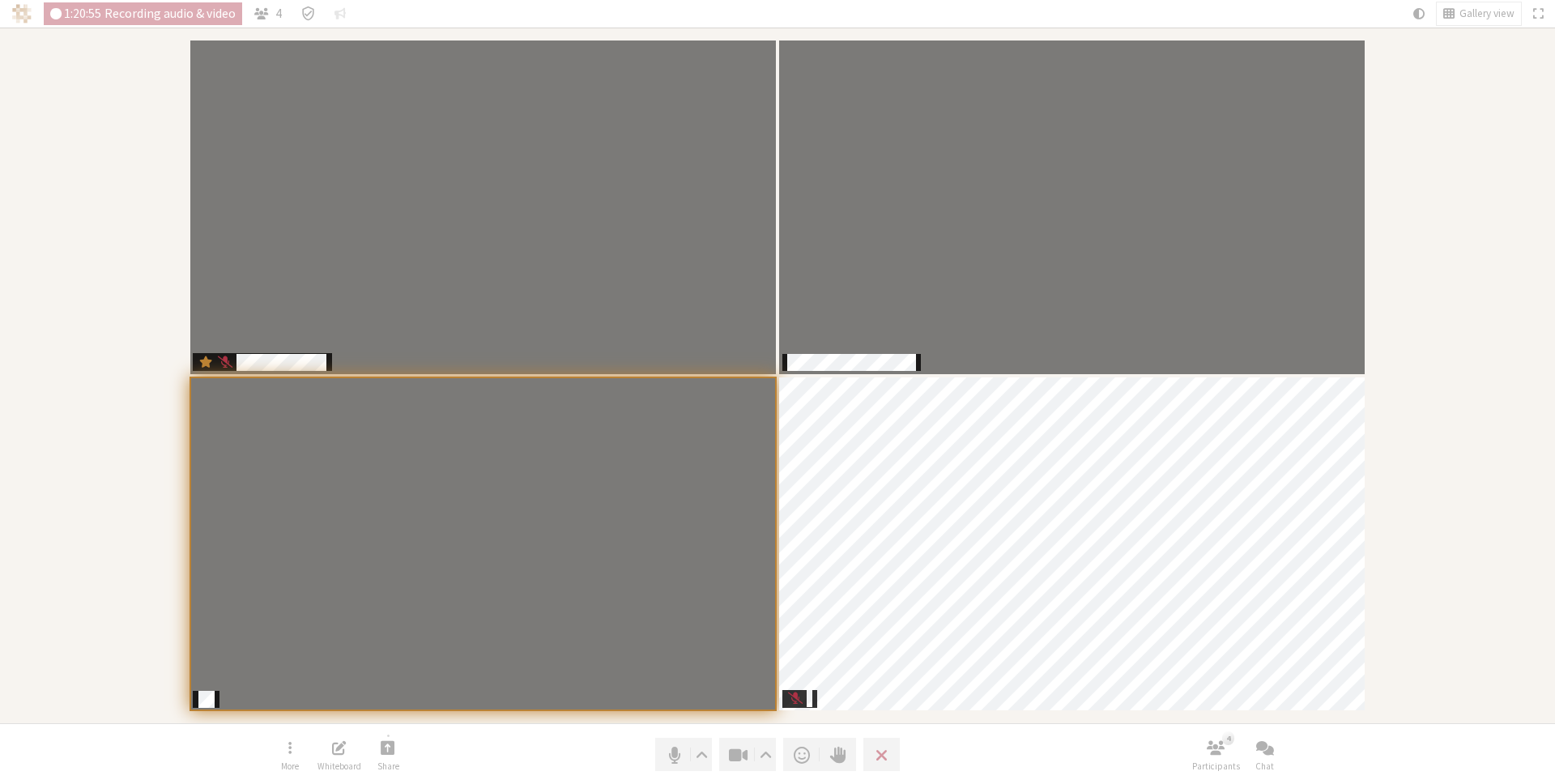
click at [1472, 230] on div "Participants" at bounding box center [778, 375] width 1533 height 673
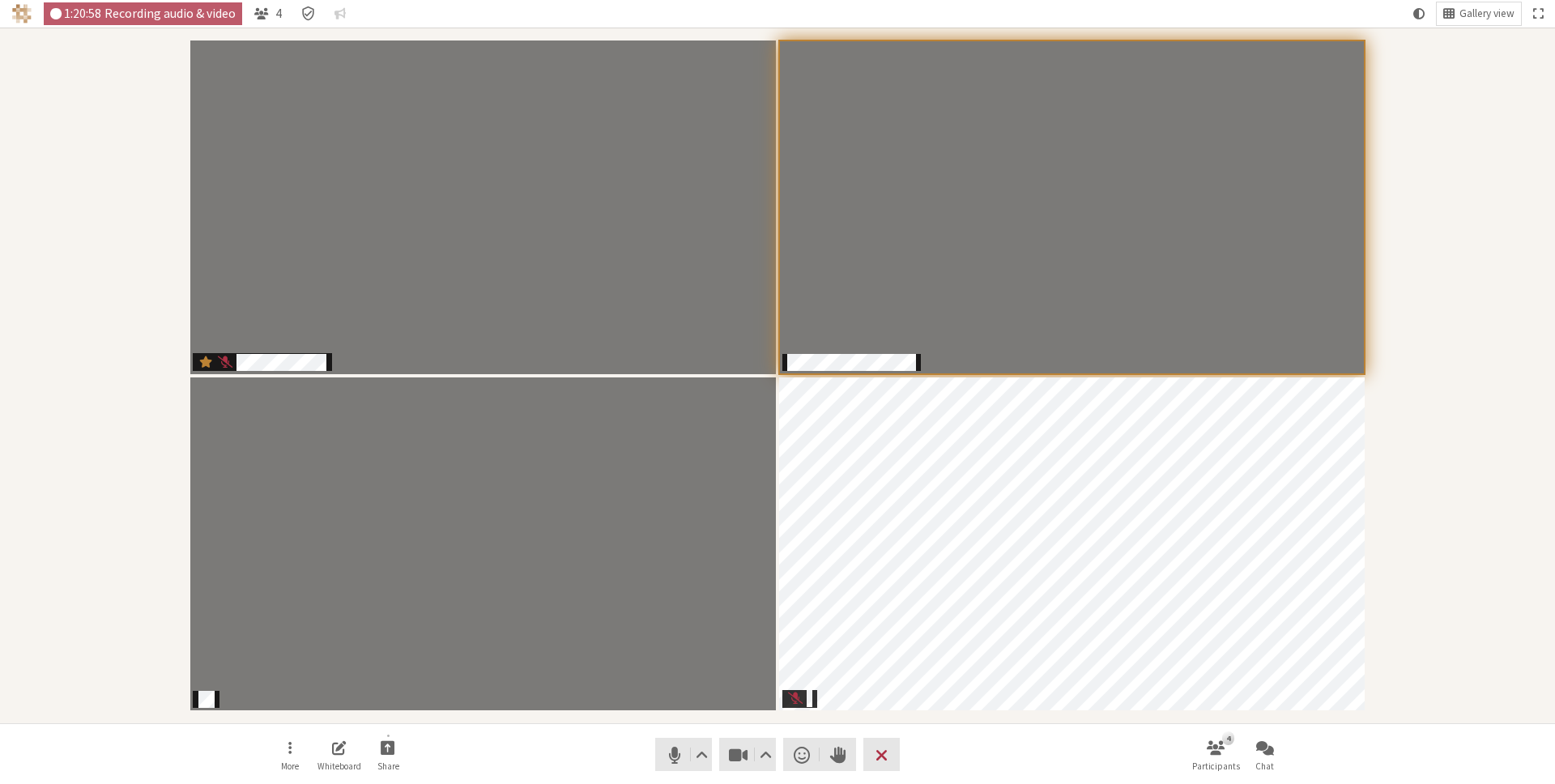
click at [1445, 291] on div "Participants" at bounding box center [778, 375] width 1533 height 673
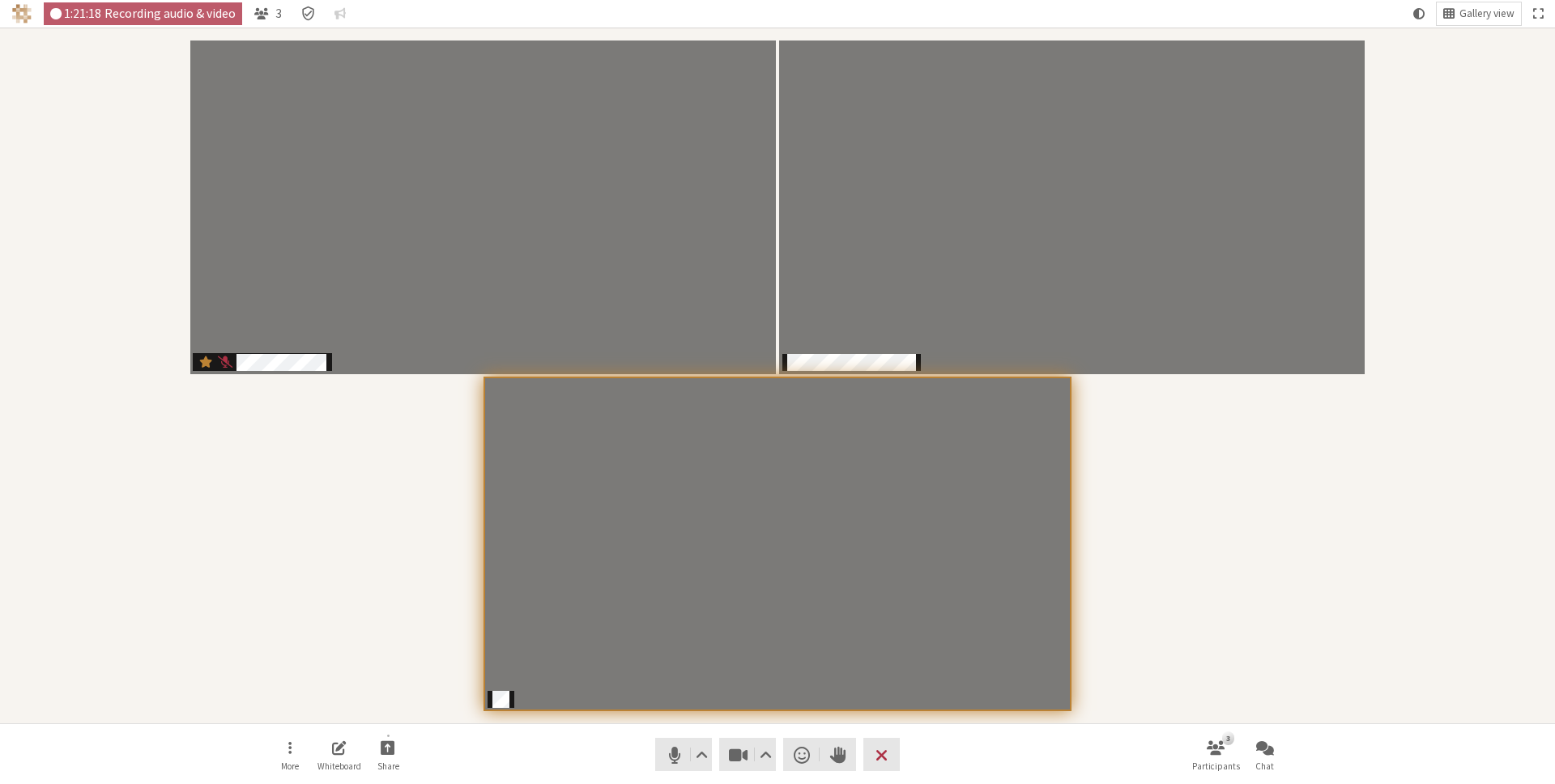
click at [1196, 588] on div "Participants" at bounding box center [778, 375] width 1533 height 673
click at [365, 704] on div "Participants" at bounding box center [778, 375] width 1533 height 673
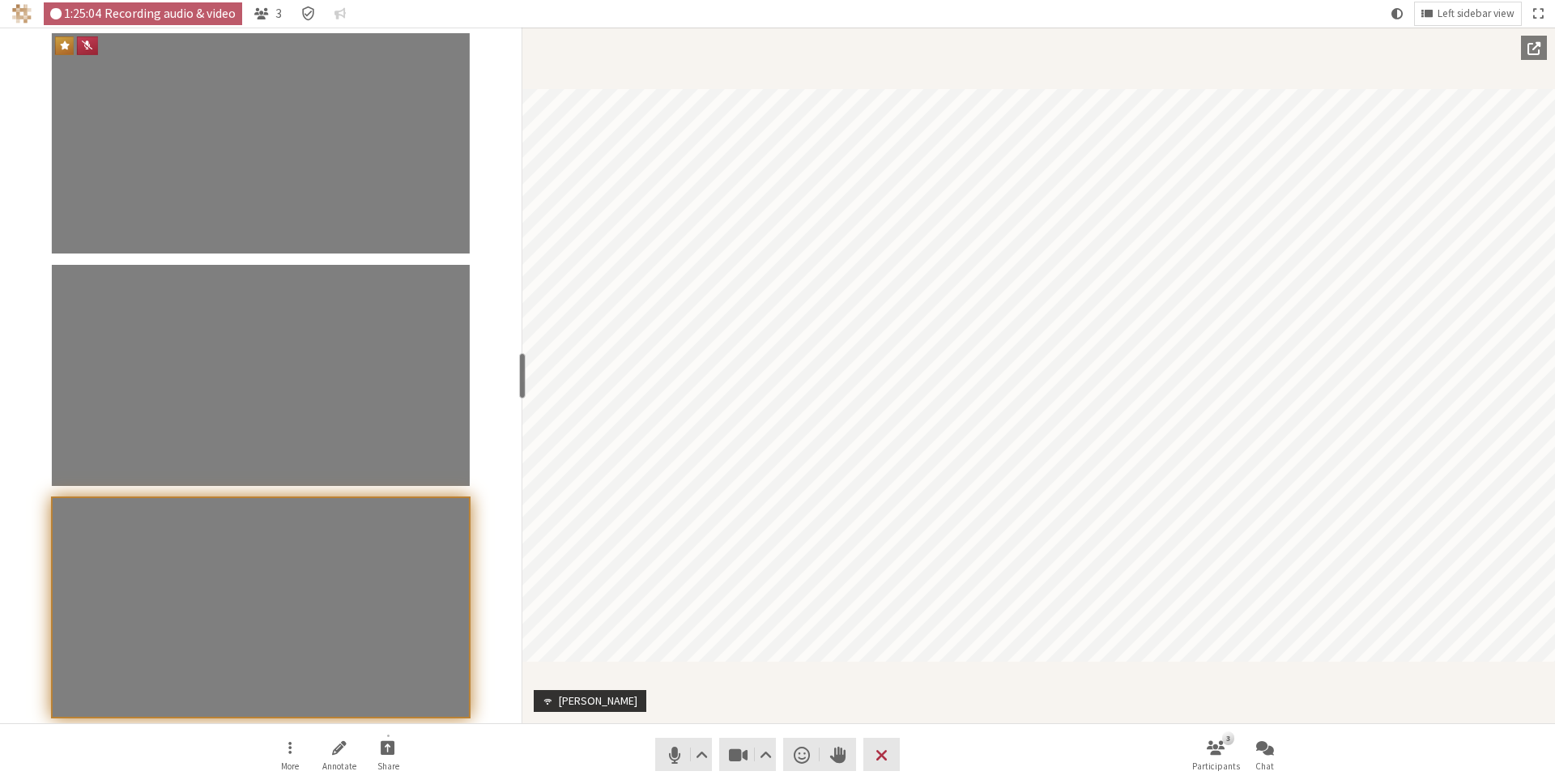
click at [497, 392] on div "Participants" at bounding box center [260, 375] width 521 height 695
click at [704, 24] on nav "1:25:52 Recording audio & video 3 Left sidebar view" at bounding box center [777, 13] width 1555 height 28
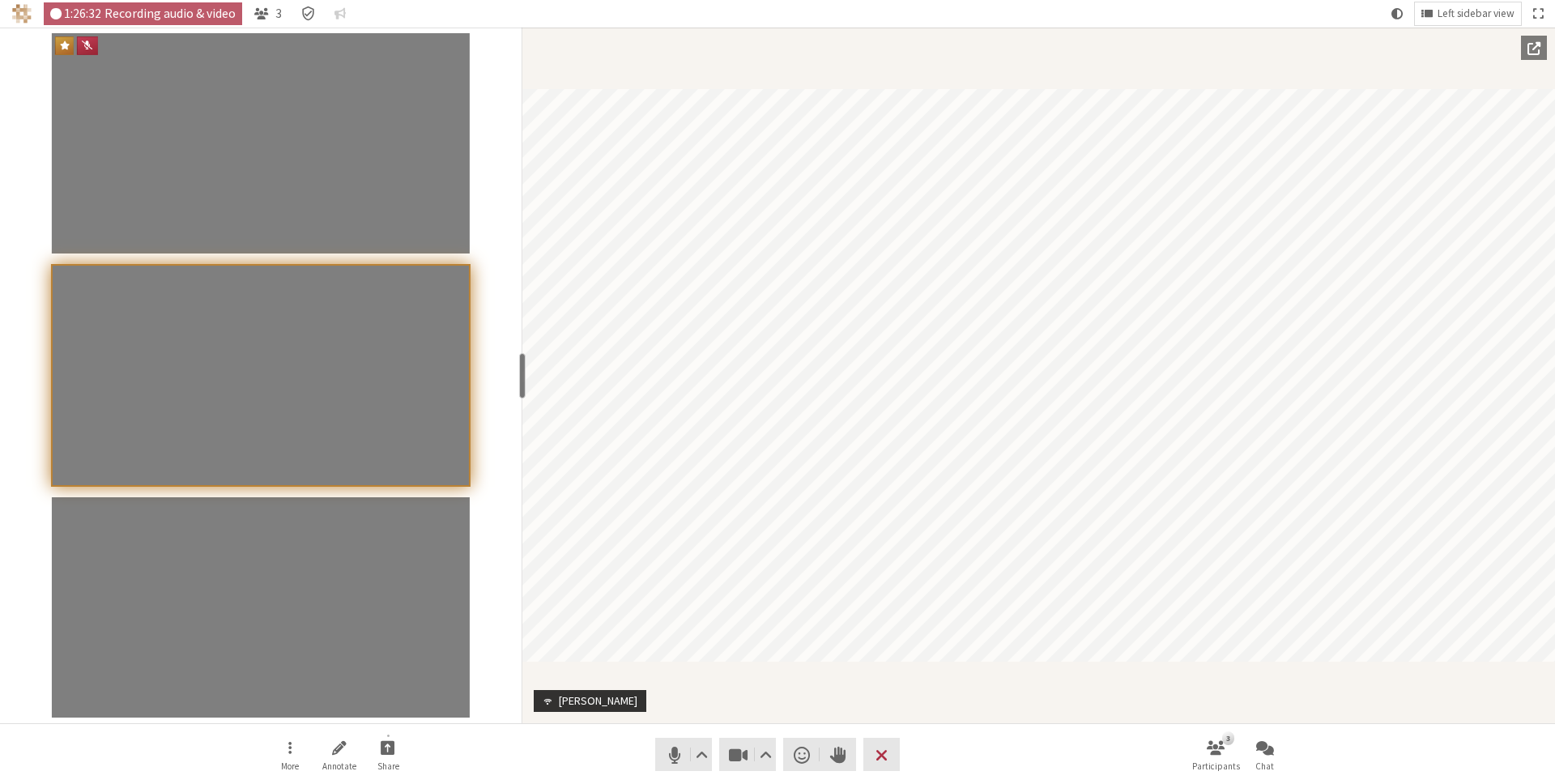
click at [494, 118] on div "Participants" at bounding box center [260, 375] width 521 height 695
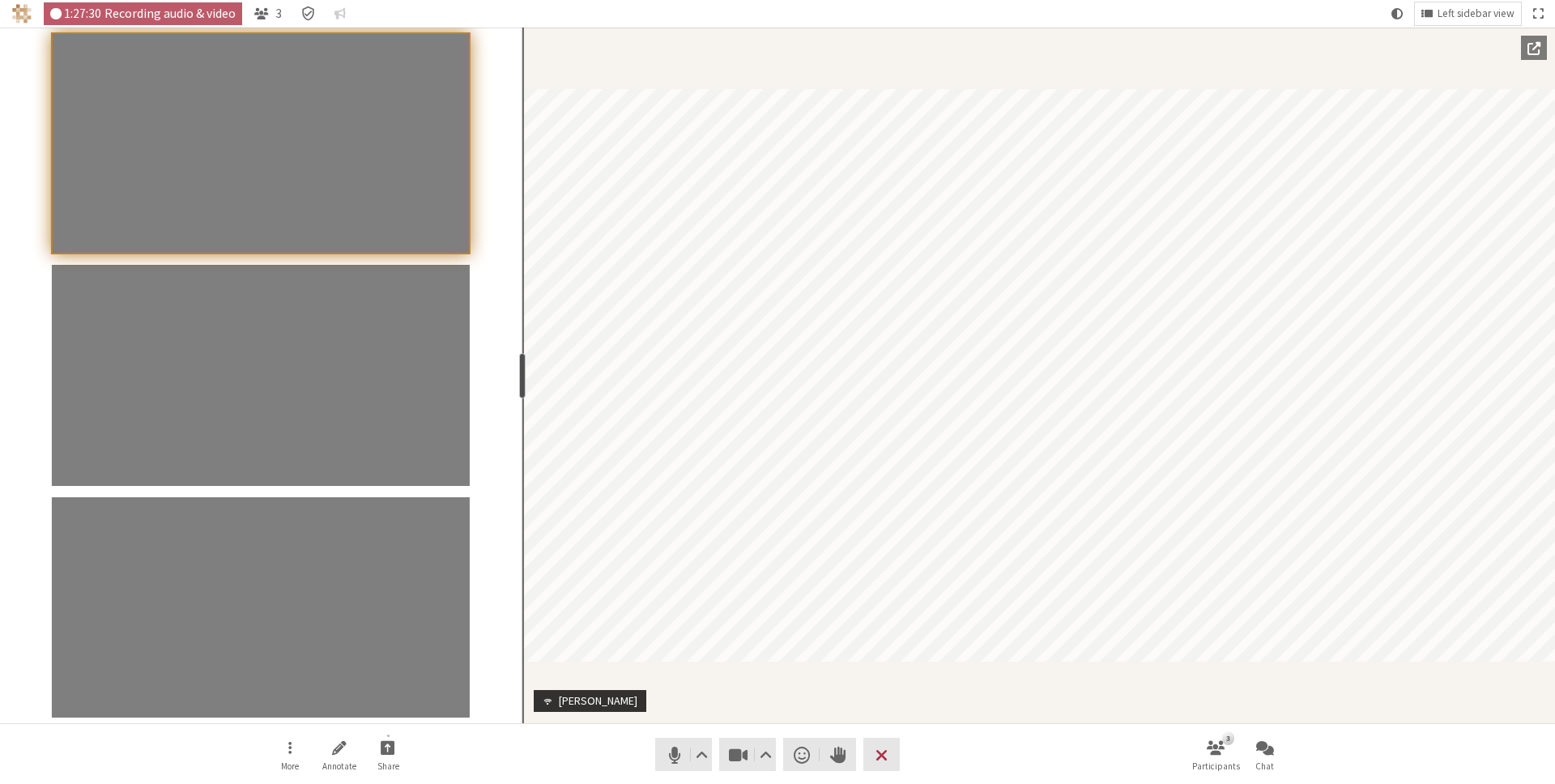
click at [528, 374] on section "[PERSON_NAME]" at bounding box center [1038, 375] width 1033 height 695
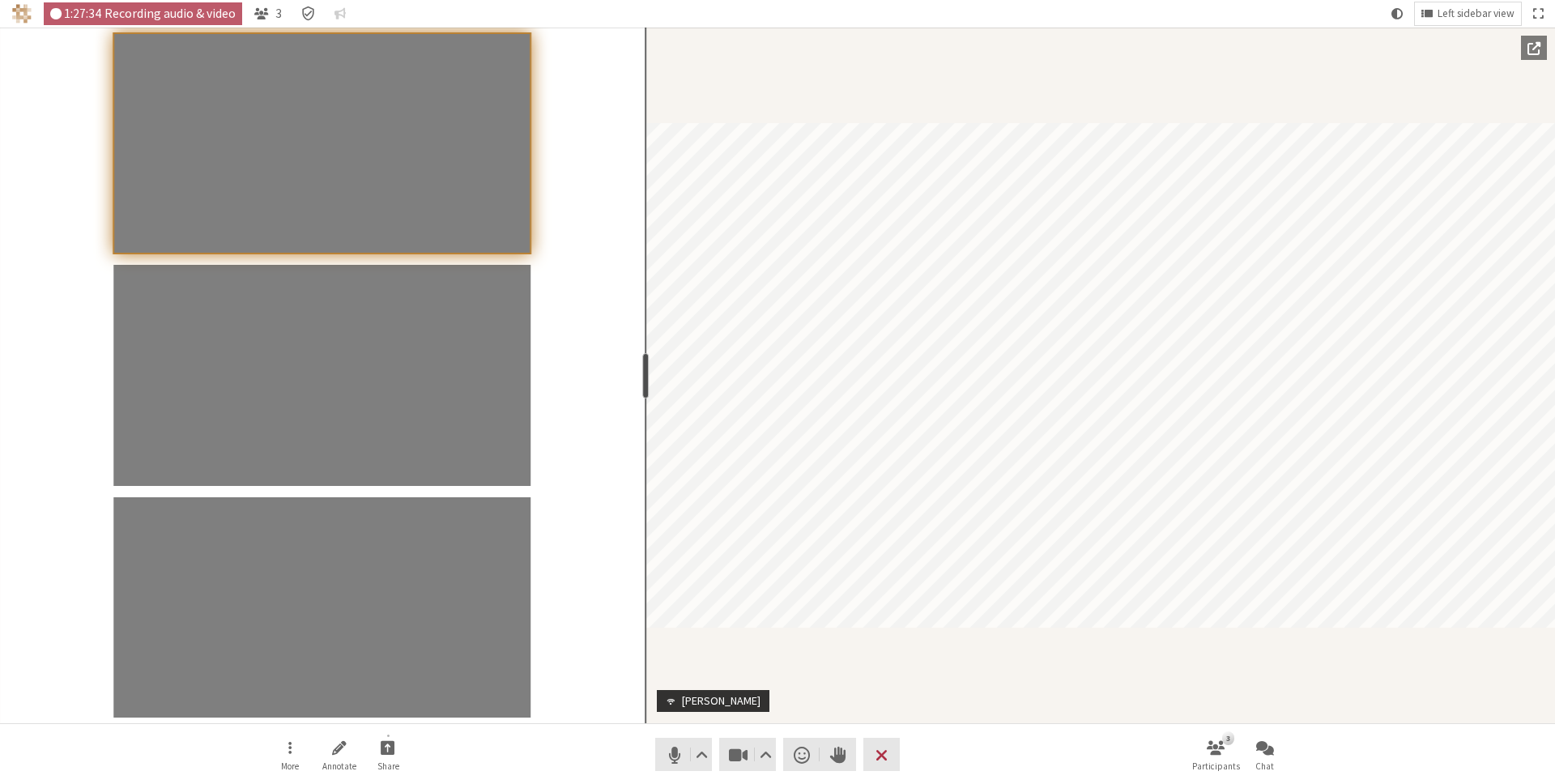
click at [642, 372] on div "resize" at bounding box center [645, 375] width 6 height 46
click at [583, 356] on div "Participants" at bounding box center [322, 375] width 645 height 695
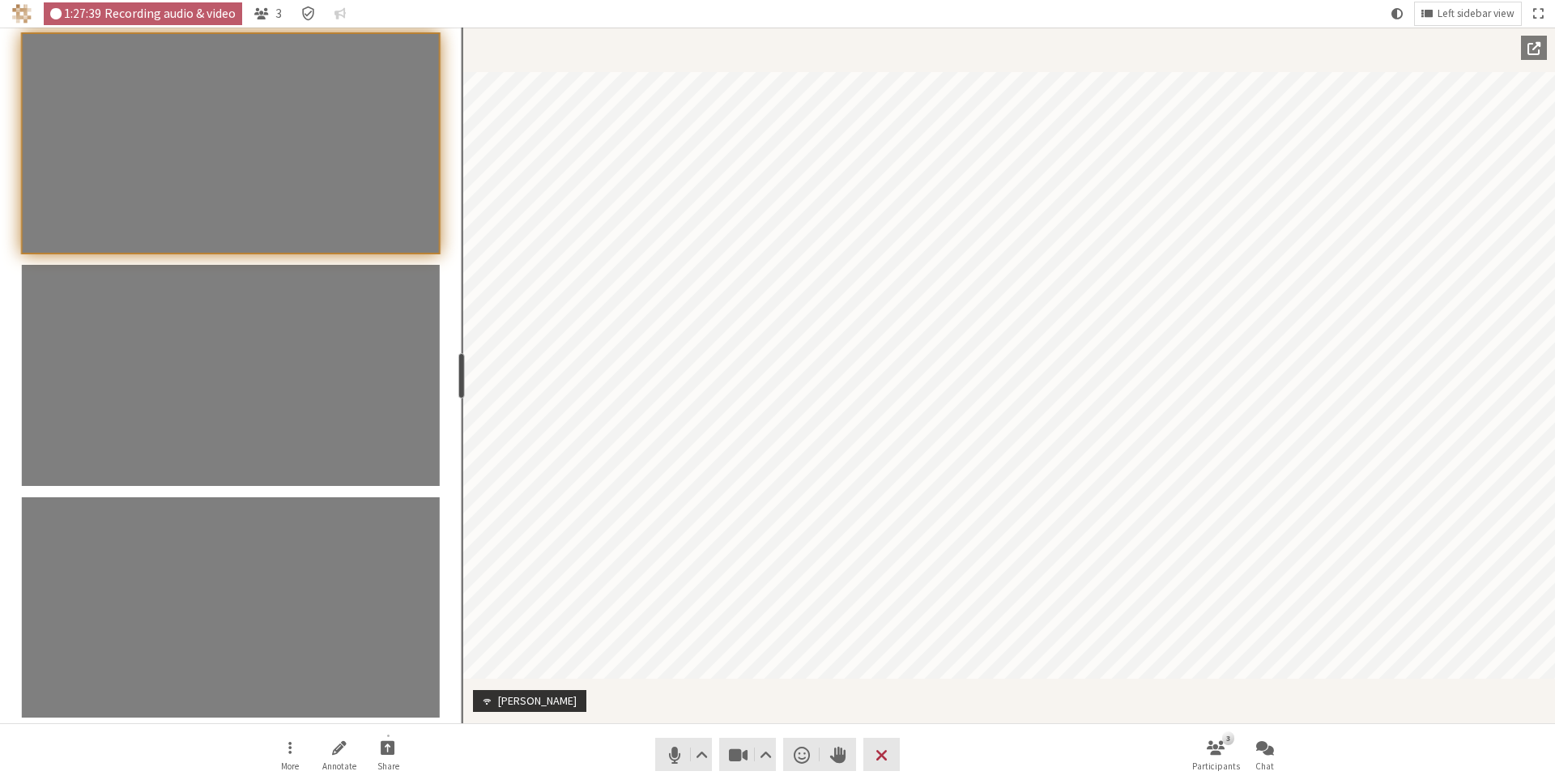
drag, startPoint x: 644, startPoint y: 367, endPoint x: 460, endPoint y: 371, distance: 184.0
click at [460, 371] on div "resize" at bounding box center [461, 375] width 6 height 46
click at [1053, 699] on div "Participant" at bounding box center [1008, 375] width 1094 height 695
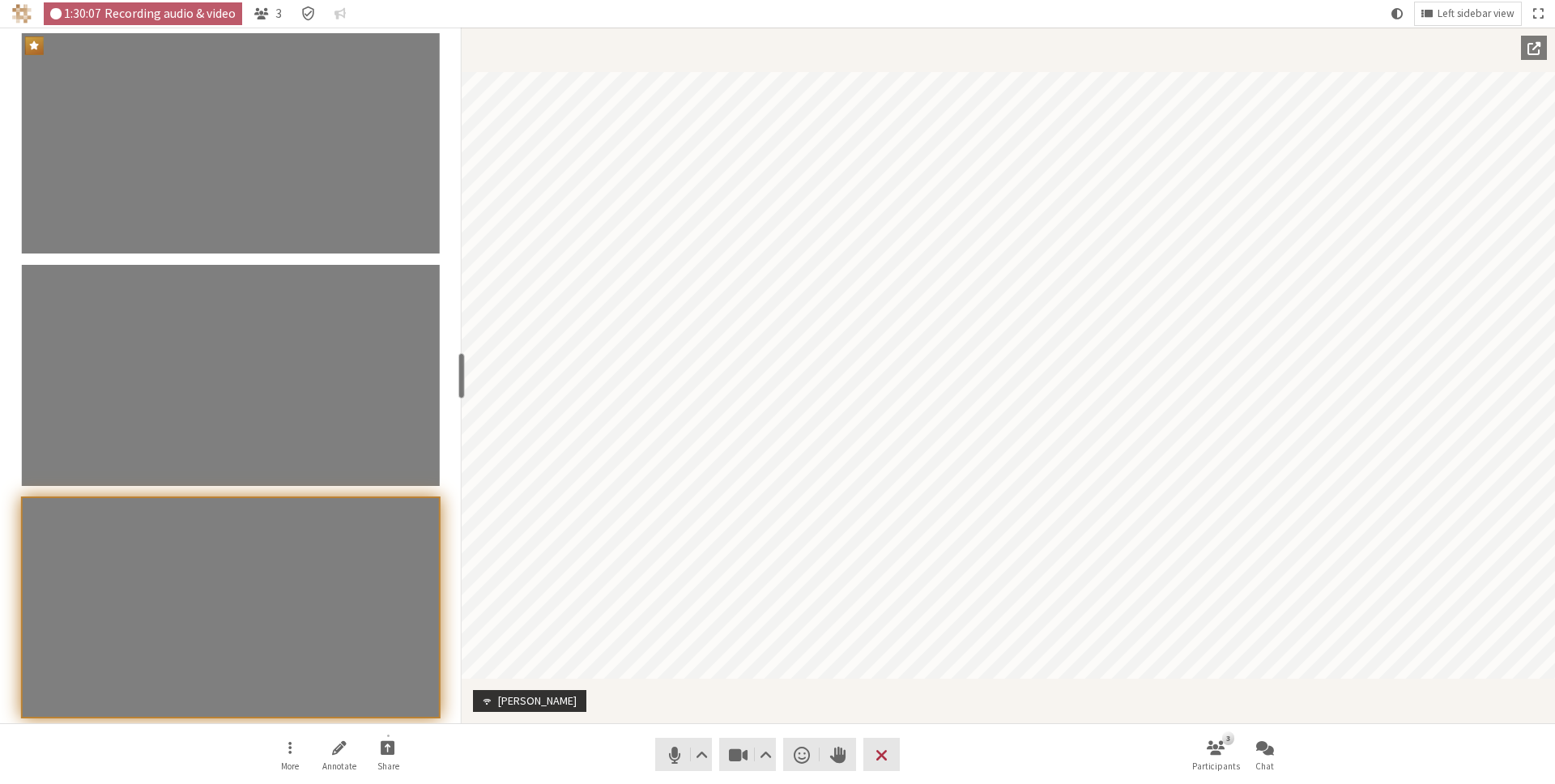
click at [813, 694] on div "Participant" at bounding box center [1008, 375] width 1094 height 695
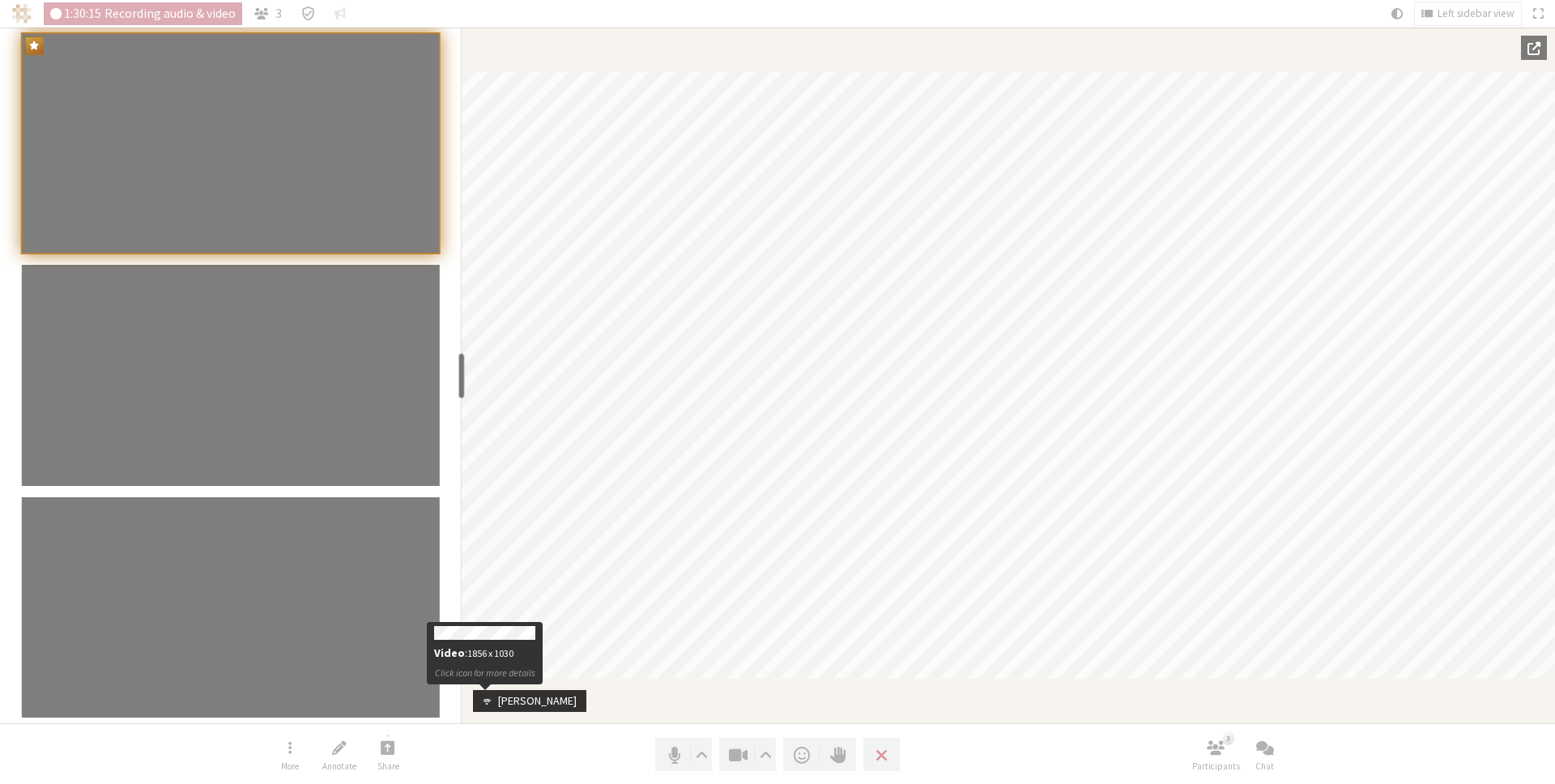
click at [485, 703] on span "Participant" at bounding box center [485, 701] width 16 height 13
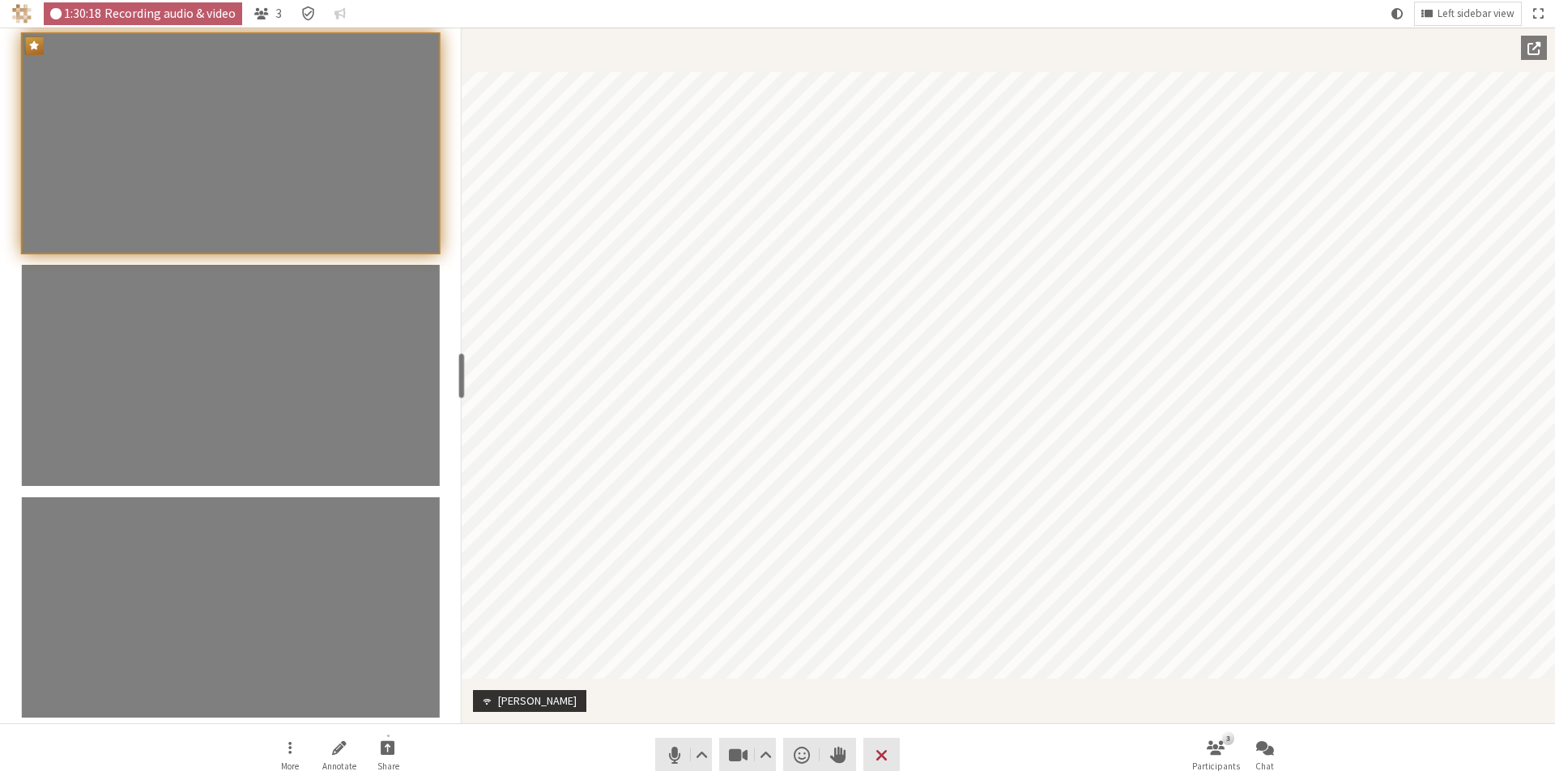
click at [486, 734] on nav "More Annotate Share Audio Video Send a reaction Raise hand Leave 3 Participants…" at bounding box center [777, 754] width 1020 height 61
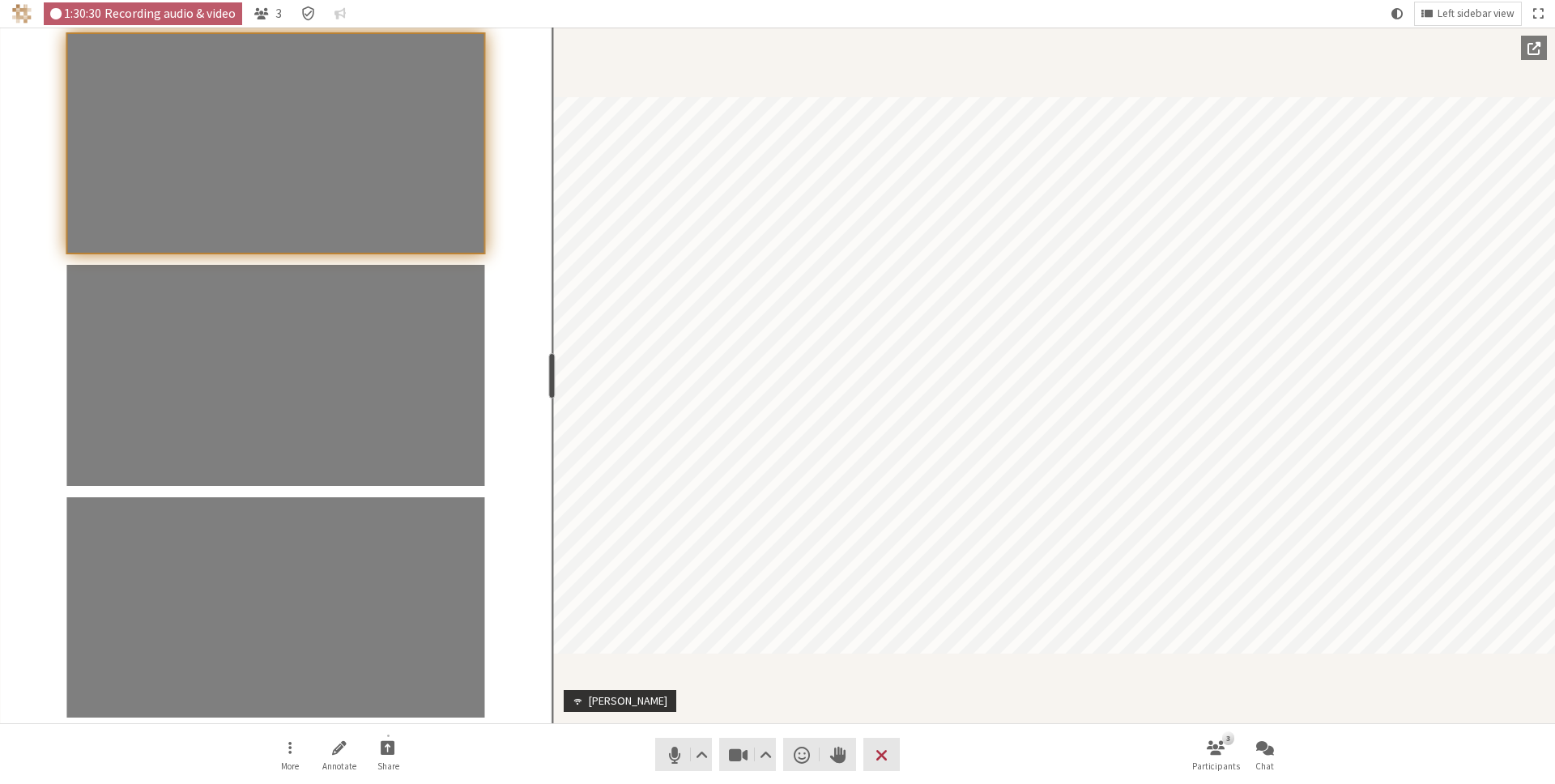
drag, startPoint x: 461, startPoint y: 369, endPoint x: 549, endPoint y: 370, distance: 88.0
click at [549, 370] on div "resize" at bounding box center [552, 375] width 6 height 46
click at [1263, 758] on button "Chat" at bounding box center [1264, 754] width 46 height 44
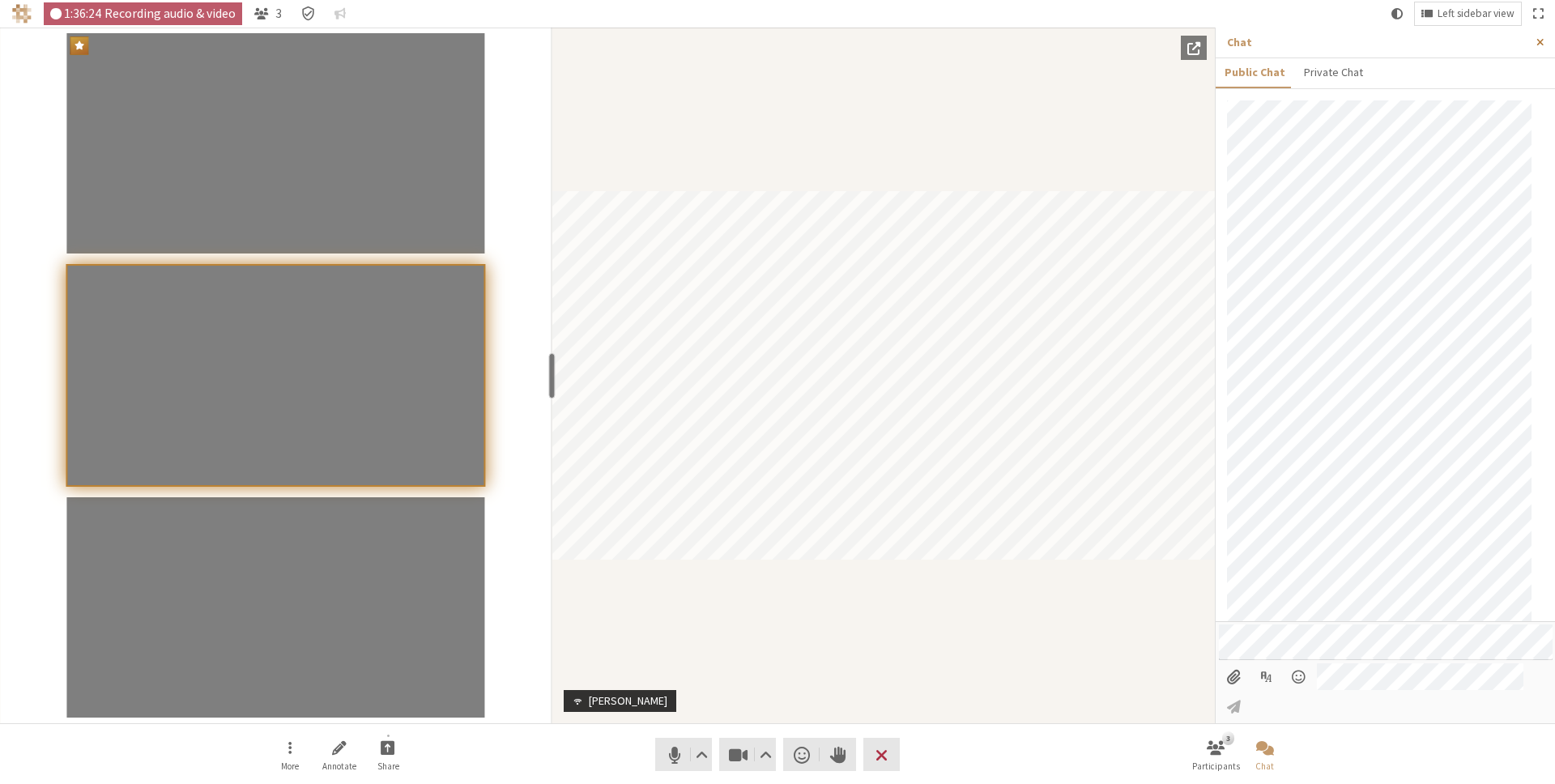
click at [1540, 37] on span "Close sidebar" at bounding box center [1540, 43] width 7 height 13
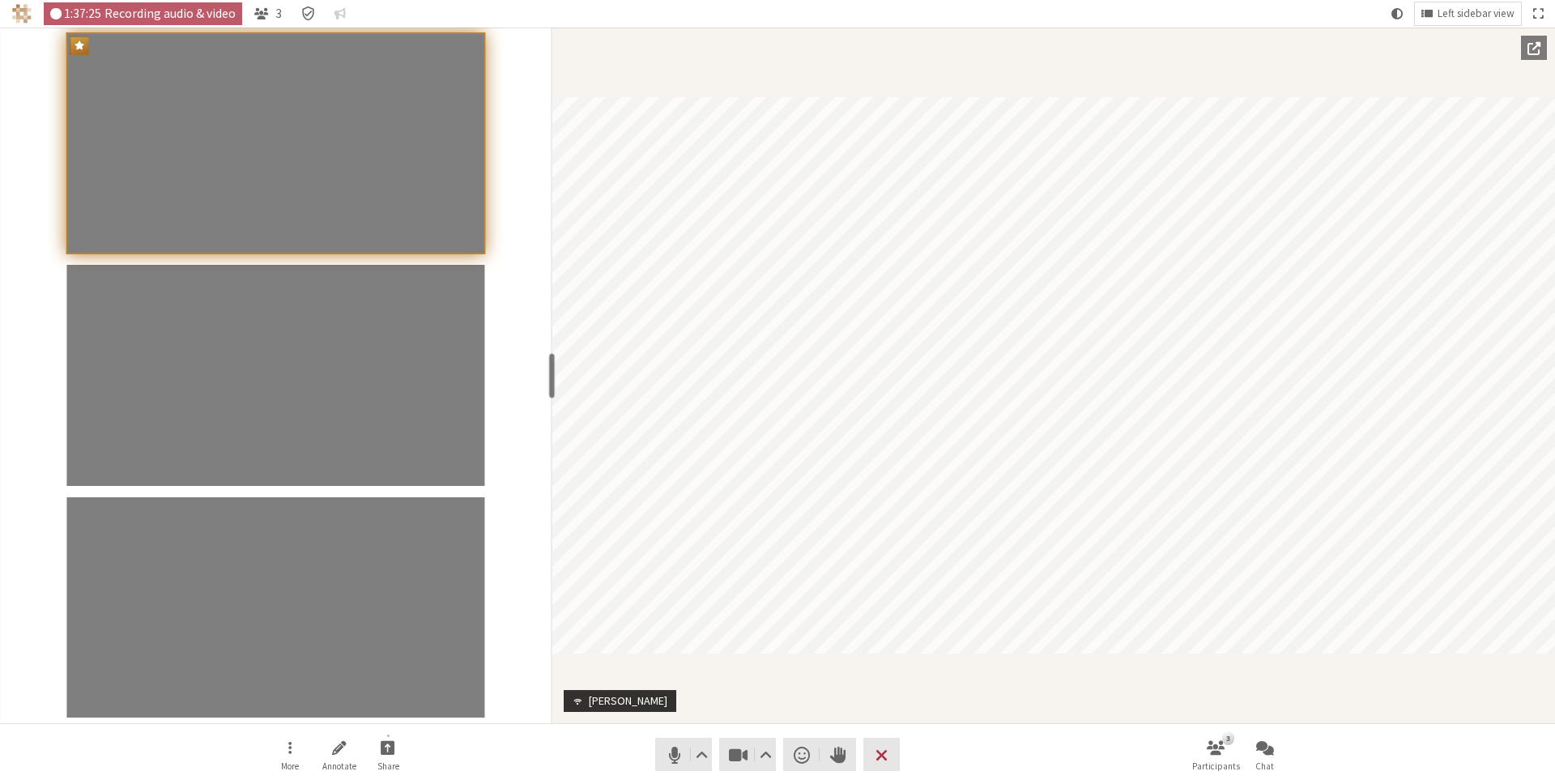
click at [827, 670] on div "Participant" at bounding box center [1053, 375] width 1002 height 695
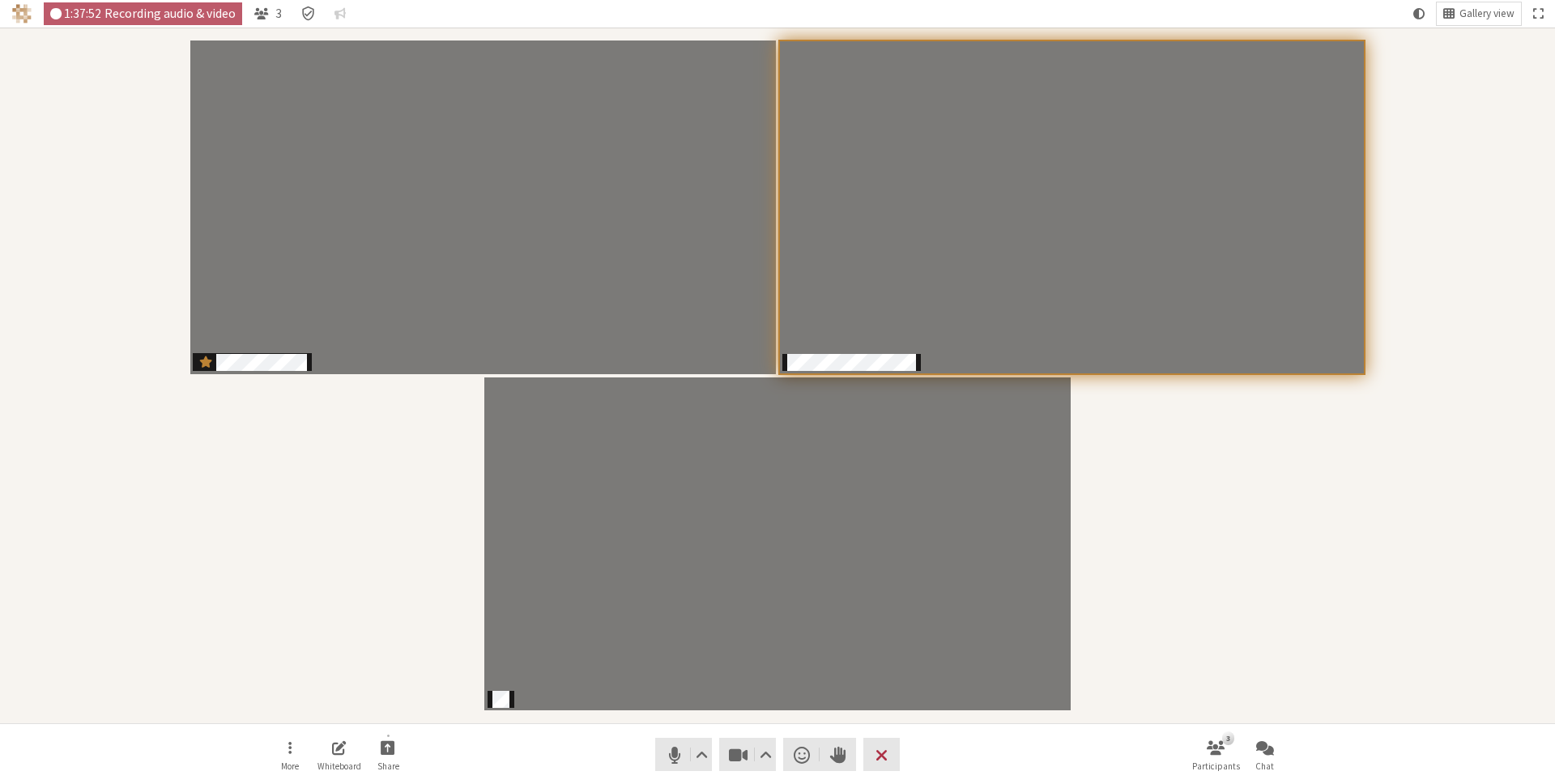
click at [1112, 640] on div "Participants" at bounding box center [778, 375] width 1533 height 673
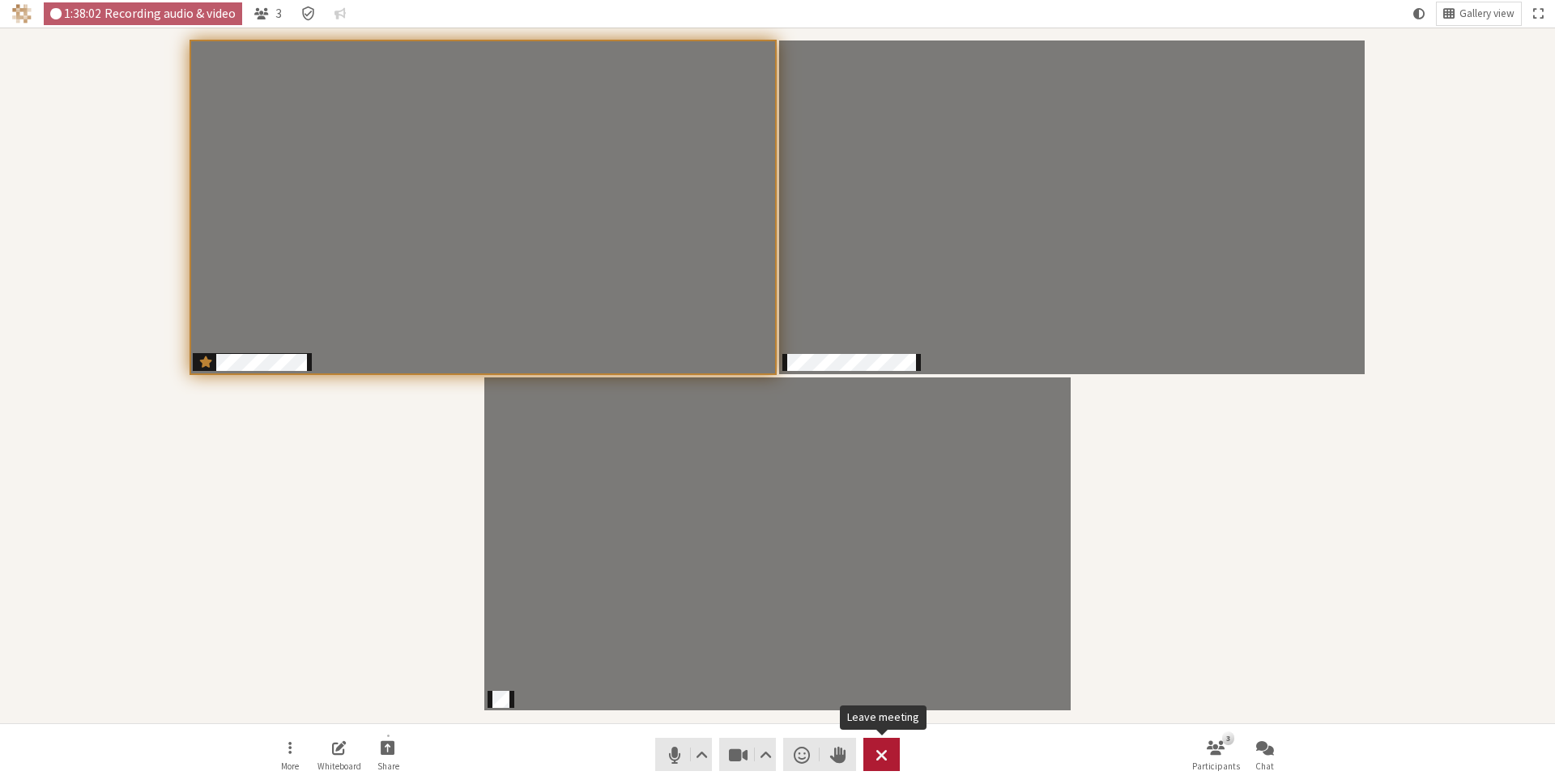
click at [890, 750] on button "Leave" at bounding box center [881, 754] width 37 height 33
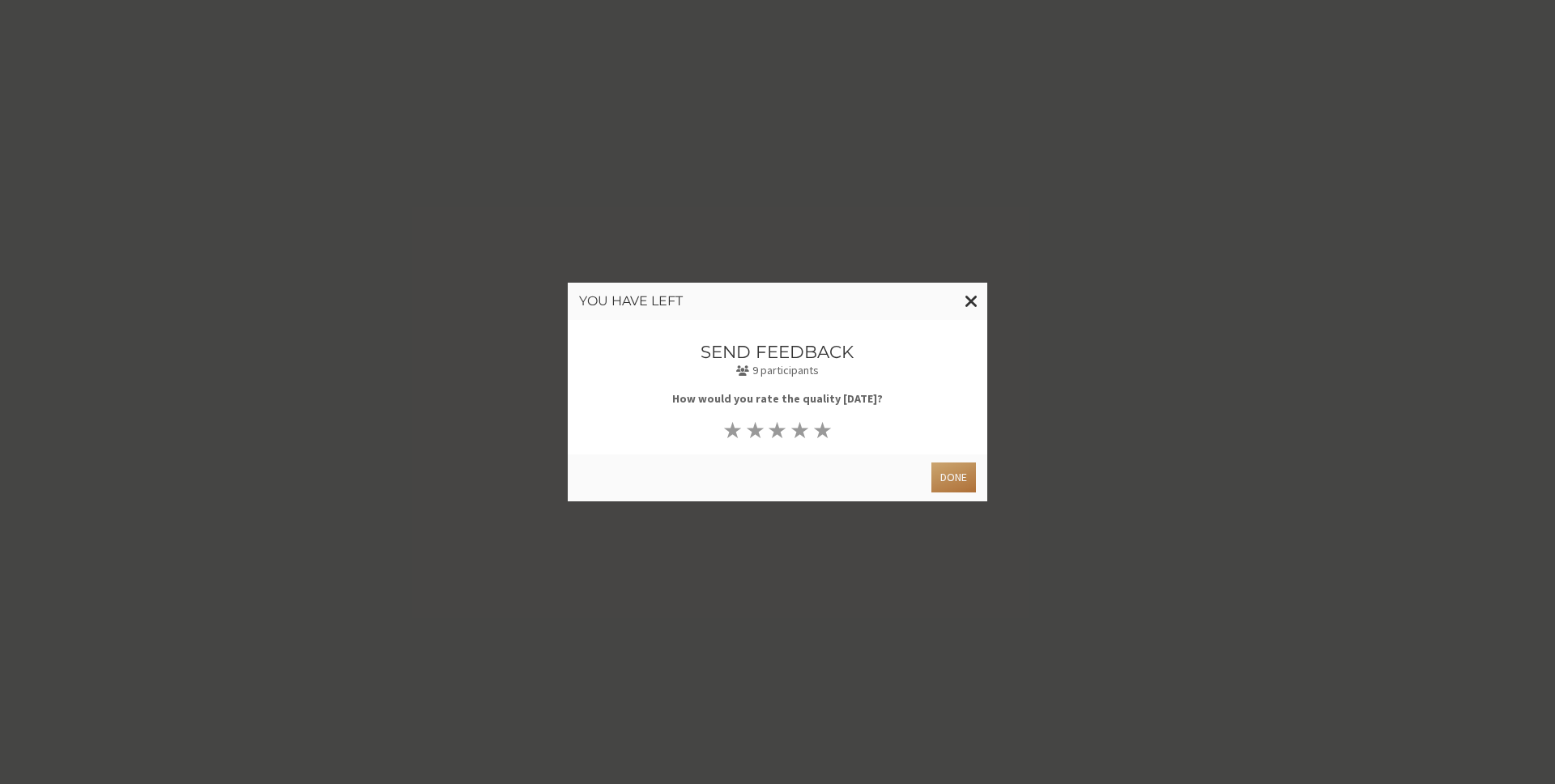
click at [958, 485] on button "Done" at bounding box center [954, 477] width 45 height 30
